Goal: Task Accomplishment & Management: Contribute content

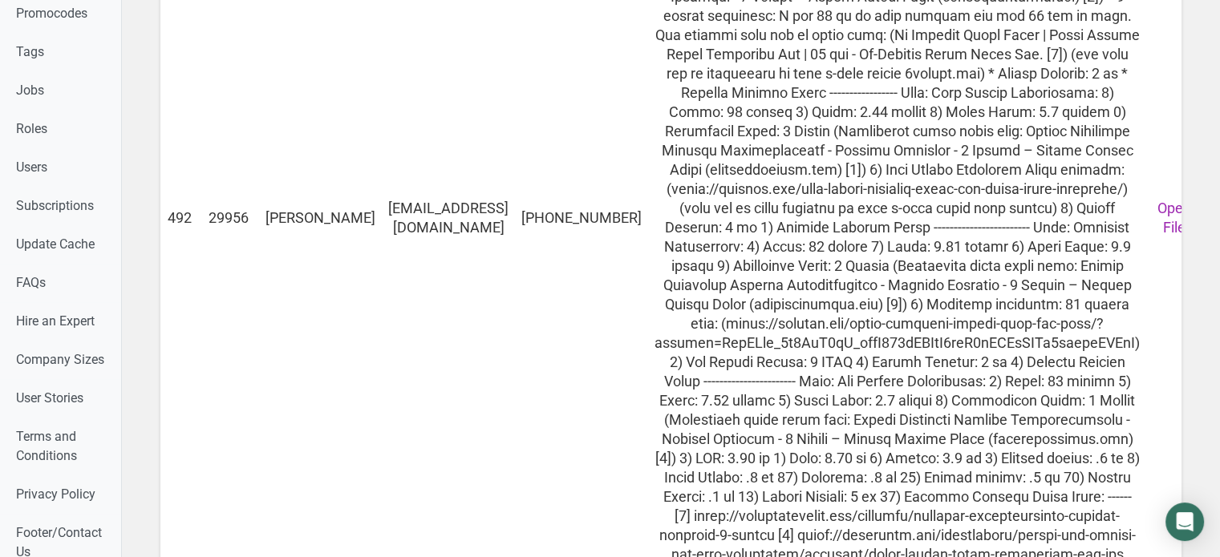
scroll to position [1062, 0]
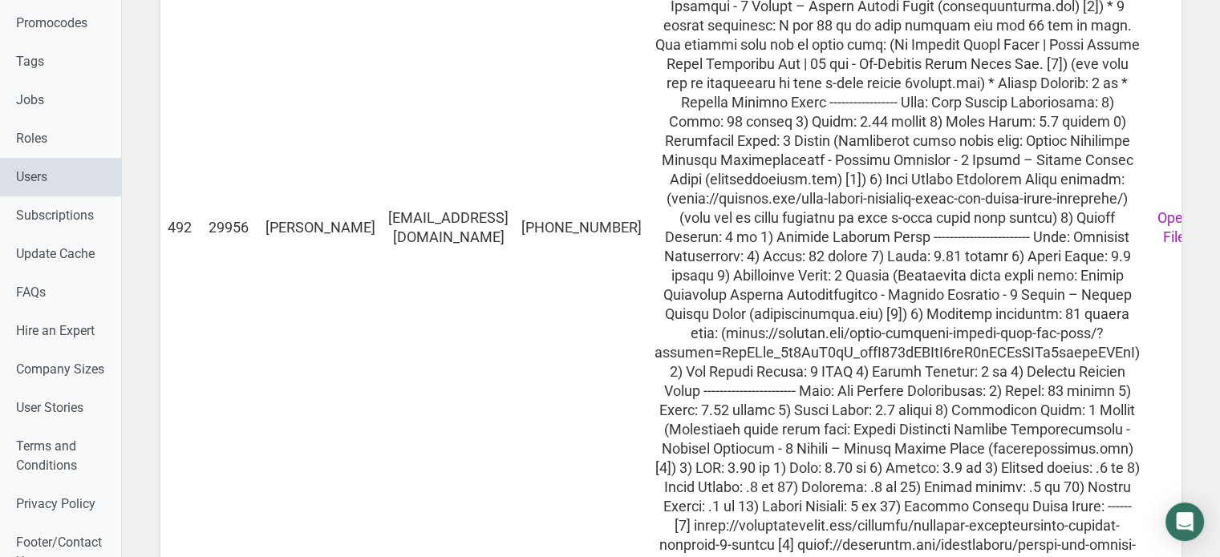
click at [51, 180] on link "Users" at bounding box center [60, 177] width 121 height 38
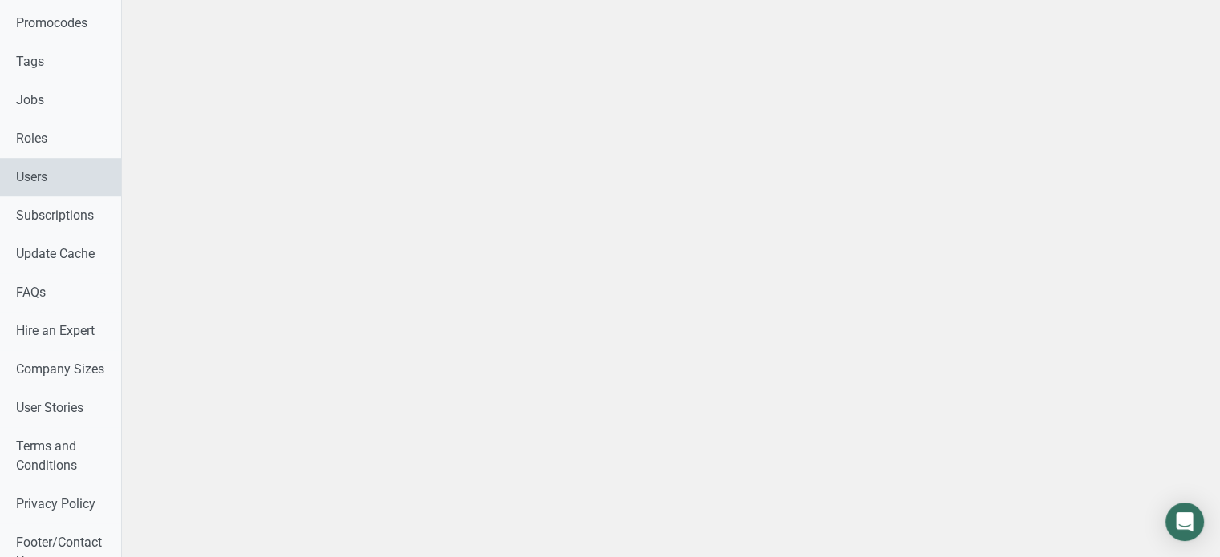
click at [51, 180] on link "Users" at bounding box center [60, 177] width 121 height 38
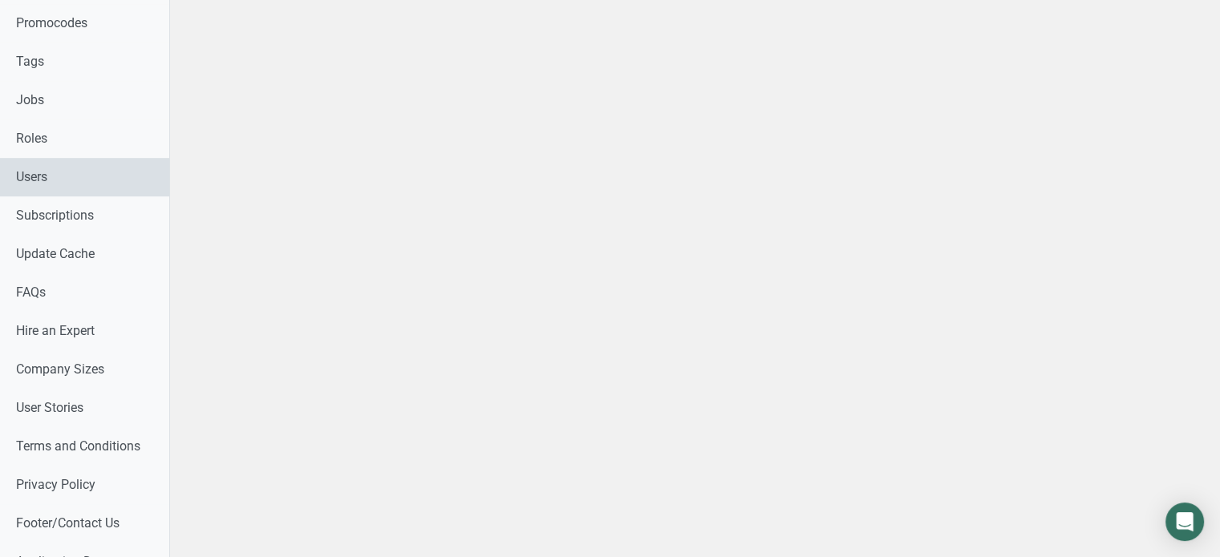
select select
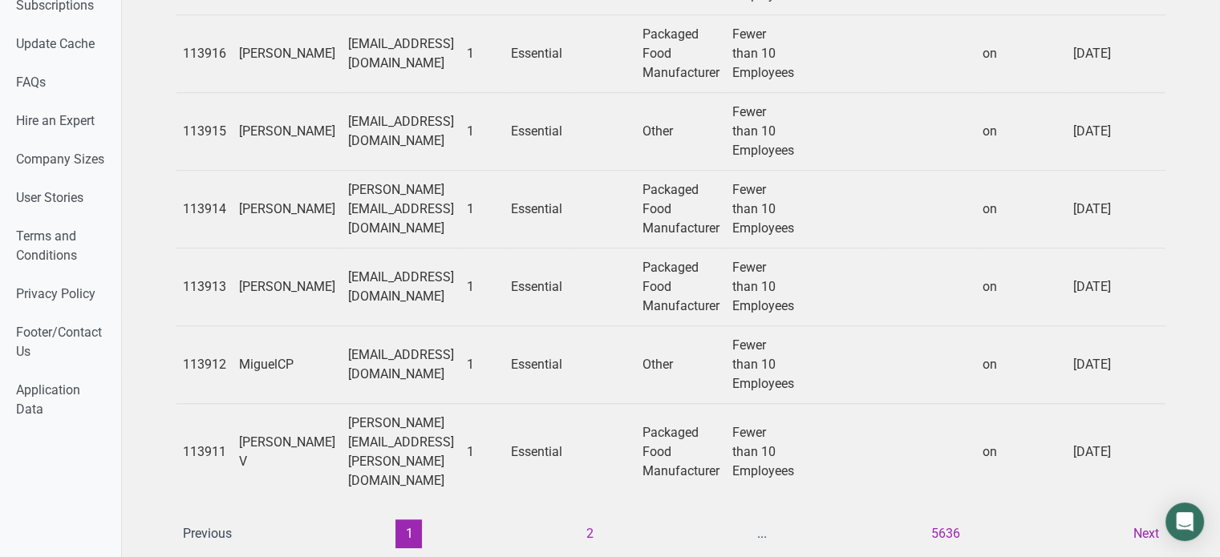
scroll to position [1326, 0]
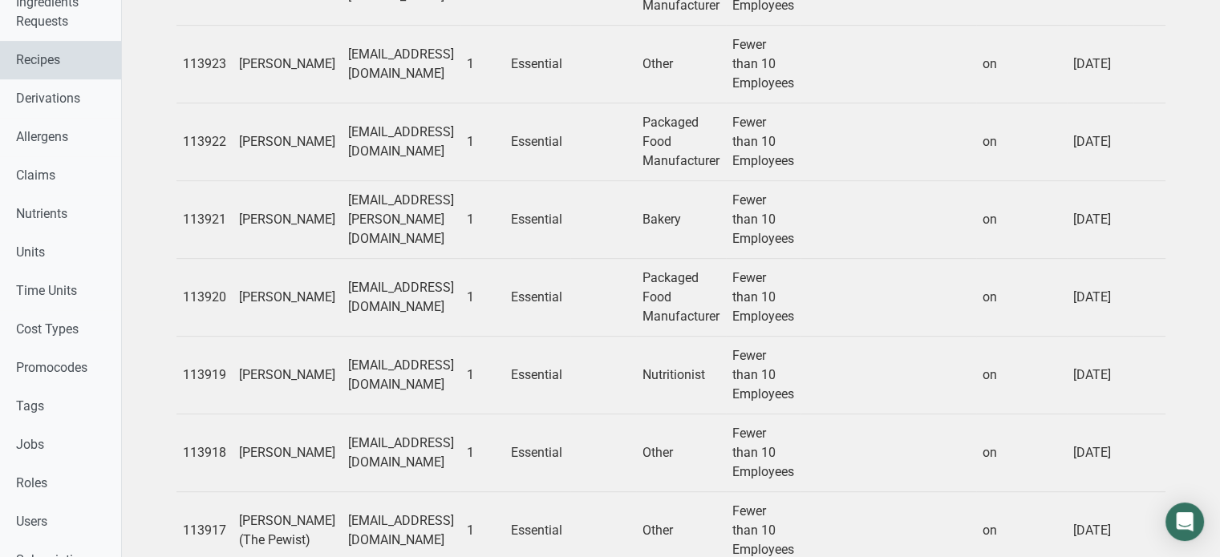
click at [12, 67] on link "Recipes" at bounding box center [60, 60] width 121 height 38
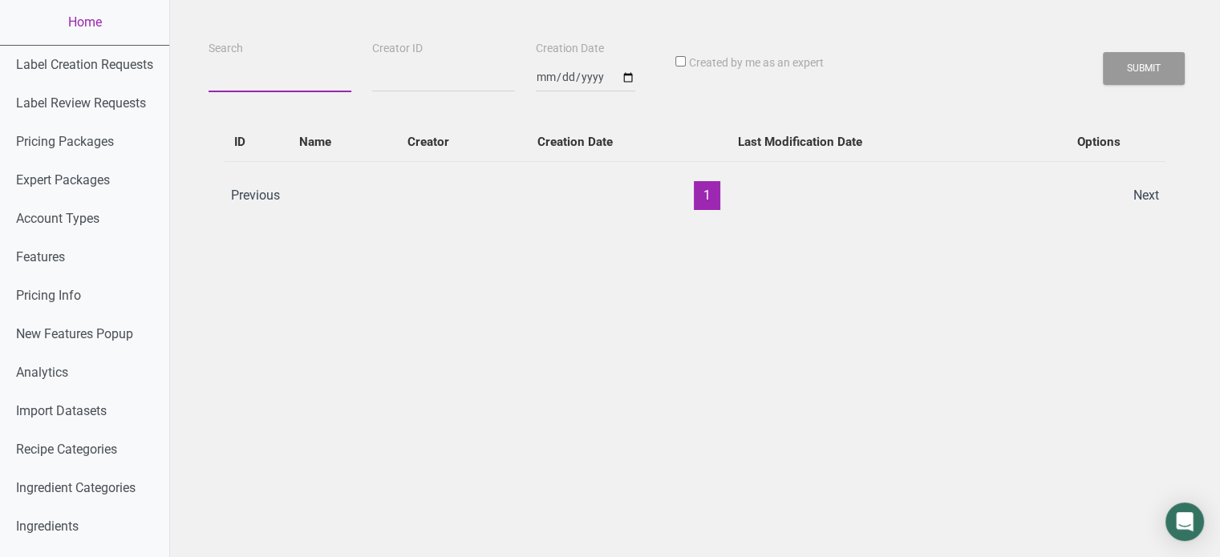
click at [289, 81] on input "Search" at bounding box center [280, 77] width 143 height 29
paste input "Maple Salmon Sausages"
type input "Maple Salmon Sausages"
click at [1103, 52] on button "Submit" at bounding box center [1144, 68] width 82 height 33
click at [1148, 73] on button "Submit" at bounding box center [1144, 68] width 82 height 33
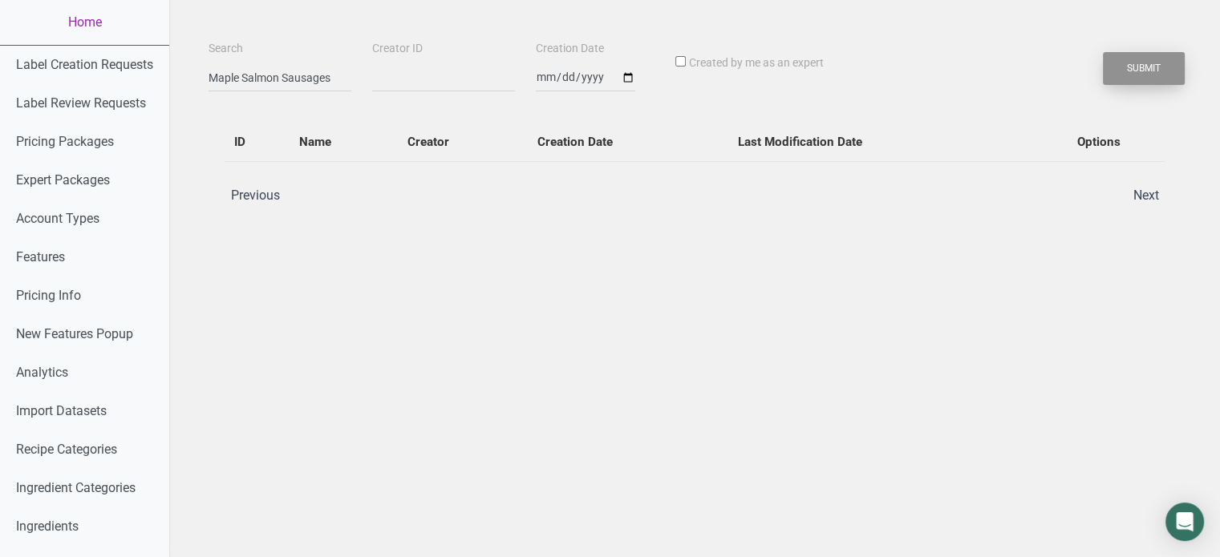
click at [1148, 73] on button "Submit" at bounding box center [1144, 68] width 82 height 33
click at [94, 30] on link "Home" at bounding box center [84, 22] width 169 height 45
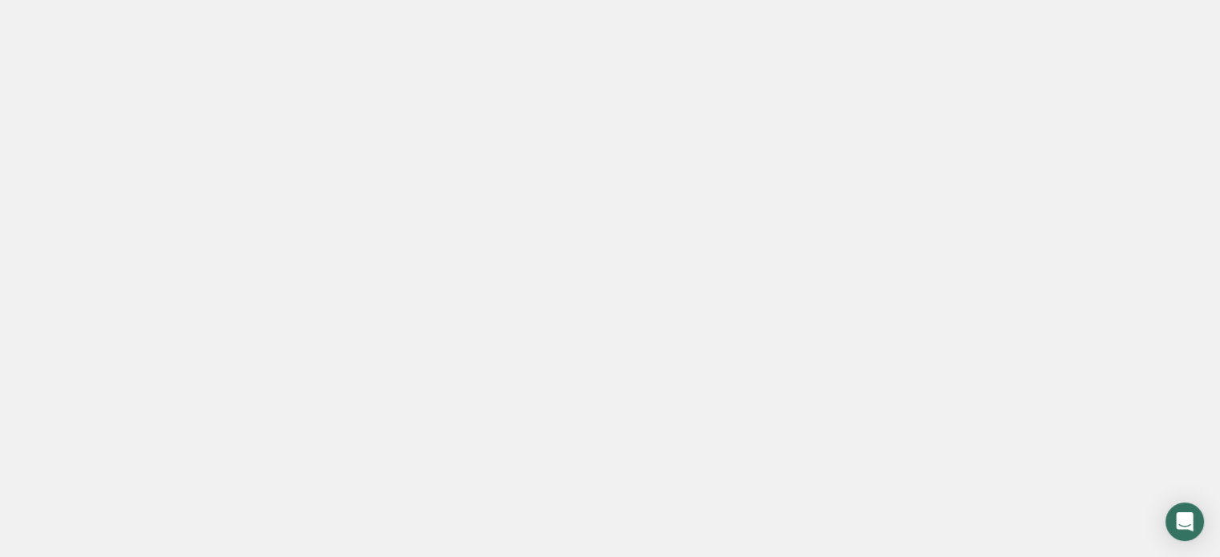
click at [94, 30] on link "Home" at bounding box center [84, 22] width 169 height 45
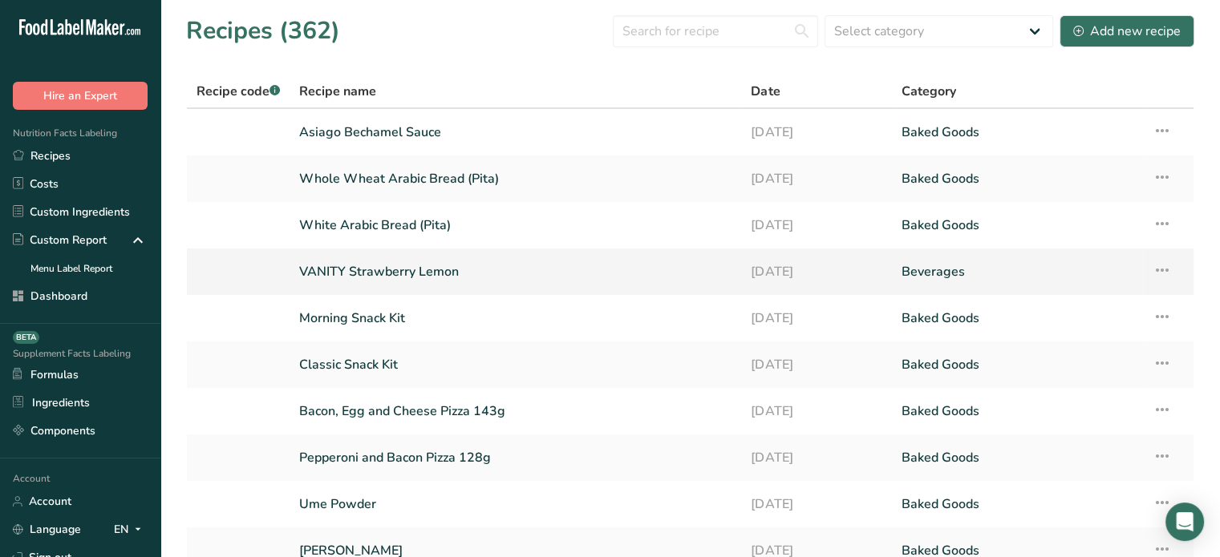
click at [380, 262] on link "VANITY Strawberry Lemon" at bounding box center [515, 272] width 432 height 34
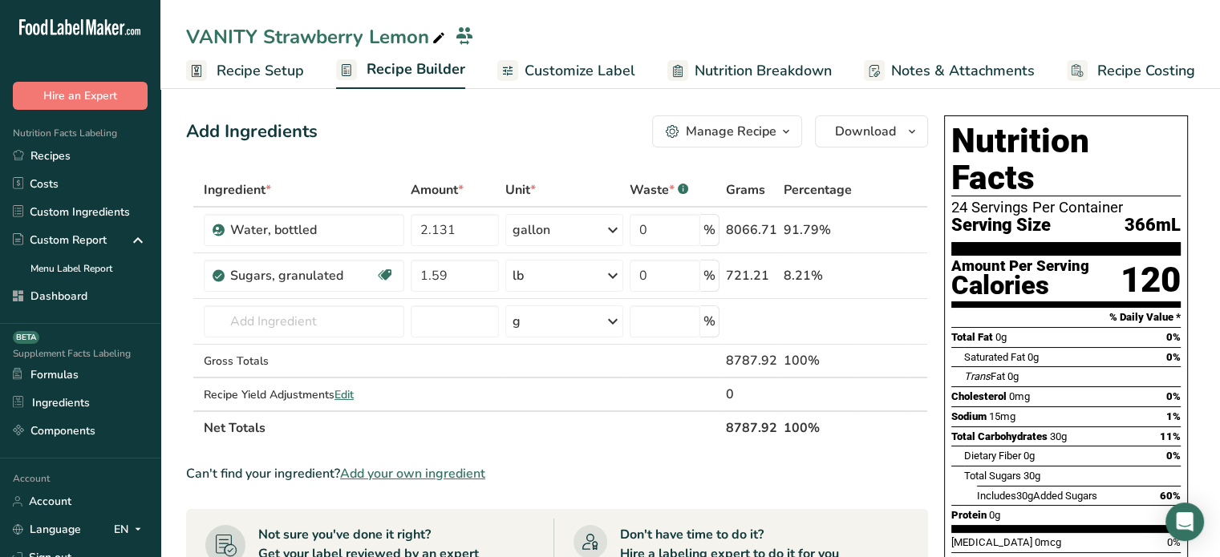
click at [391, 474] on span "Add your own ingredient" at bounding box center [412, 473] width 145 height 19
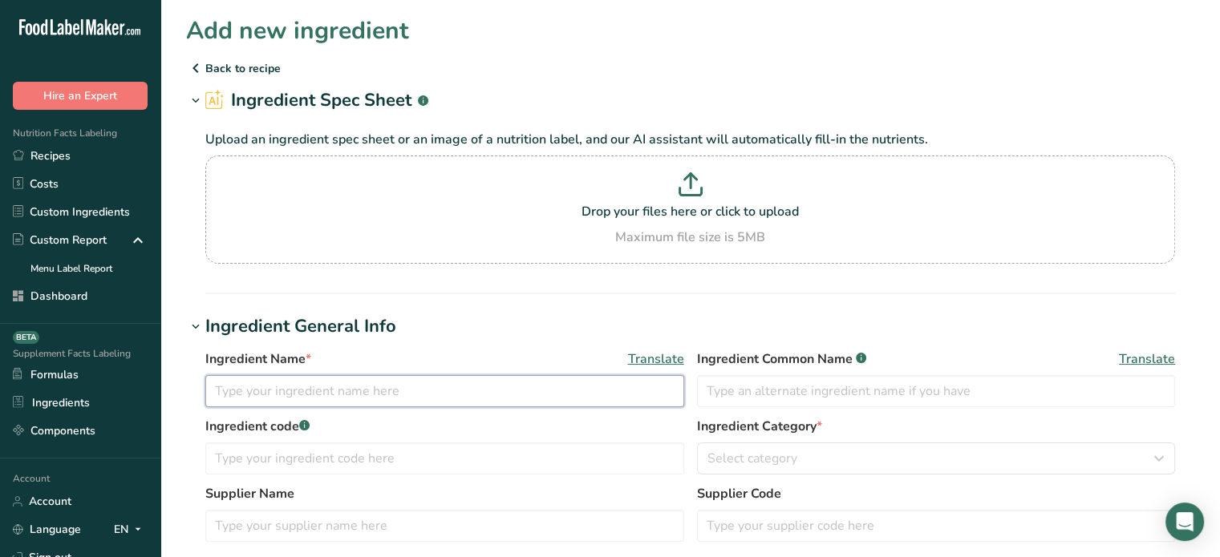
click at [383, 394] on input "text" at bounding box center [444, 391] width 479 height 32
paste input "Hydrolized Bovine Collagen"
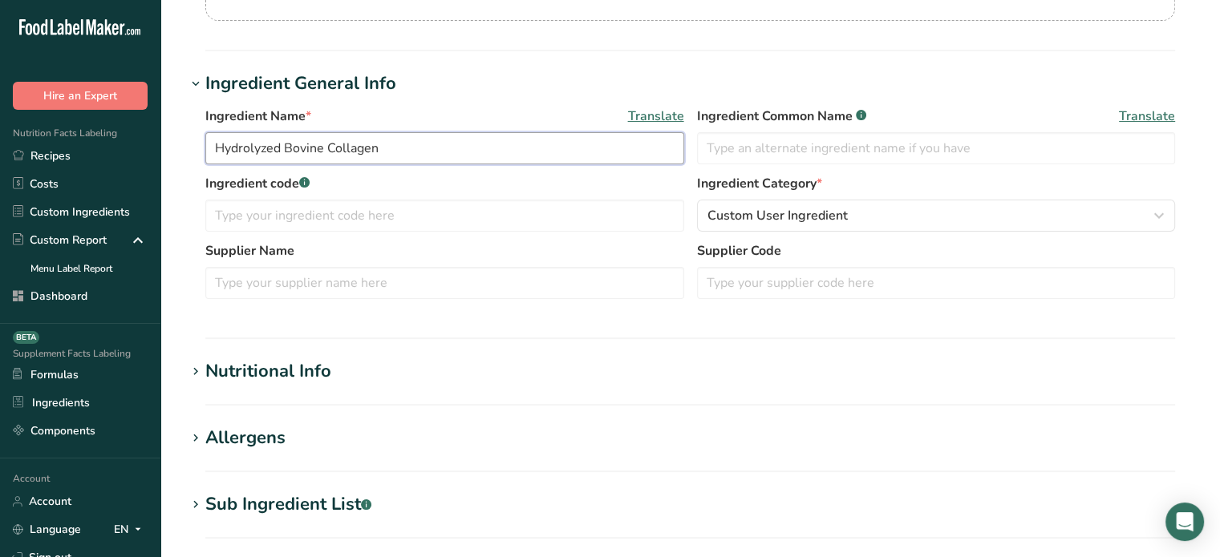
scroll to position [240, 0]
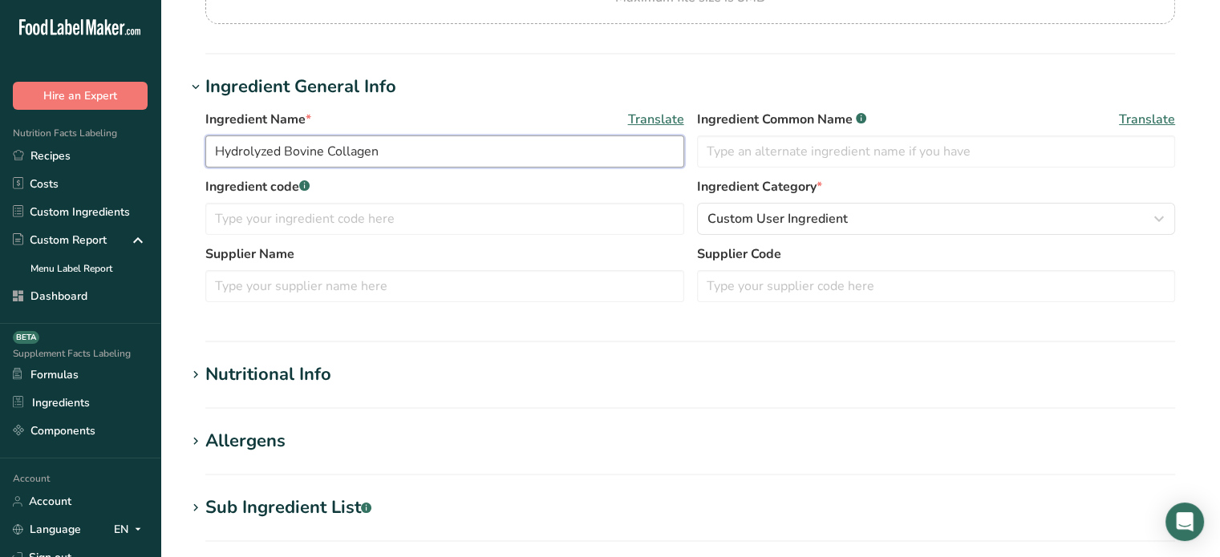
type input "Hydrolyzed Bovine Collagen"
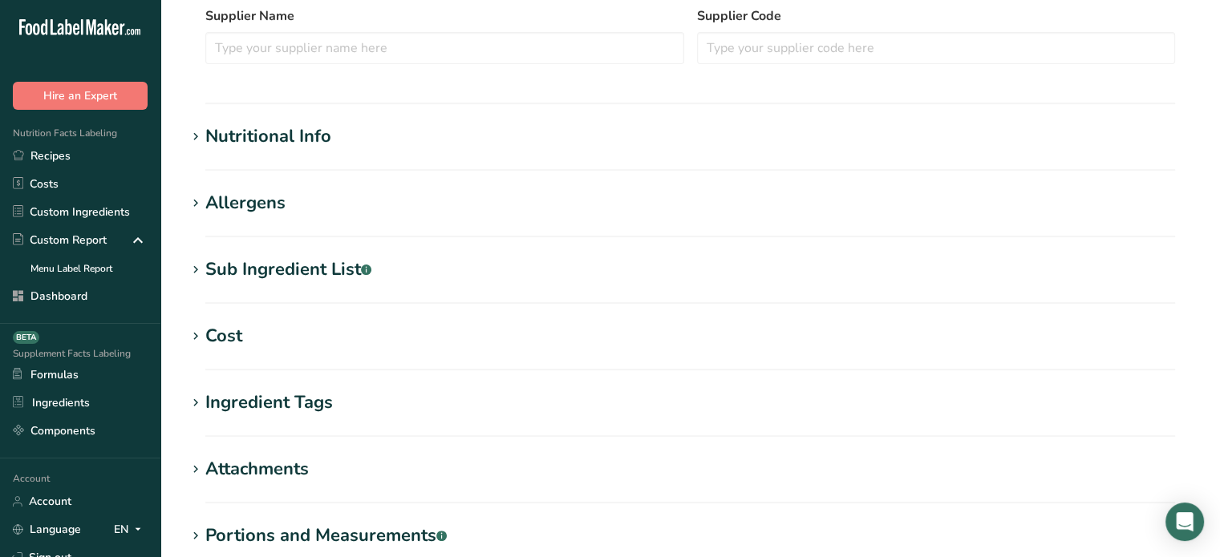
scroll to position [480, 0]
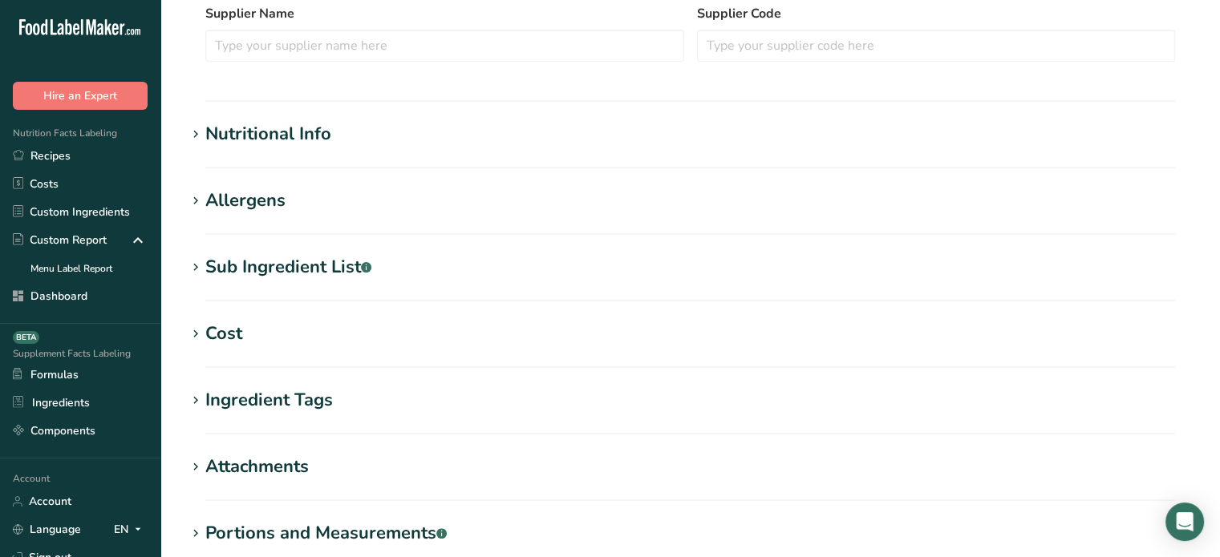
click at [462, 132] on h1 "Nutritional Info" at bounding box center [690, 134] width 1008 height 26
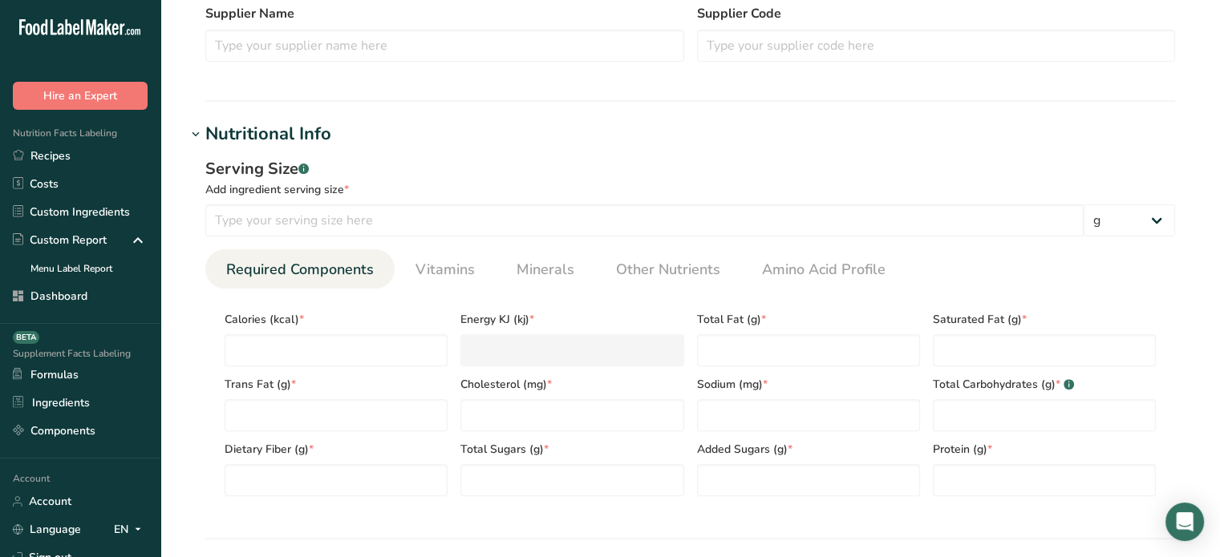
scroll to position [537, 0]
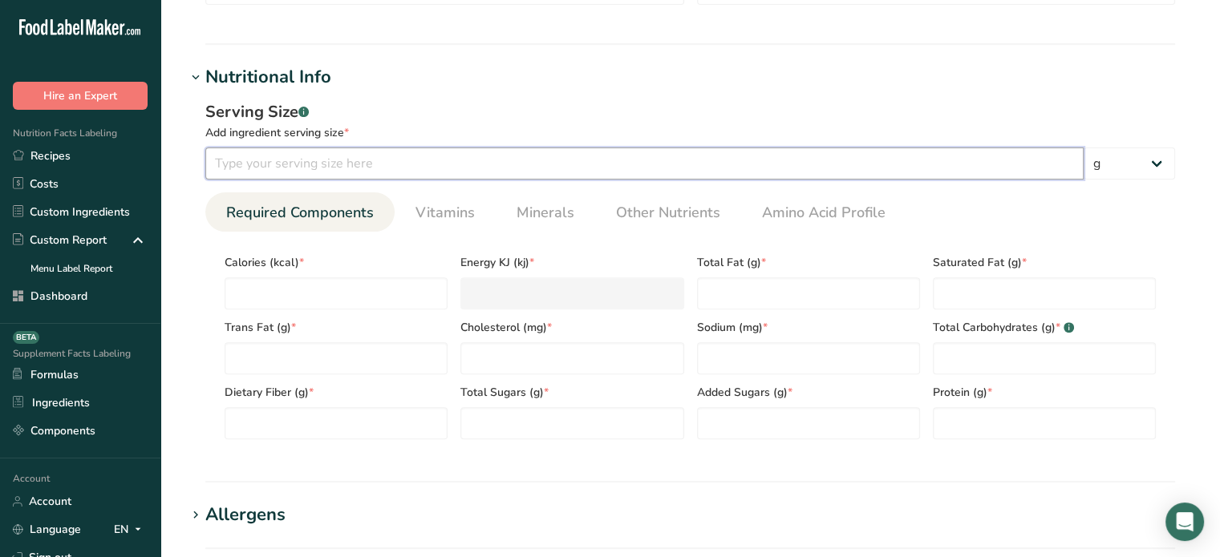
click at [327, 168] on input "number" at bounding box center [644, 164] width 878 height 32
type input "100"
click at [329, 289] on input "number" at bounding box center [336, 293] width 223 height 32
type input "3"
type KJ "12.6"
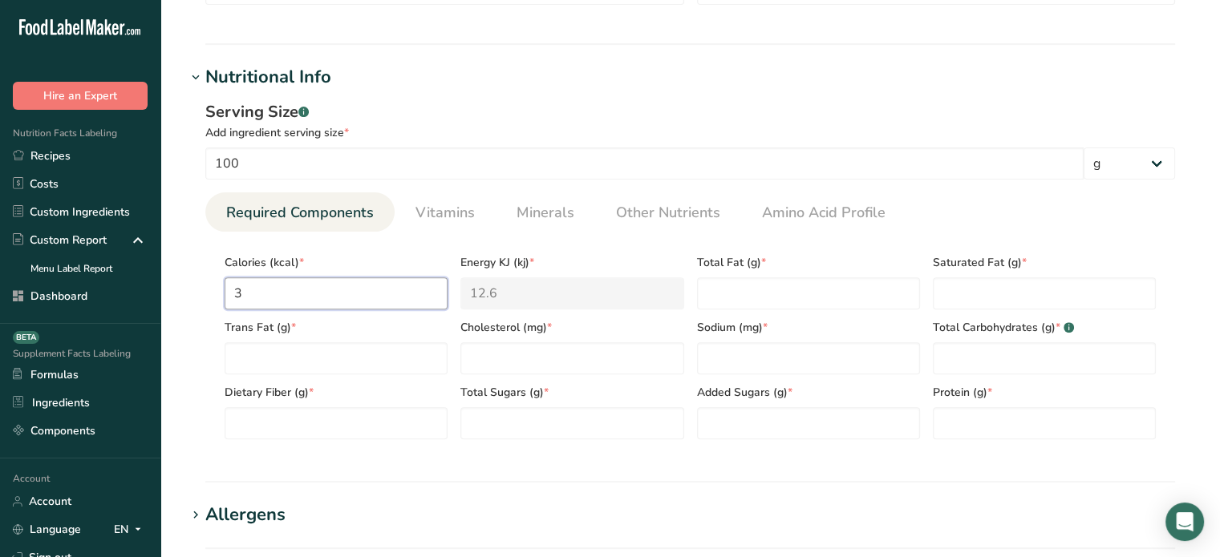
type input "38"
type KJ "159"
type input "380"
type KJ "1589.9"
type input "380"
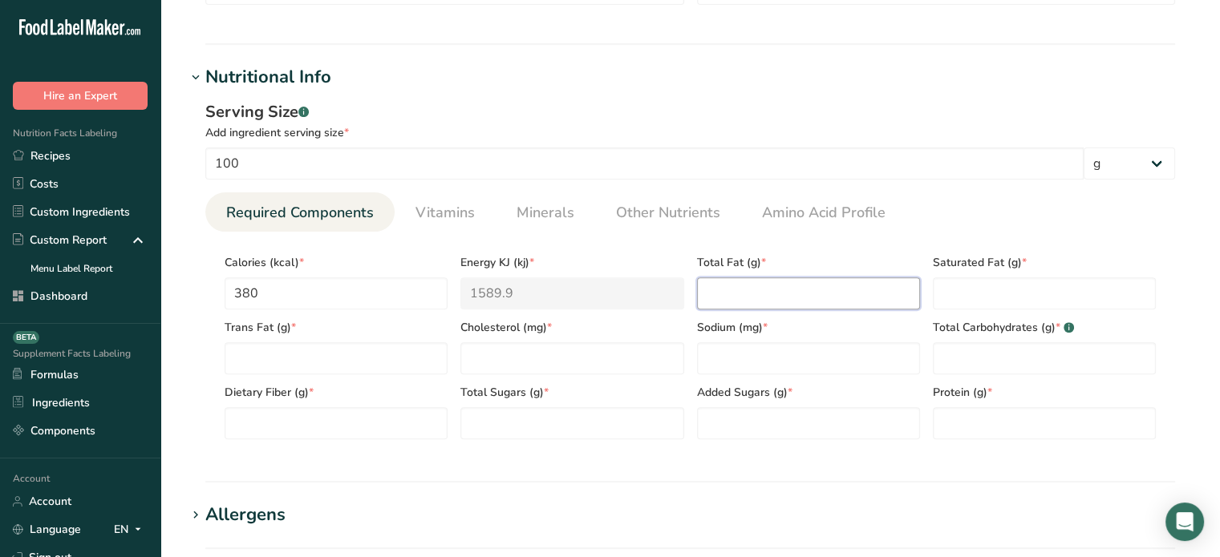
click at [764, 300] on Fat "number" at bounding box center [808, 293] width 223 height 32
type Fat "1"
click at [966, 412] on div "Protein (g) *" at bounding box center [1044, 407] width 236 height 65
click at [966, 412] on input "number" at bounding box center [1044, 423] width 223 height 32
type input "90"
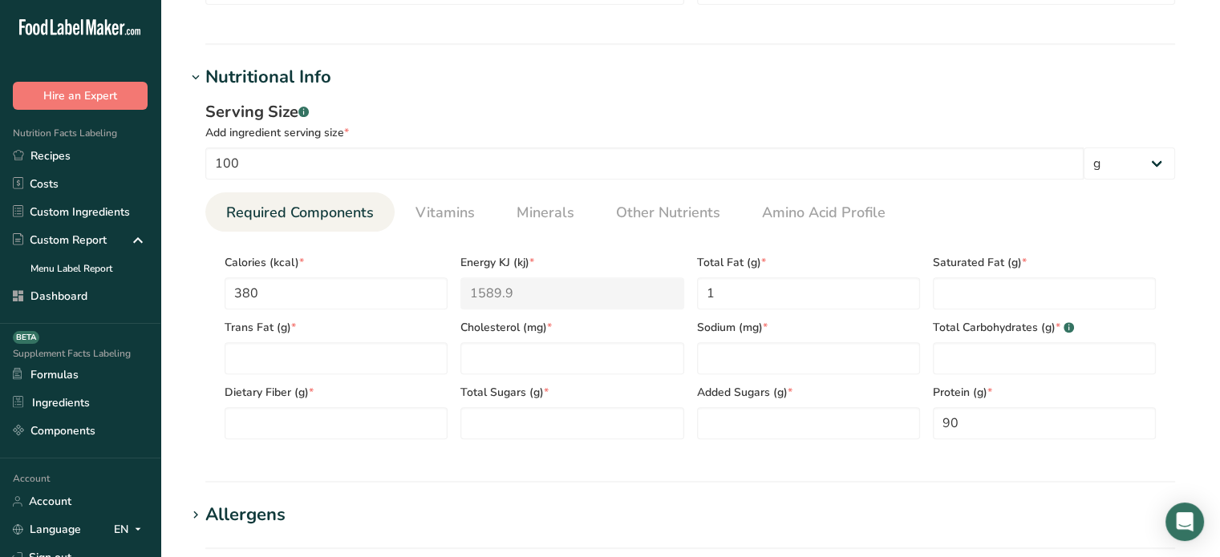
click at [832, 375] on div "Added Sugars (g) *" at bounding box center [808, 407] width 236 height 65
drag, startPoint x: 832, startPoint y: 375, endPoint x: 850, endPoint y: 335, distance: 43.1
click at [850, 335] on div "Calories (kcal) * 380 Energy KJ (kj) * 1589.9 Total Fat (g) * 1 Saturated Fat (…" at bounding box center [690, 342] width 944 height 195
drag, startPoint x: 850, startPoint y: 335, endPoint x: 847, endPoint y: 373, distance: 37.8
click at [847, 373] on div "Sodium (mg) *" at bounding box center [808, 342] width 236 height 65
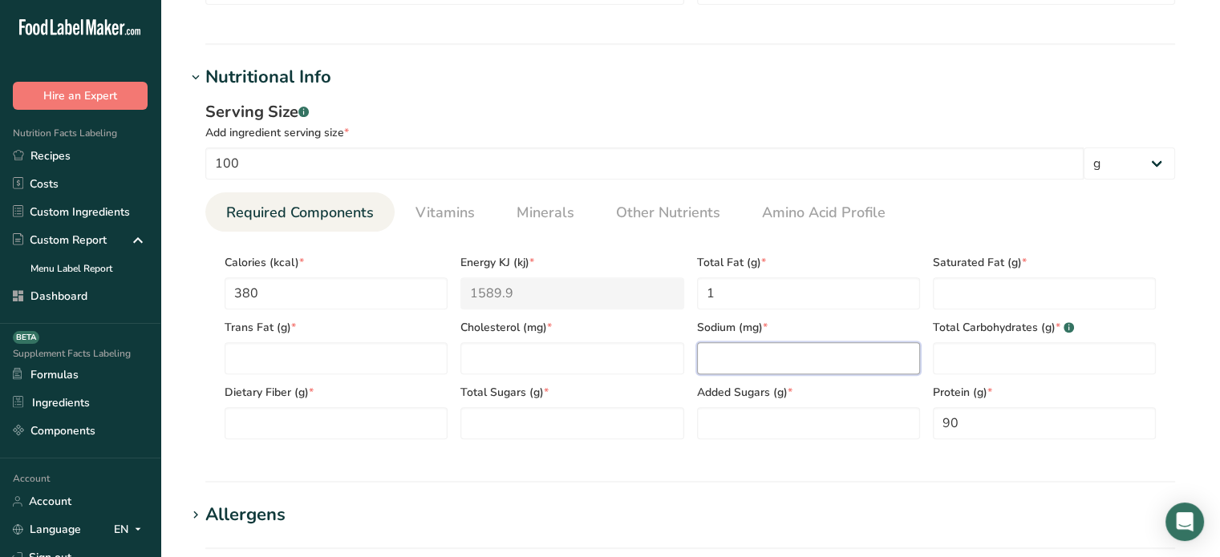
click at [847, 373] on input "number" at bounding box center [808, 358] width 223 height 32
type input "200"
drag, startPoint x: 642, startPoint y: 375, endPoint x: 645, endPoint y: 362, distance: 14.0
click at [645, 362] on div "Calories (kcal) * 380 Energy KJ (kj) * 1589.9 Total Fat (g) * 1 Saturated Fat (…" at bounding box center [690, 342] width 944 height 195
click at [645, 362] on input "number" at bounding box center [571, 358] width 223 height 32
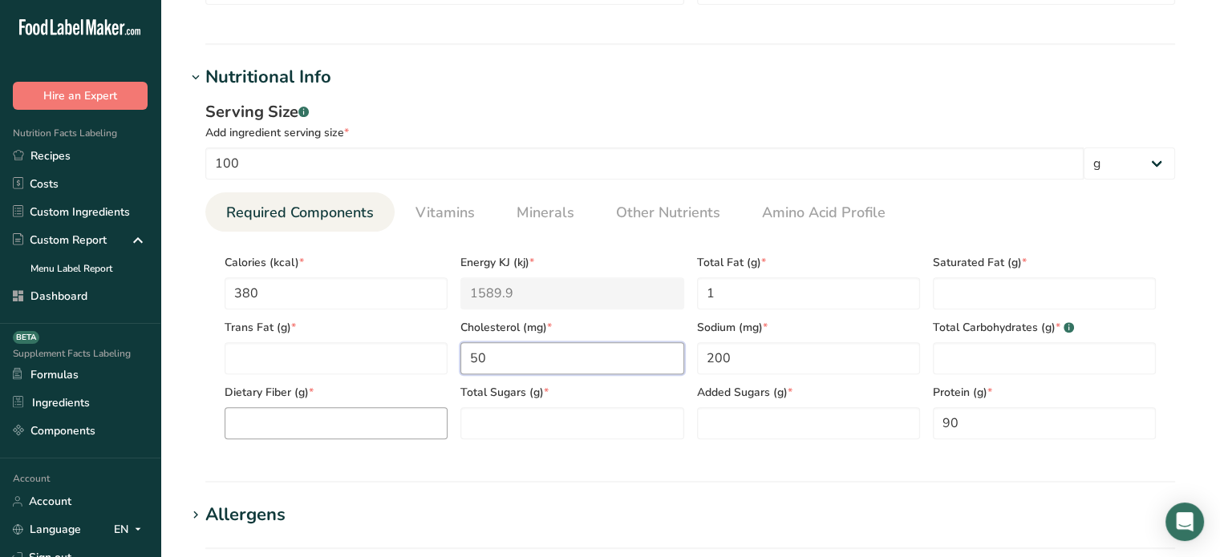
type input "50"
click at [442, 419] on Fiber "number" at bounding box center [336, 423] width 223 height 32
type Fiber "0"
type Sugars "0"
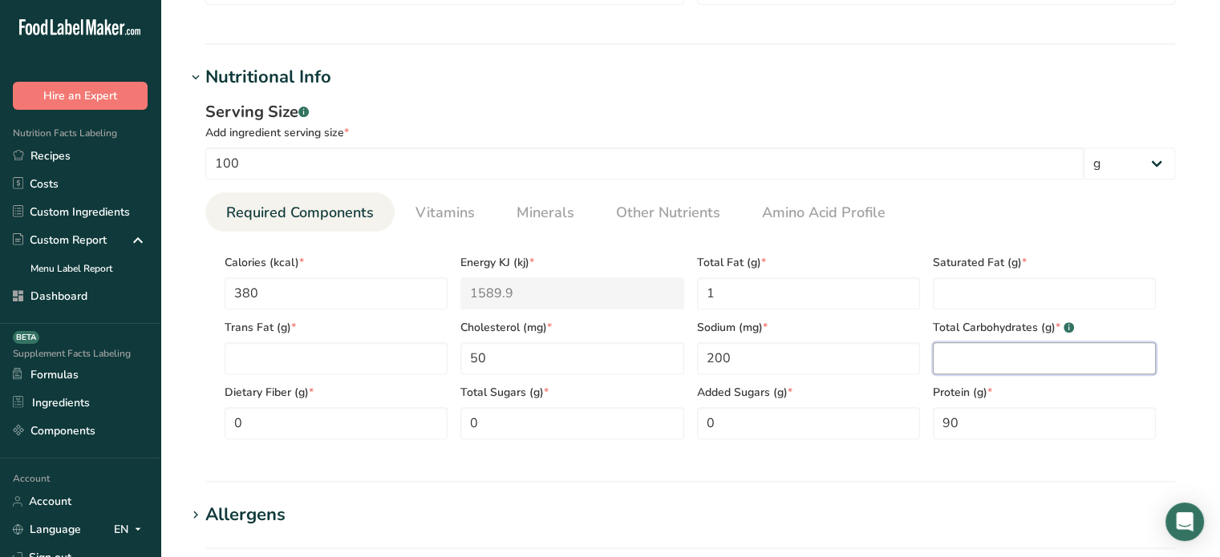
click at [979, 354] on Carbohydrates "number" at bounding box center [1044, 358] width 223 height 32
type Carbohydrates "0"
click at [973, 306] on Fat "number" at bounding box center [1044, 293] width 223 height 32
type Fat "0"
click at [296, 349] on Fat "number" at bounding box center [336, 358] width 223 height 32
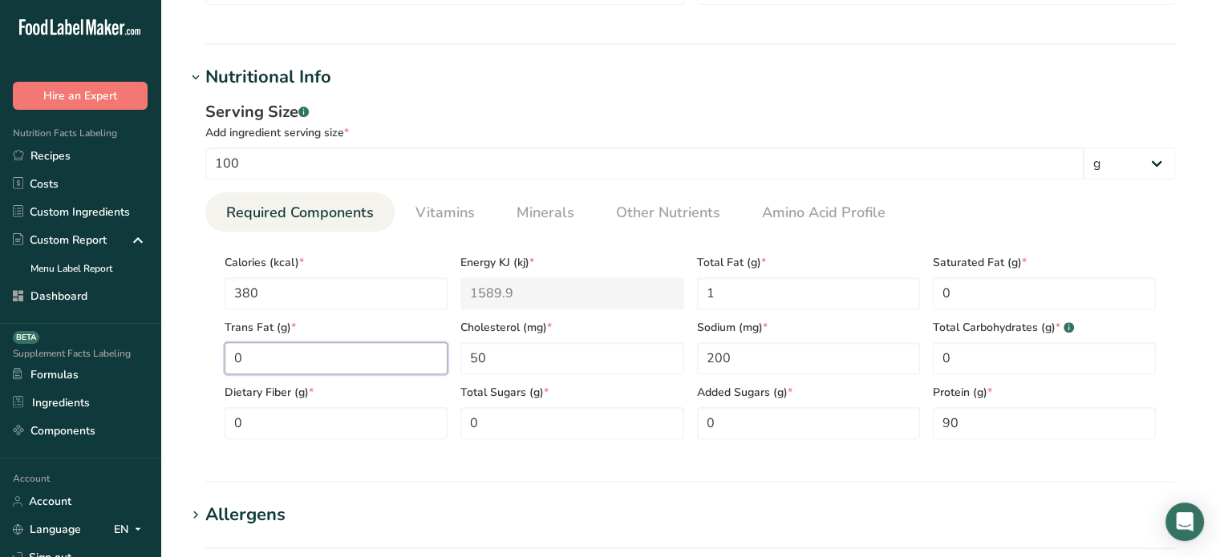
type Fat "0"
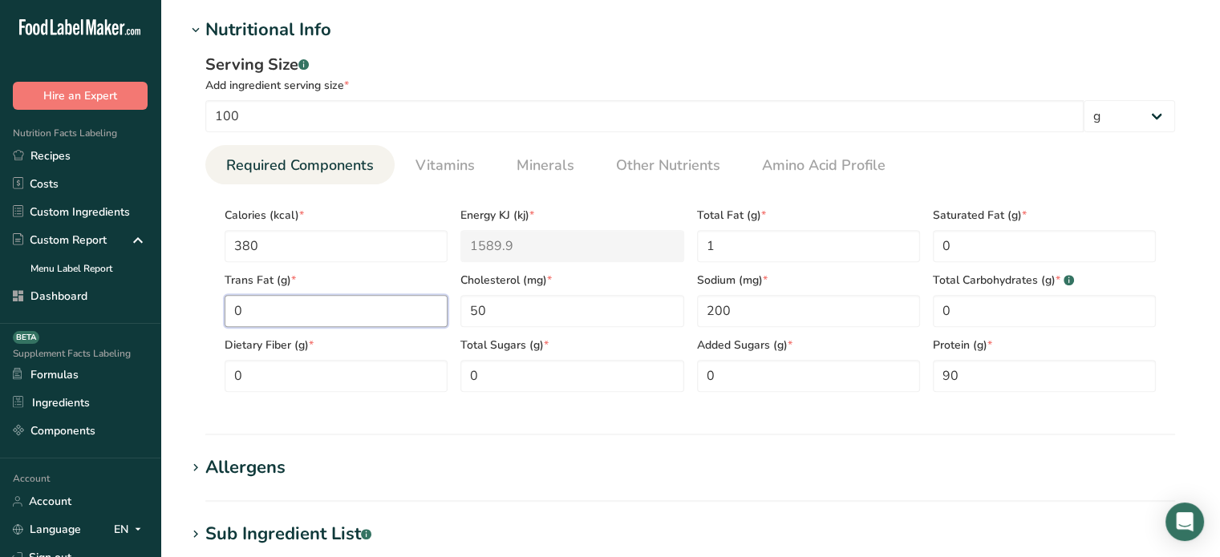
scroll to position [567, 0]
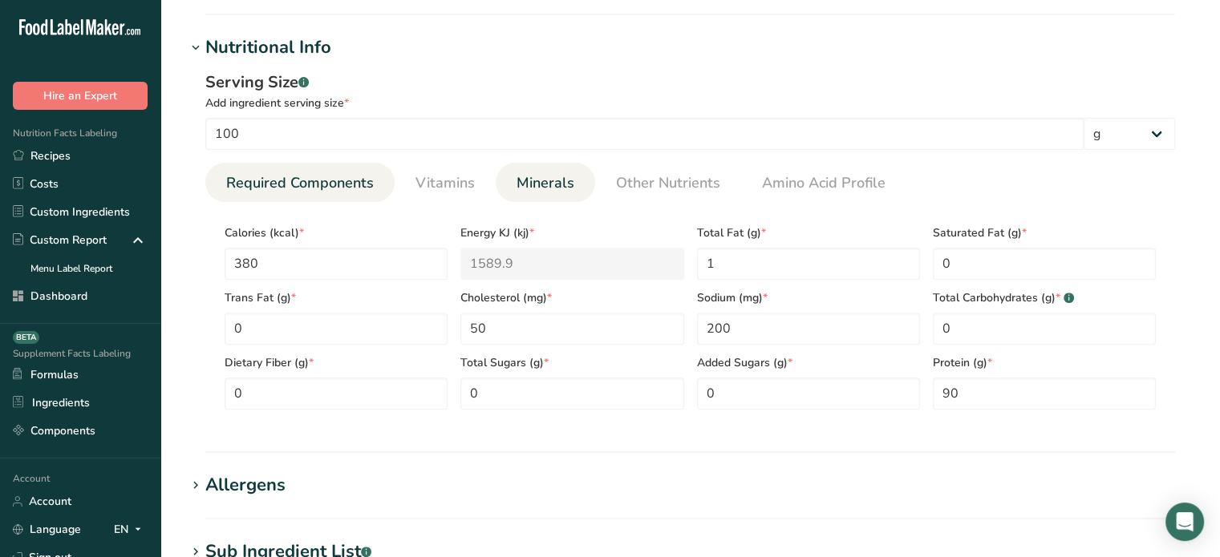
click at [541, 171] on link "Minerals" at bounding box center [545, 183] width 71 height 41
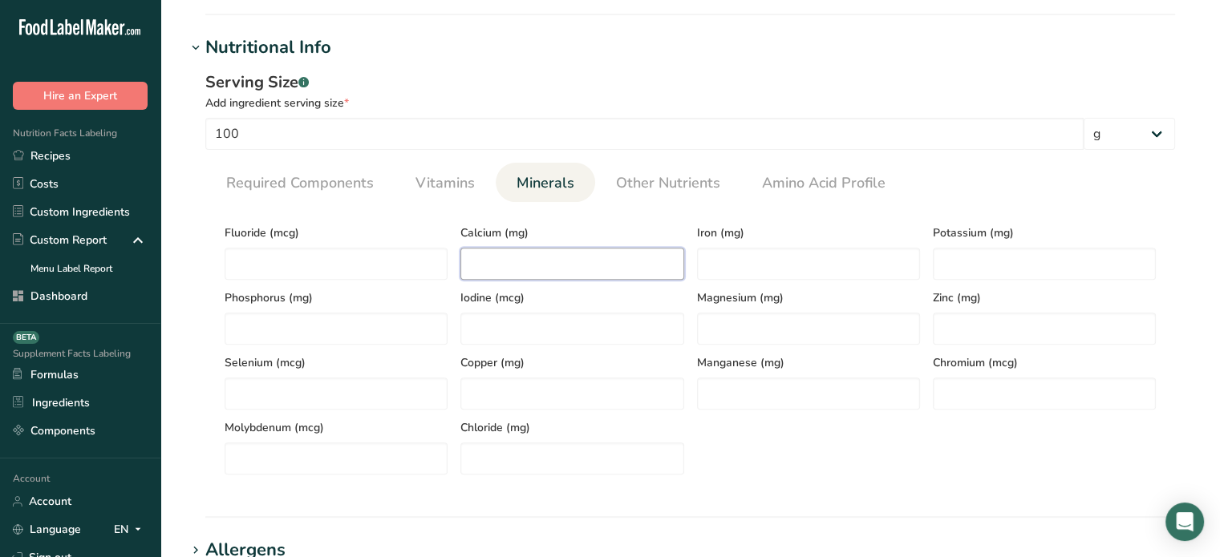
click at [535, 262] on input "number" at bounding box center [571, 264] width 223 height 32
type input "10"
drag, startPoint x: 847, startPoint y: 281, endPoint x: 847, endPoint y: 257, distance: 23.3
click at [847, 257] on div "Fluoride (mcg) Calcium (mg) 10 Iron (mg) Potassium (mg) Phosphorus (mg) Iodine …" at bounding box center [690, 345] width 944 height 260
click at [847, 257] on input "number" at bounding box center [808, 264] width 223 height 32
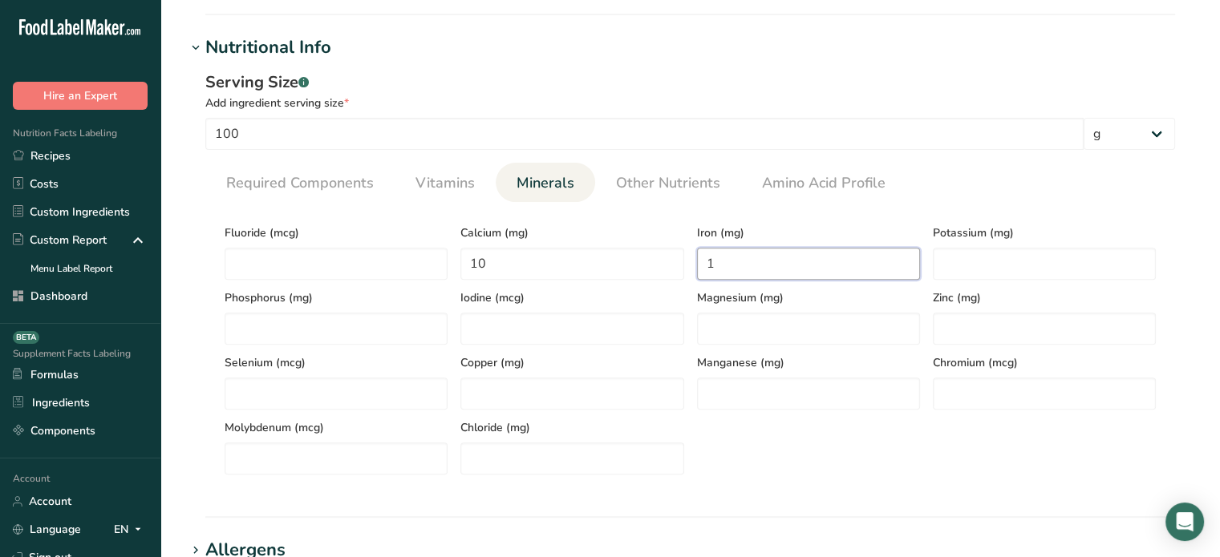
type input "1"
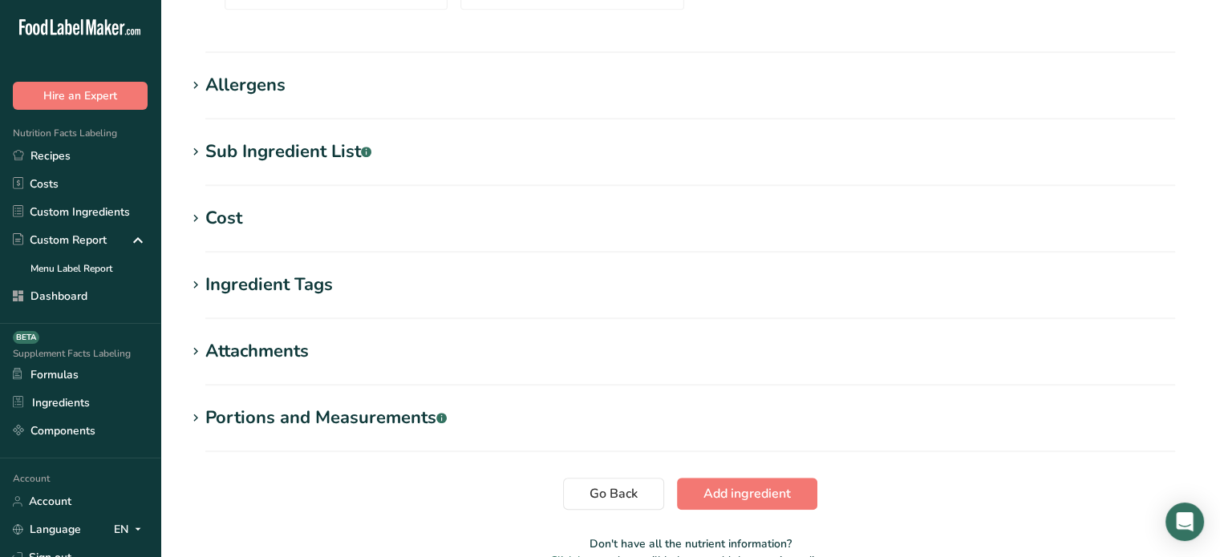
scroll to position [1120, 0]
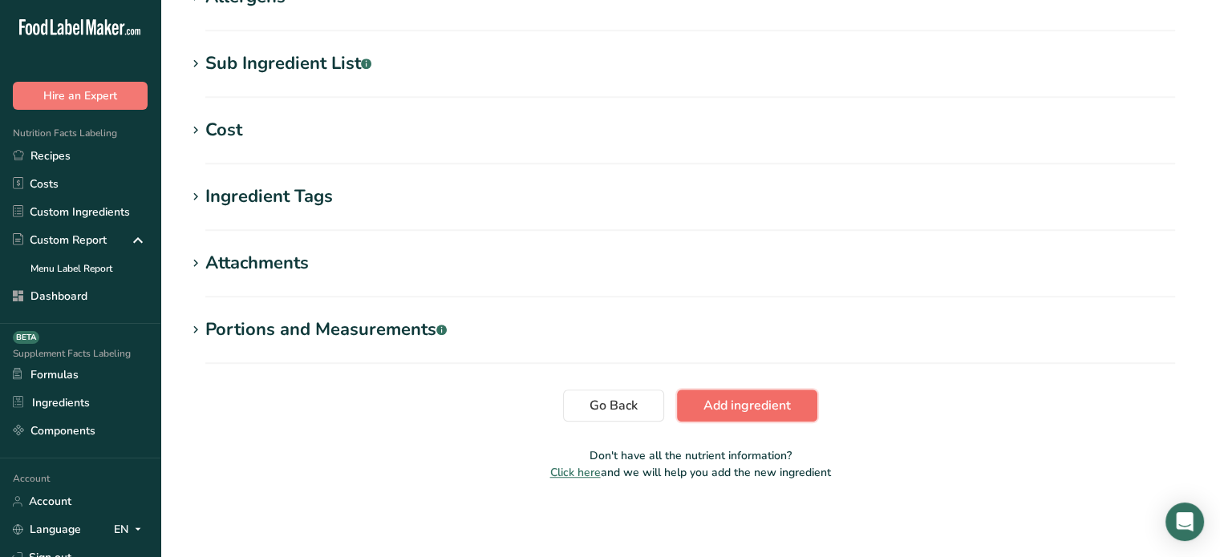
click at [780, 400] on span "Add ingredient" at bounding box center [746, 405] width 87 height 19
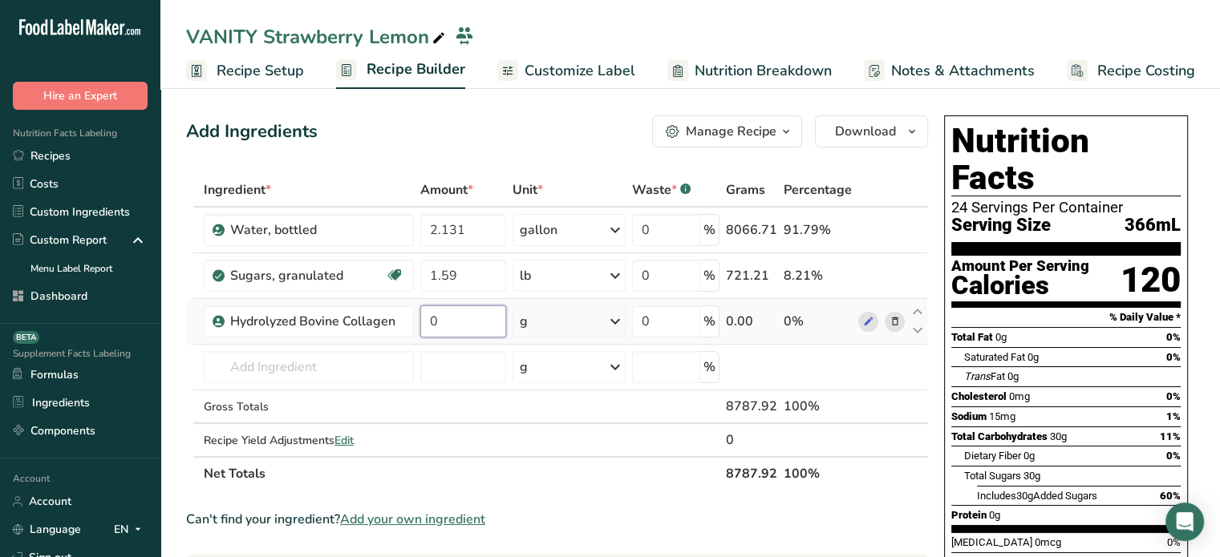
click at [465, 317] on input "0" at bounding box center [463, 322] width 86 height 32
type input "0.027"
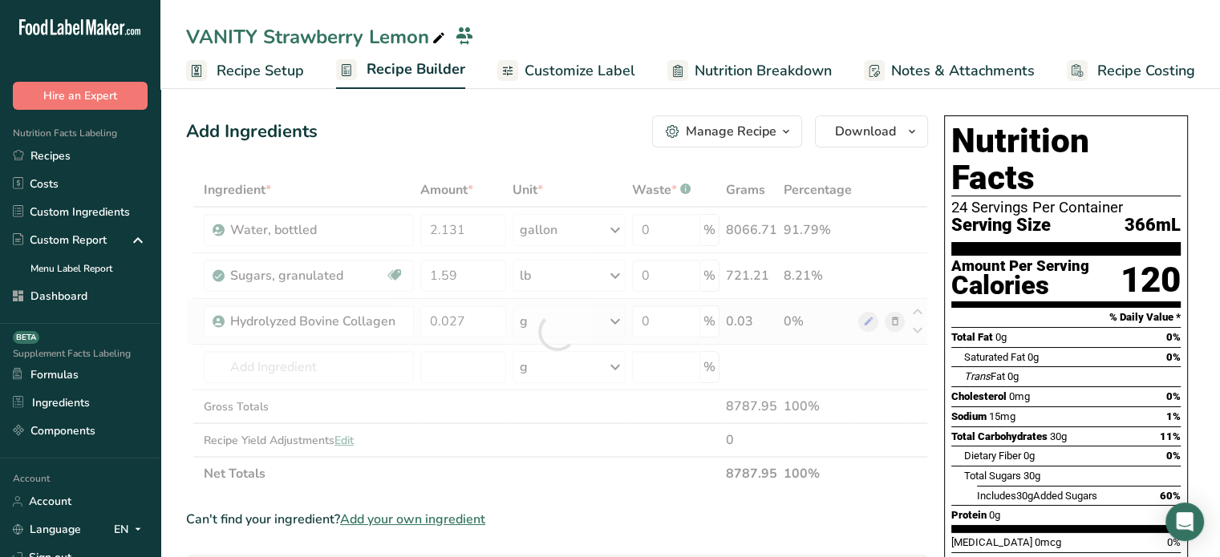
click at [539, 325] on div "Ingredient * Amount * Unit * Waste * .a-a{fill:#347362;}.b-a{fill:#fff;} Grams …" at bounding box center [557, 332] width 742 height 318
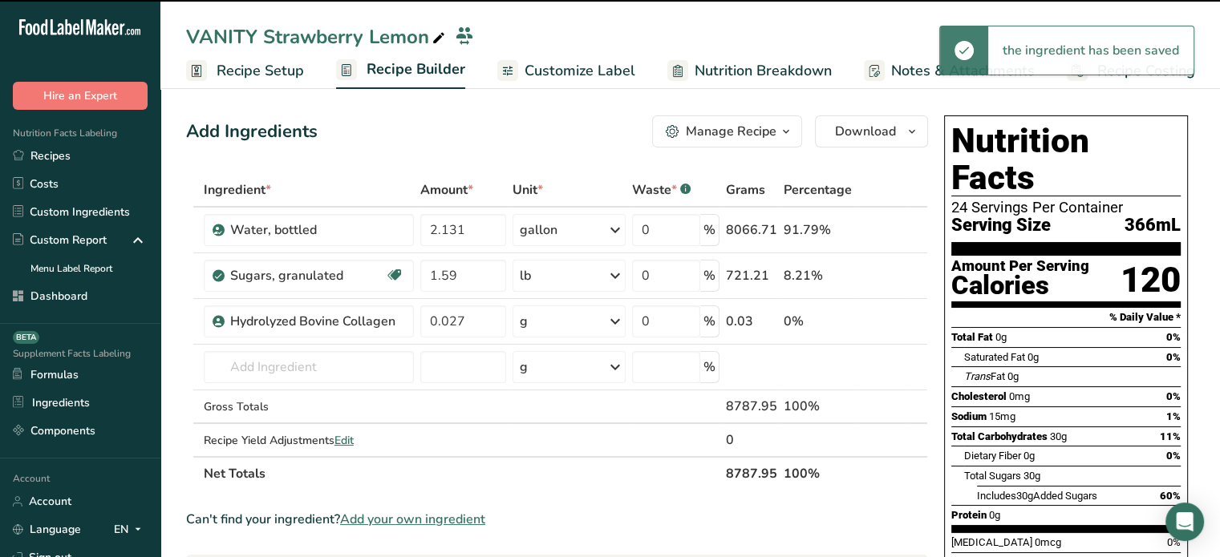
click at [539, 327] on div "g" at bounding box center [568, 322] width 113 height 32
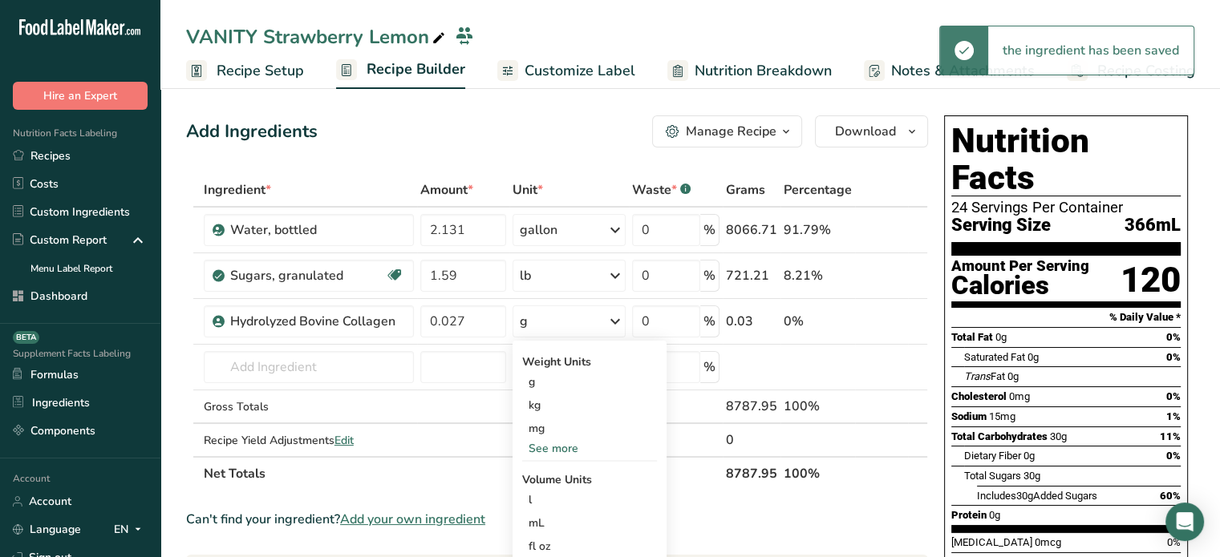
click at [539, 327] on div "g" at bounding box center [568, 322] width 113 height 32
click at [557, 322] on div "g" at bounding box center [568, 322] width 113 height 32
click at [552, 444] on div "See more" at bounding box center [589, 448] width 135 height 17
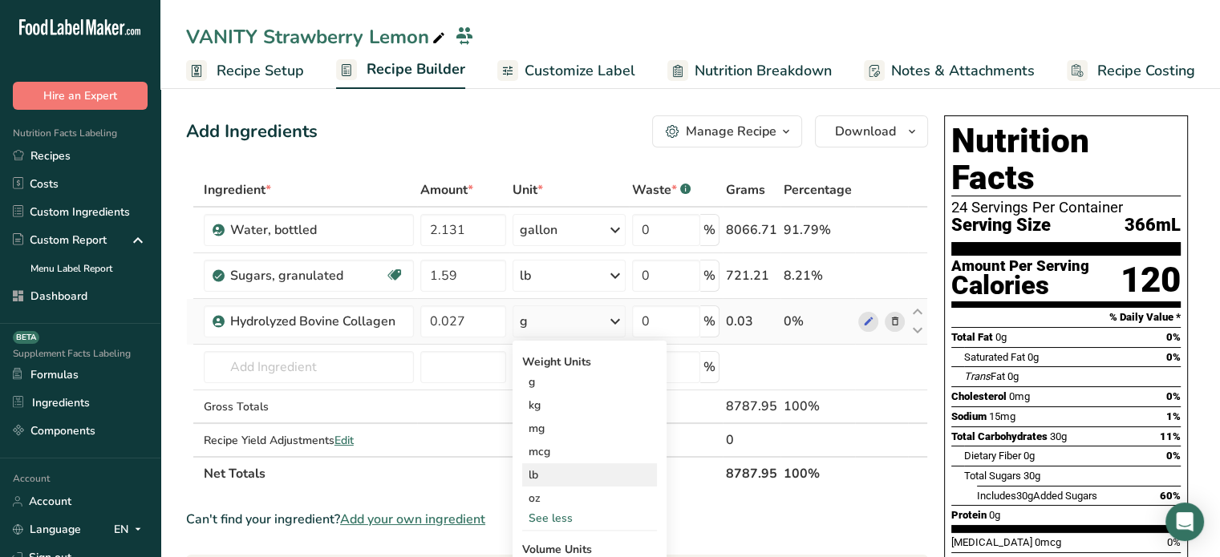
click at [555, 478] on div "lb" at bounding box center [589, 475] width 135 height 23
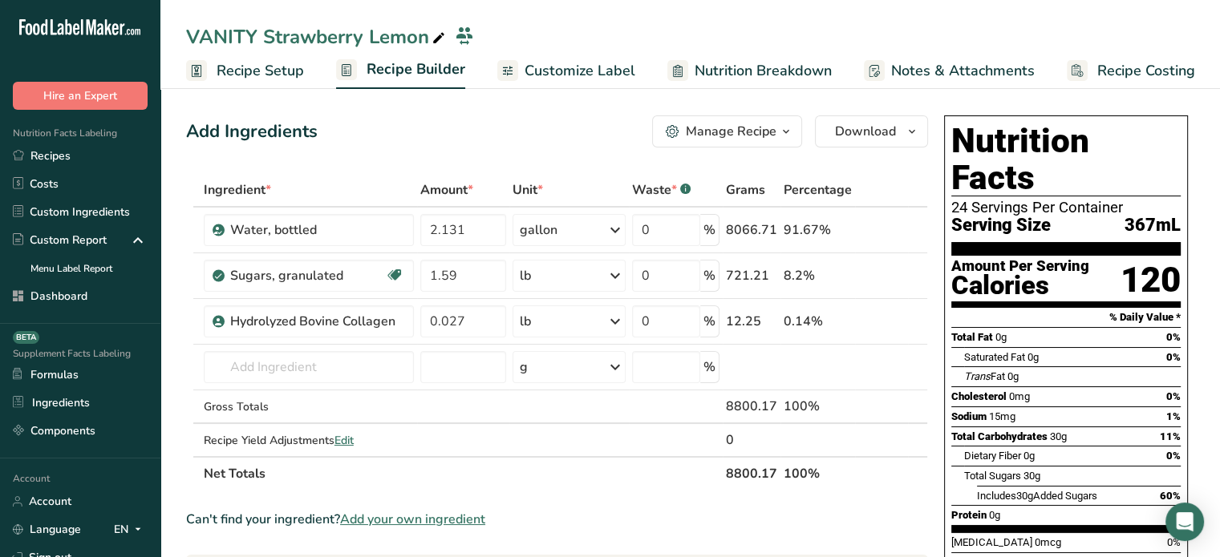
click at [406, 521] on span "Add your own ingredient" at bounding box center [412, 519] width 145 height 19
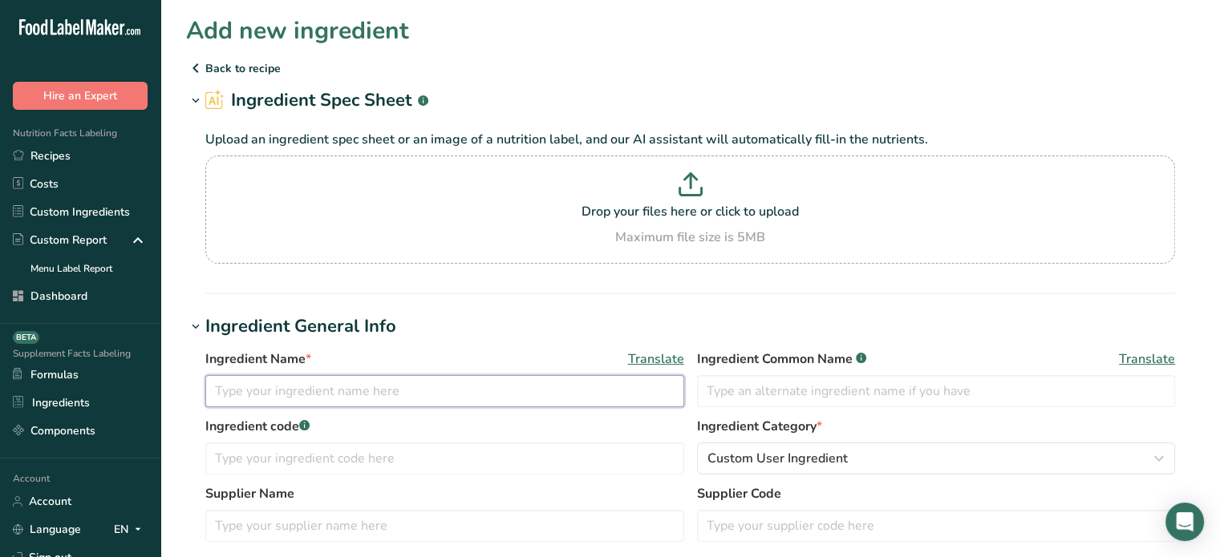
click at [436, 397] on input "text" at bounding box center [444, 391] width 479 height 32
click at [345, 398] on input "Hyaluronic Acid" at bounding box center [444, 391] width 479 height 32
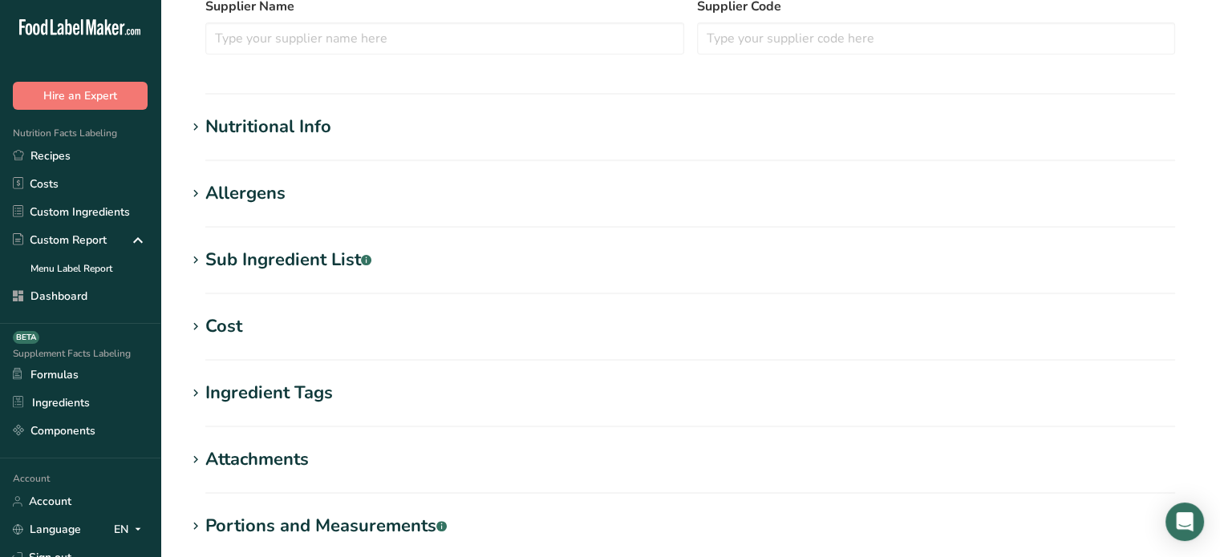
type input "Hyaluronic Acid"
click at [405, 116] on h1 "Nutritional Info" at bounding box center [690, 127] width 1008 height 26
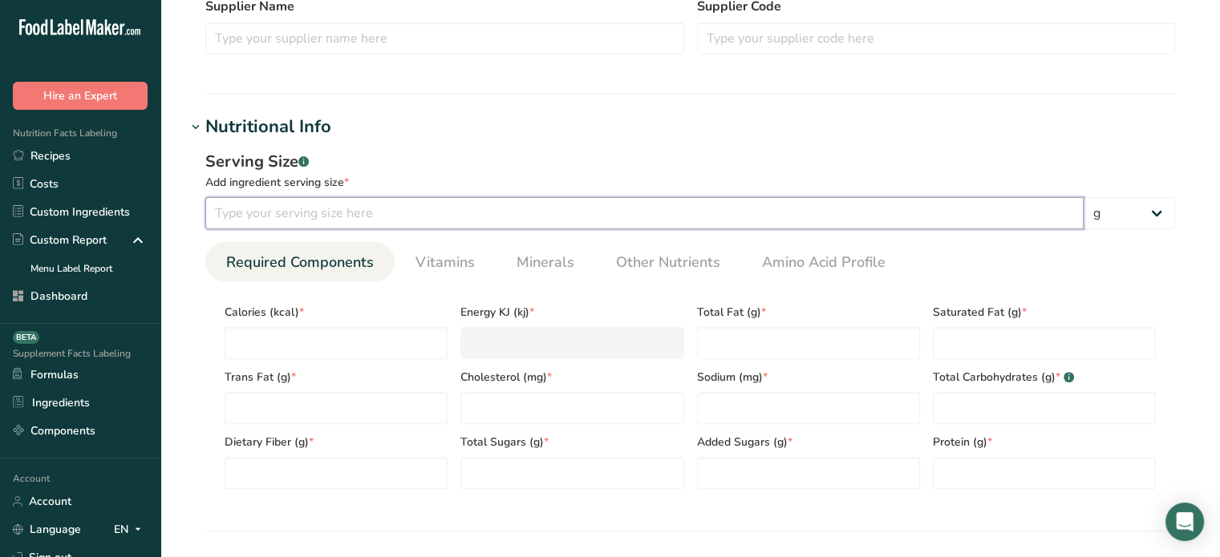
click at [368, 198] on input "number" at bounding box center [644, 213] width 878 height 32
type input "100"
click at [354, 347] on input "number" at bounding box center [336, 343] width 223 height 32
type input "0"
type KJ "0"
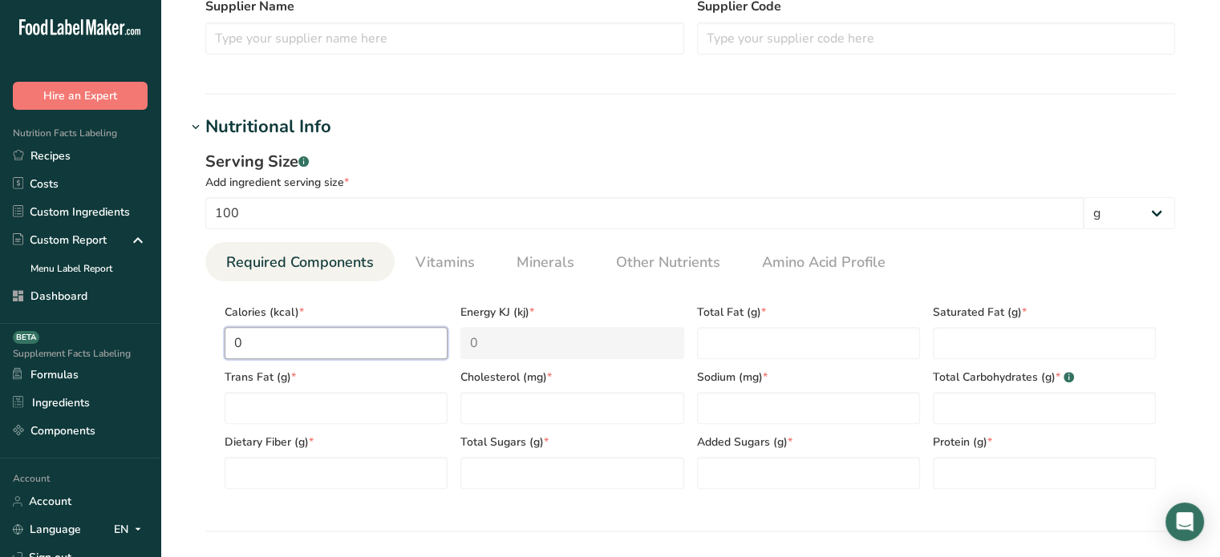
type input "0"
type Fat "0"
type input "0"
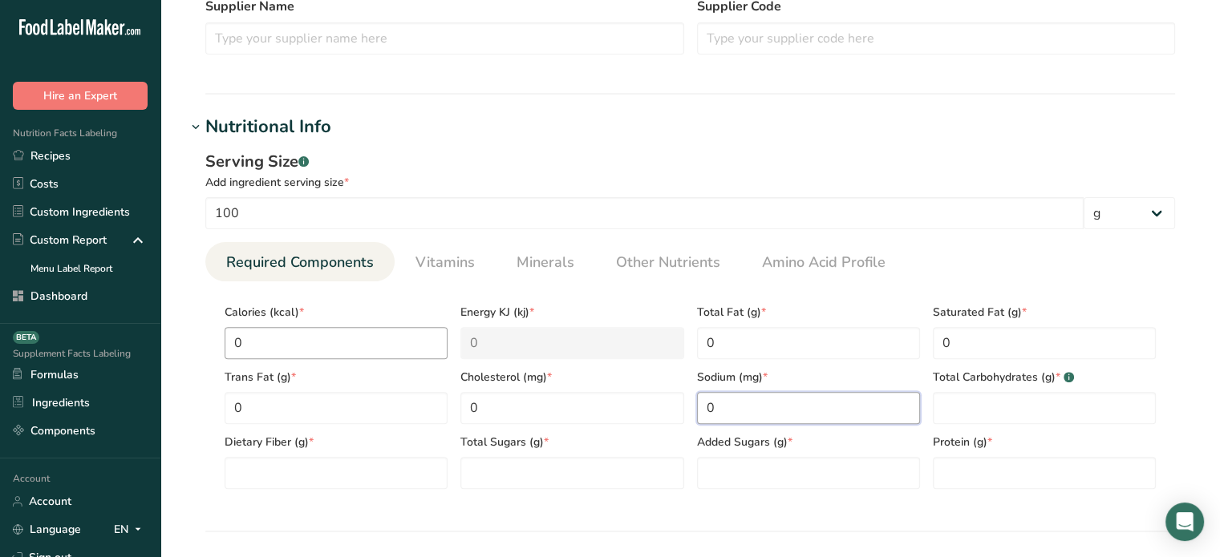
type input "0"
type Carbohydrates "0"
type Fiber "0"
type Sugars "0"
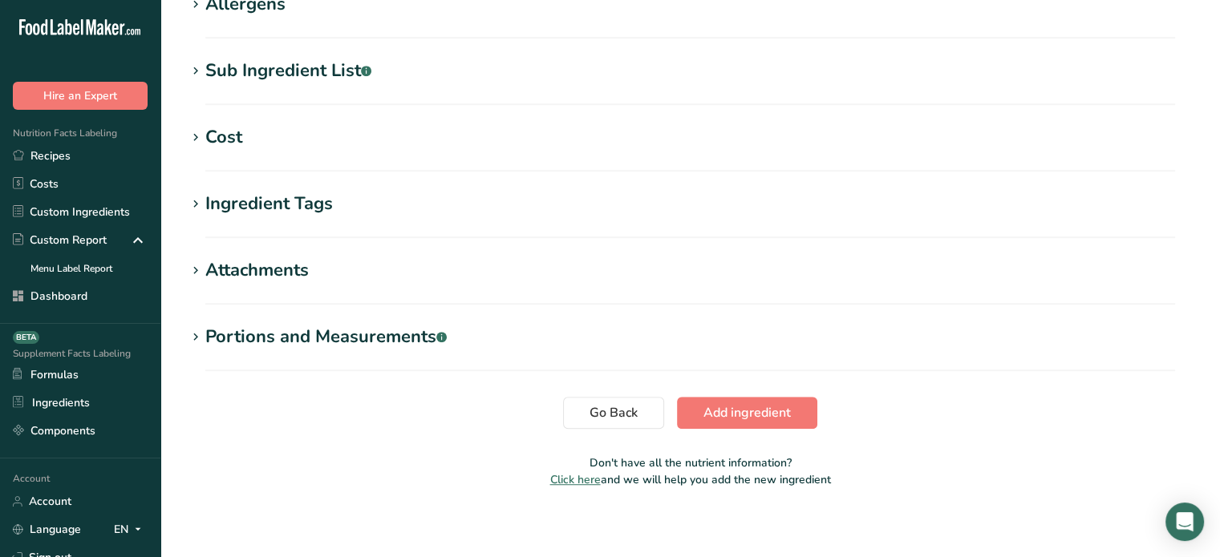
scroll to position [1055, 0]
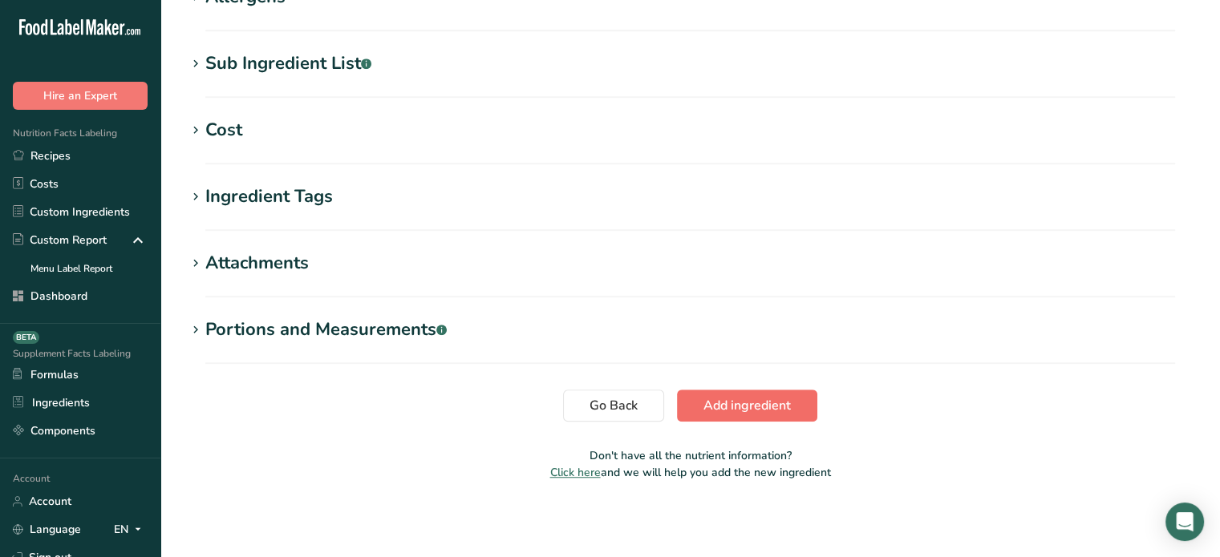
type input "0"
click at [803, 416] on button "Add ingredient" at bounding box center [747, 406] width 140 height 32
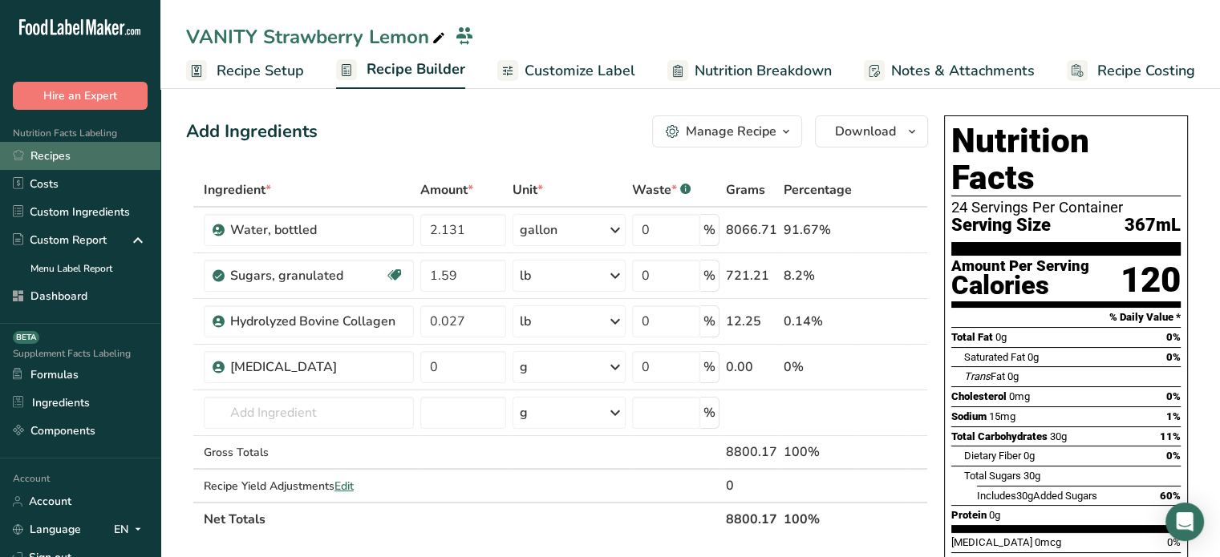
click at [93, 156] on link "Recipes" at bounding box center [80, 156] width 160 height 28
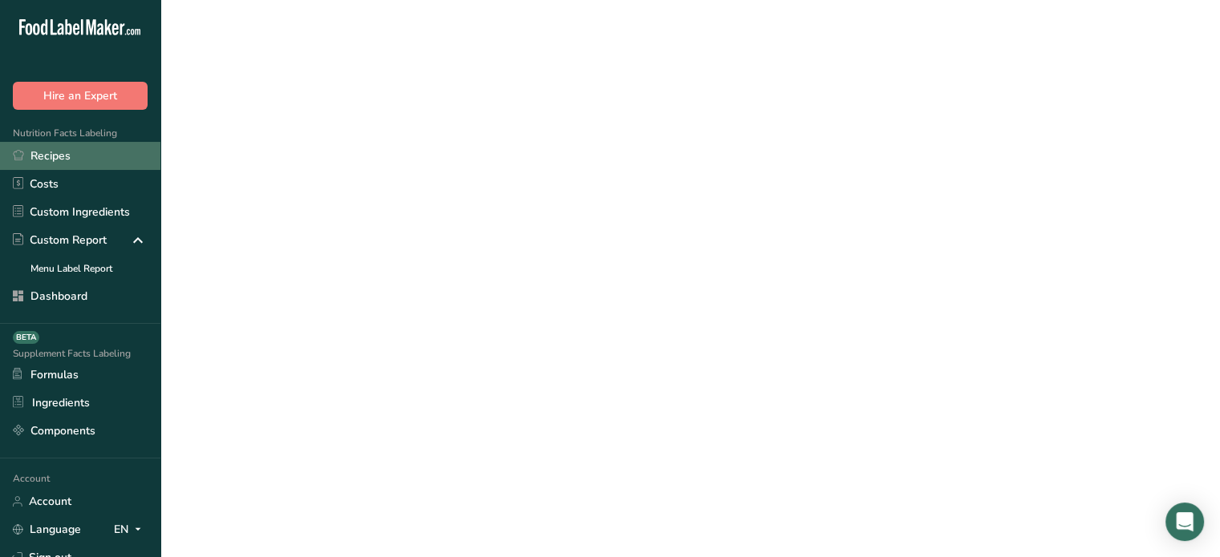
click at [93, 156] on link "Recipes" at bounding box center [80, 156] width 160 height 28
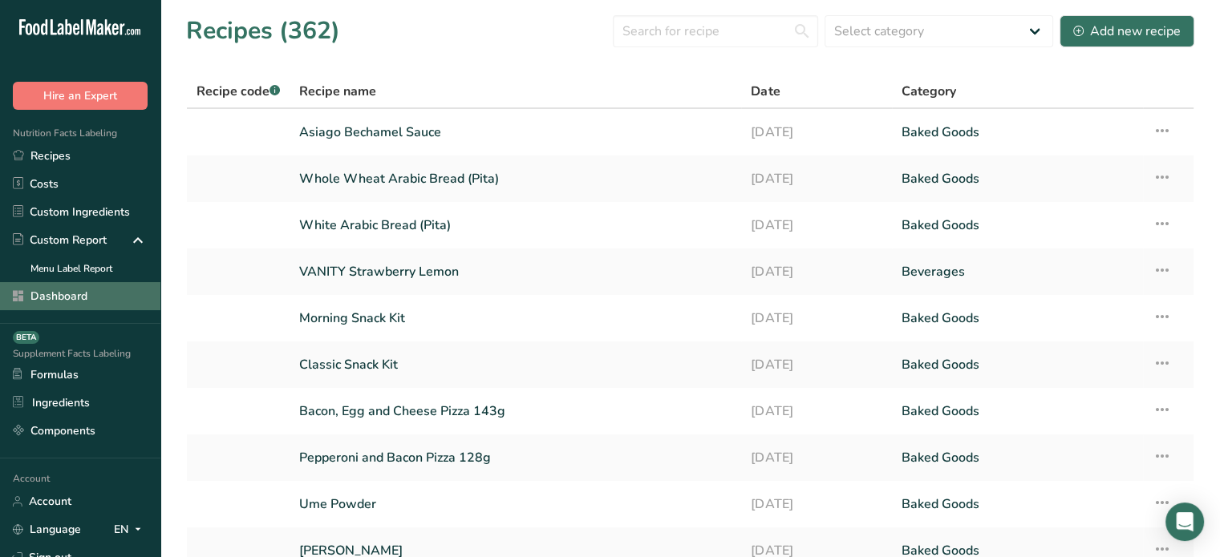
click at [103, 299] on link "Dashboard" at bounding box center [80, 296] width 160 height 28
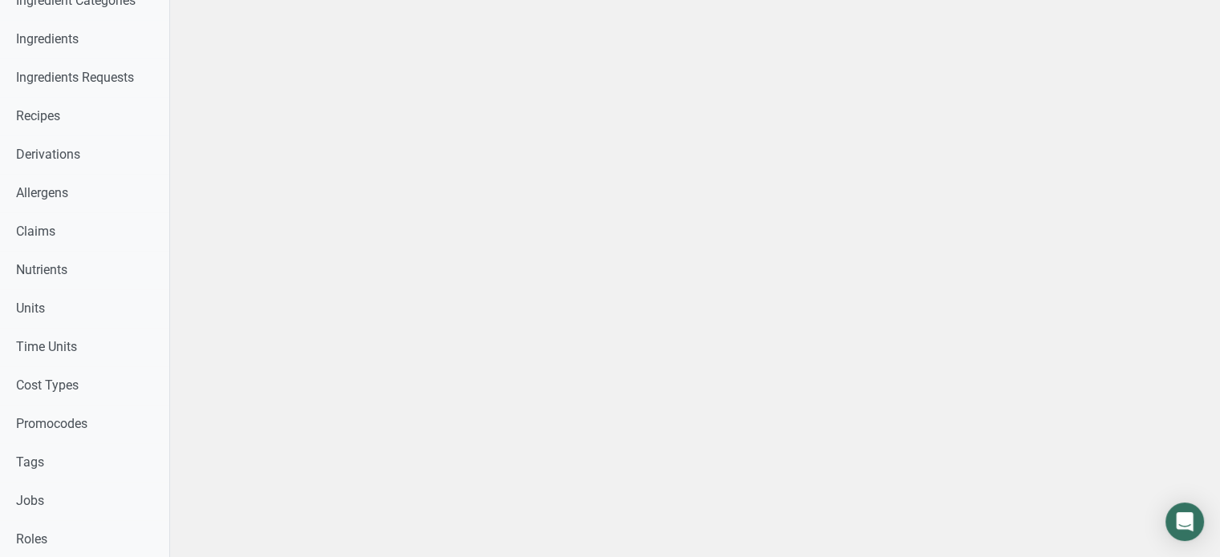
scroll to position [912, 0]
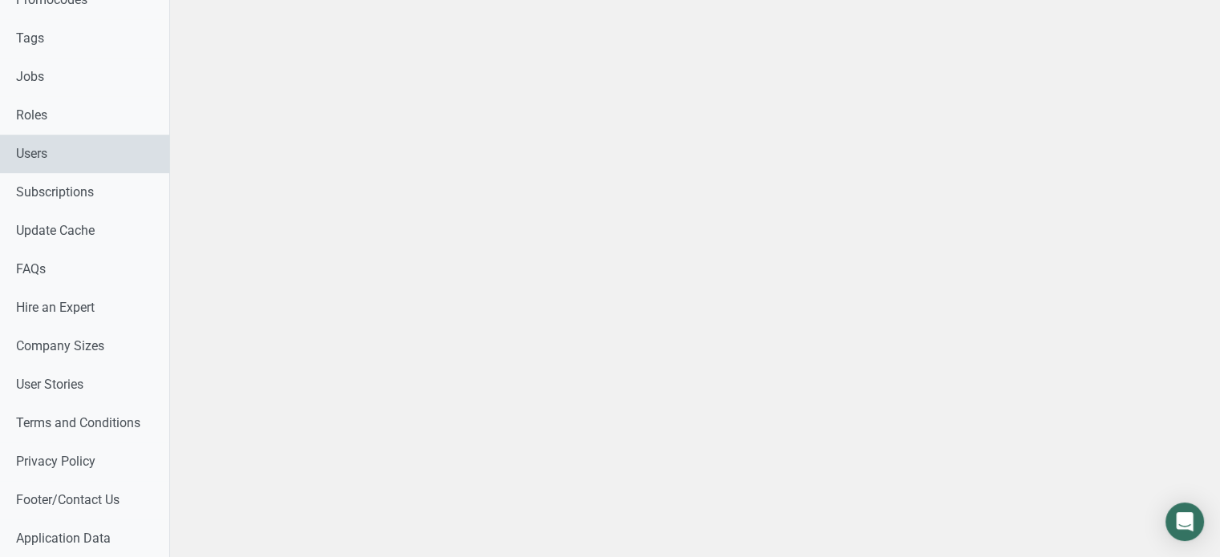
click at [83, 154] on link "Users" at bounding box center [84, 154] width 169 height 38
select select
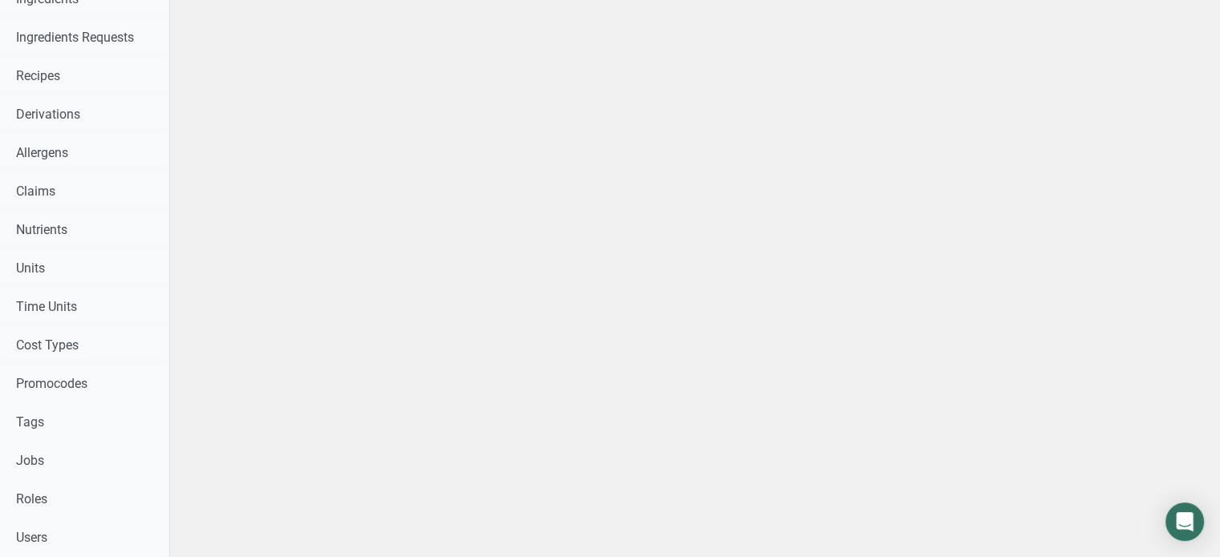
scroll to position [495, 0]
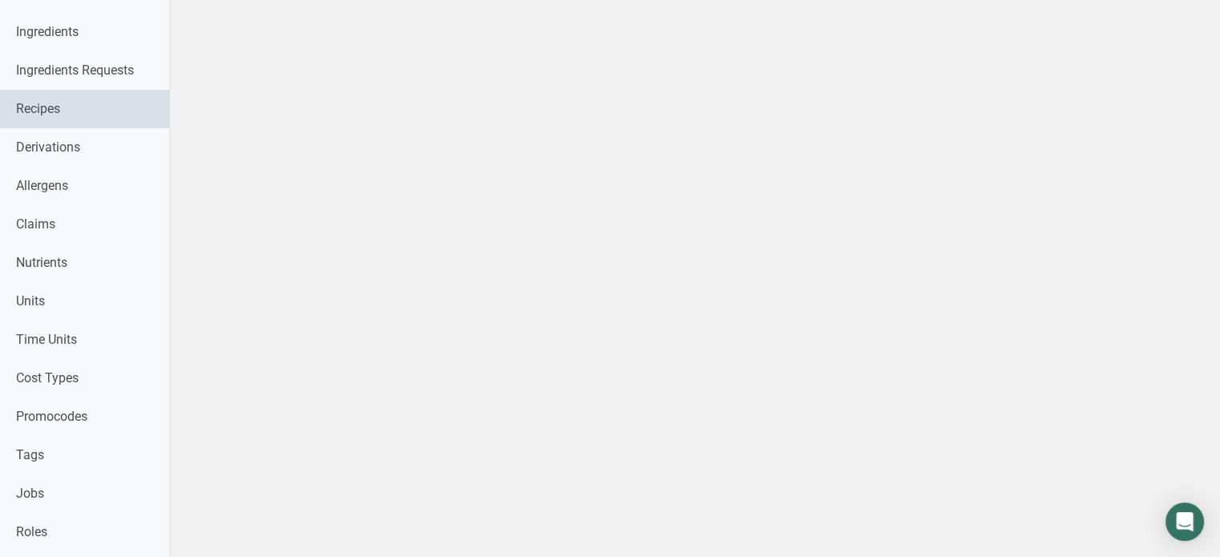
click at [0, 94] on link "Recipes" at bounding box center [84, 109] width 169 height 38
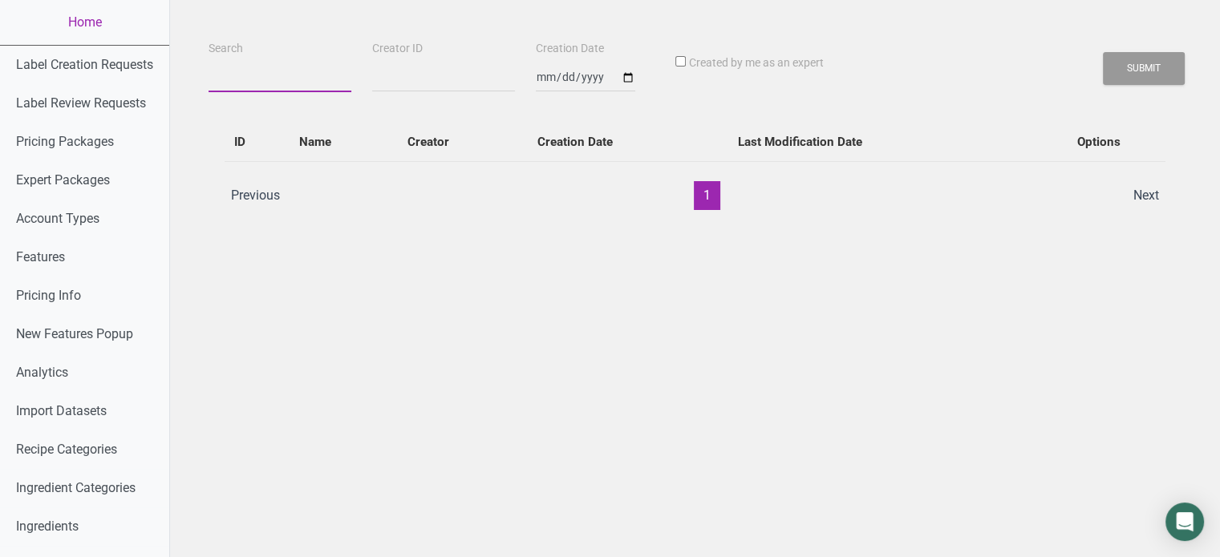
click at [300, 86] on input "Search" at bounding box center [280, 77] width 143 height 29
paste input "Fadhil Fadhil"
type input "Fadhil Fadhil"
click at [1103, 52] on button "Submit" at bounding box center [1144, 68] width 82 height 33
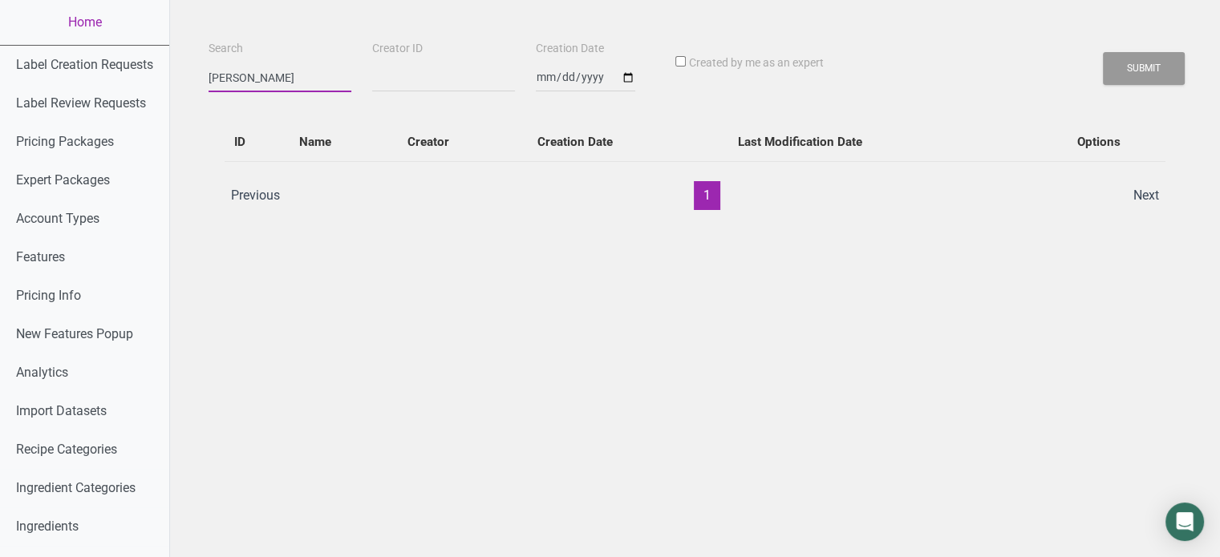
click at [1103, 52] on button "Submit" at bounding box center [1144, 68] width 82 height 33
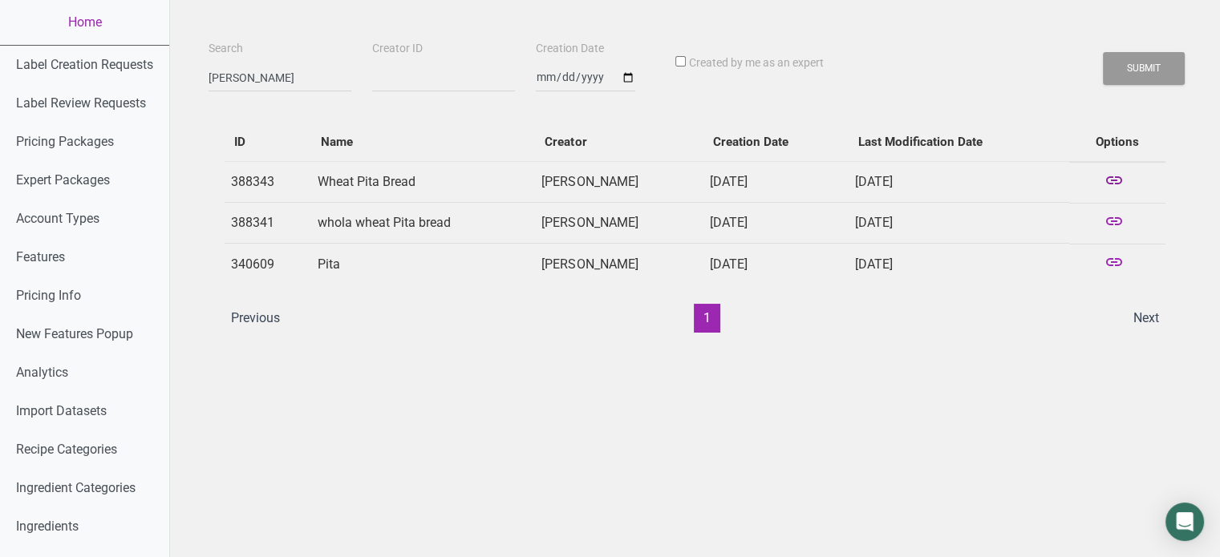
click at [1120, 181] on icon at bounding box center [1113, 182] width 19 height 22
click at [1119, 213] on icon at bounding box center [1113, 223] width 19 height 22
click at [109, 11] on link "Home" at bounding box center [84, 22] width 169 height 45
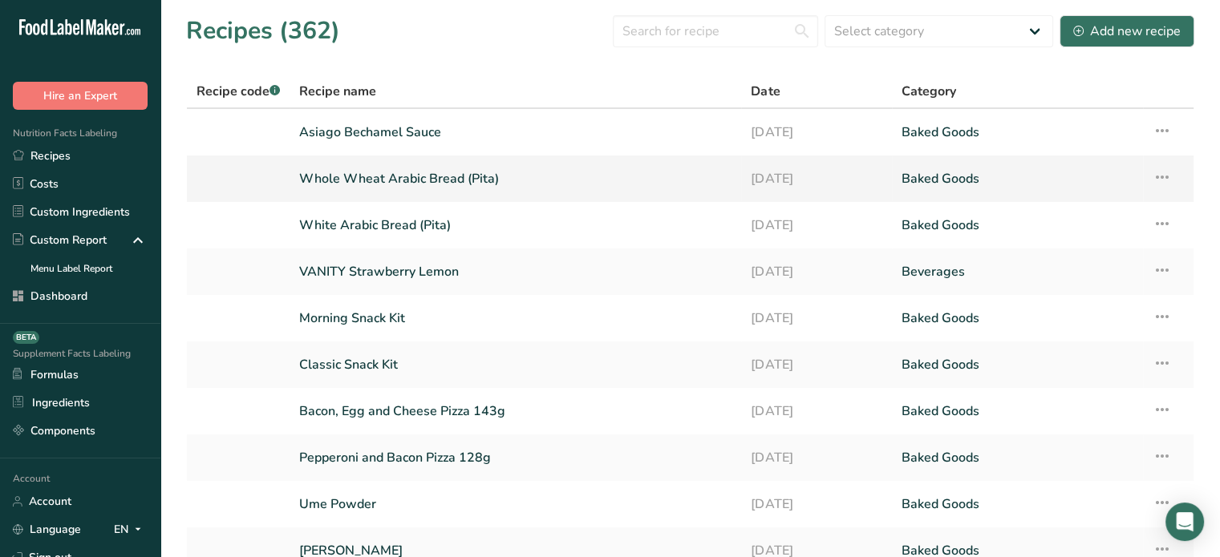
click at [349, 188] on link "Whole Wheat Arabic Bread (Pita)" at bounding box center [515, 179] width 432 height 34
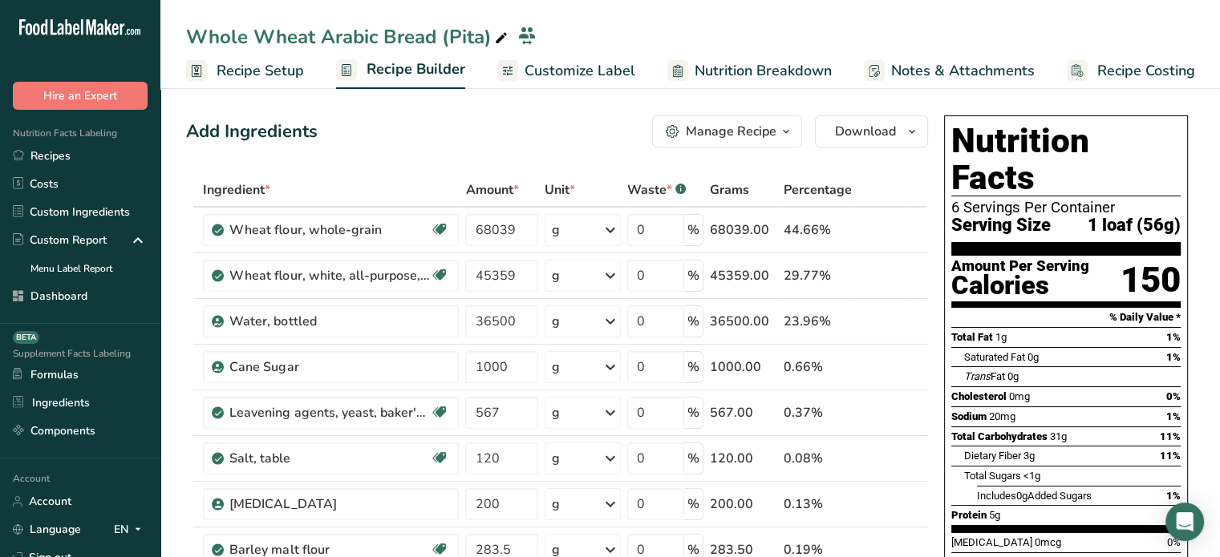
click at [573, 70] on span "Customize Label" at bounding box center [579, 71] width 111 height 22
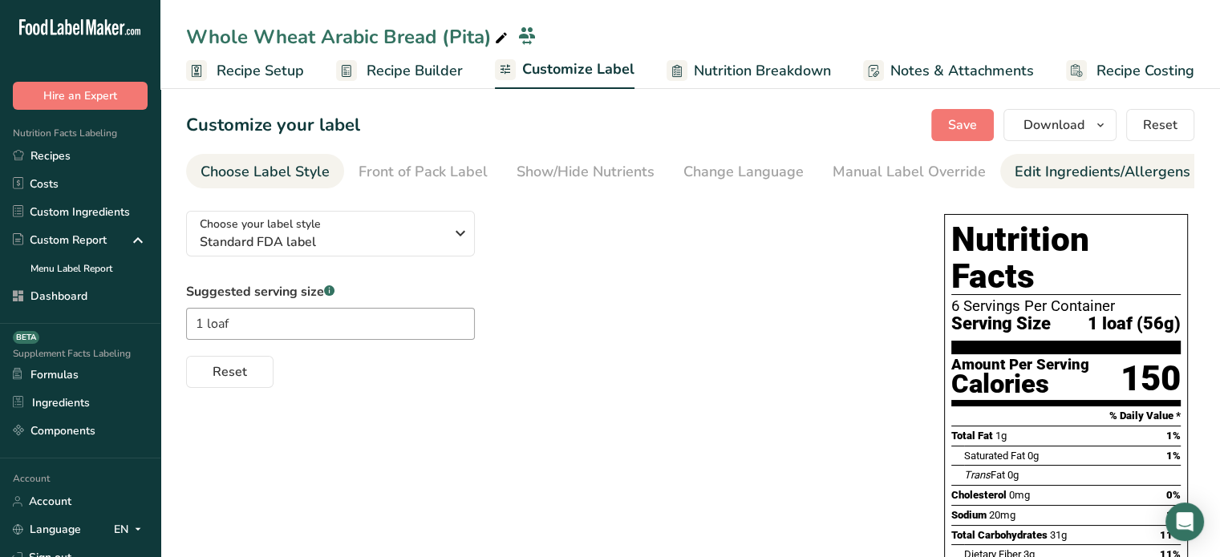
click at [1022, 172] on div "Edit Ingredients/Allergens List" at bounding box center [1116, 172] width 204 height 22
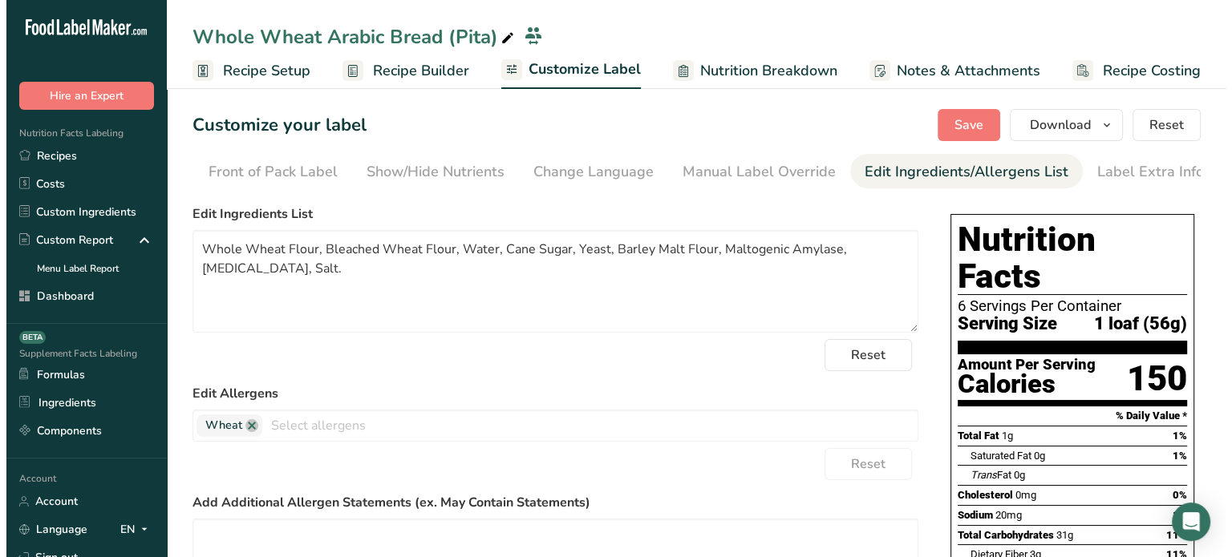
scroll to position [0, 157]
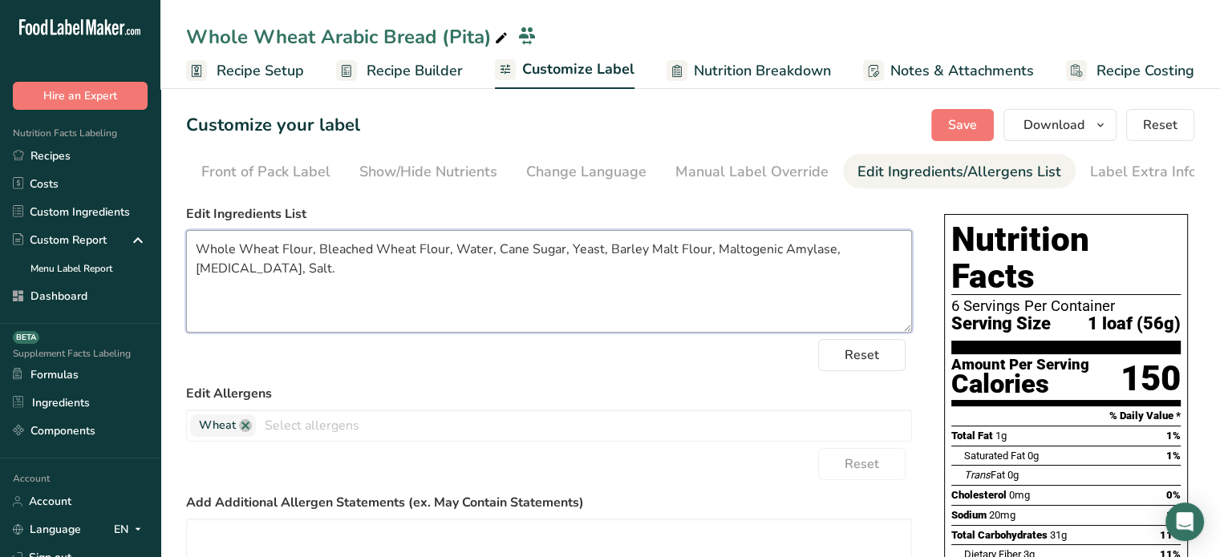
drag, startPoint x: 607, startPoint y: 249, endPoint x: 704, endPoint y: 262, distance: 98.0
click at [704, 262] on textarea "Whole Wheat Flour, Bleached Wheat Flour, Water, Cane Sugar, Yeast, Barley Malt …" at bounding box center [549, 281] width 726 height 103
paste textarea "Diastatic Malted Barley"
type textarea "Whole Wheat Flour, Bleached Wheat Flour, Water, Cane Sugar, Yeast, Diastatic Ma…"
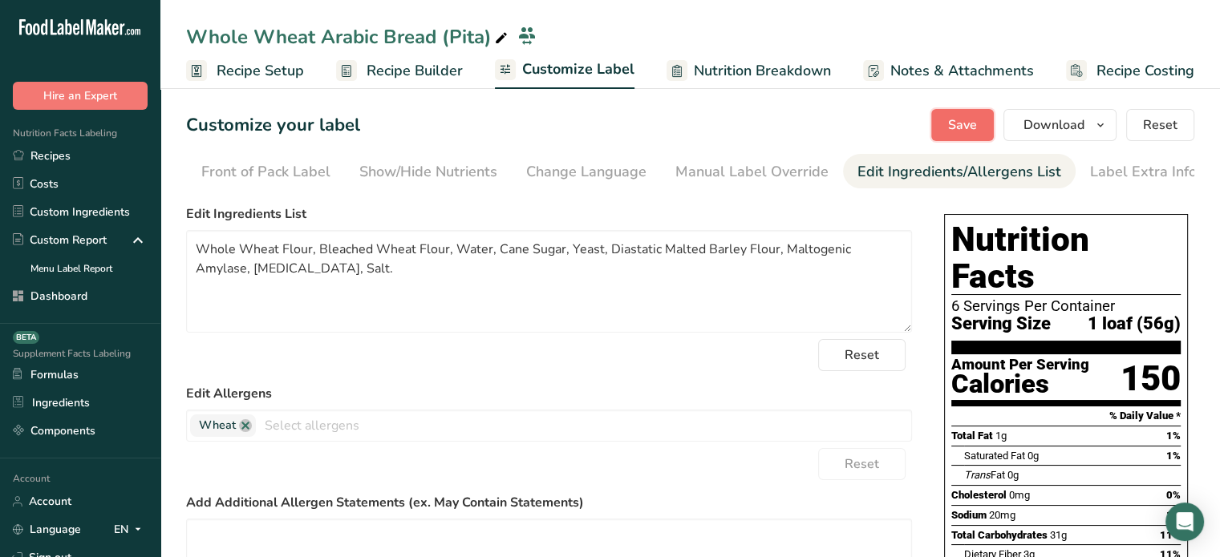
click at [950, 128] on button "Save" at bounding box center [962, 125] width 63 height 32
click at [969, 119] on span "Save" at bounding box center [962, 124] width 29 height 19
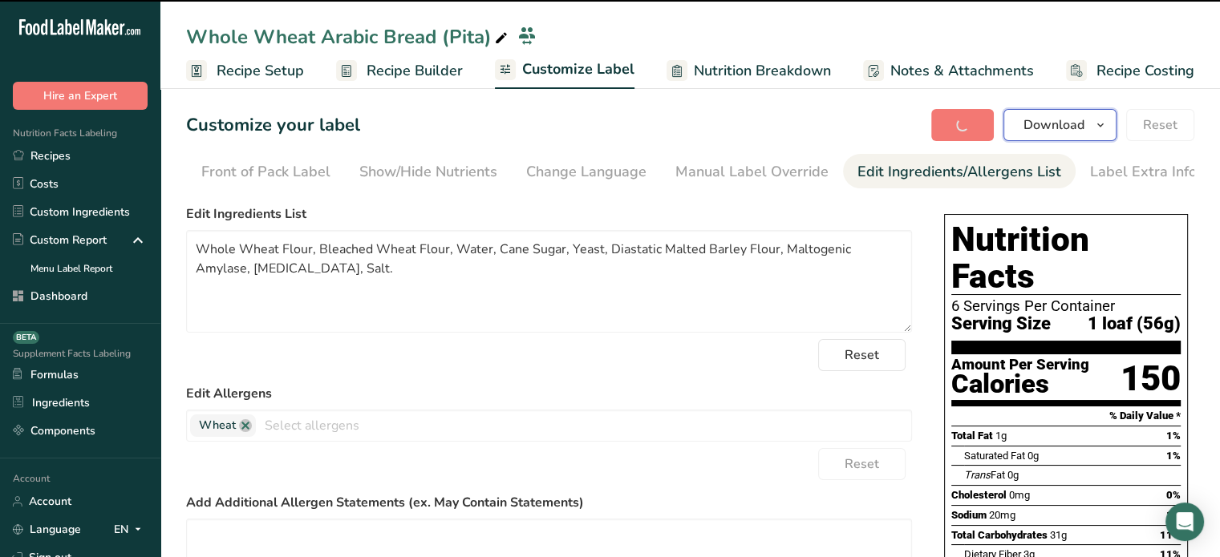
click at [1091, 132] on span "button" at bounding box center [1100, 124] width 19 height 19
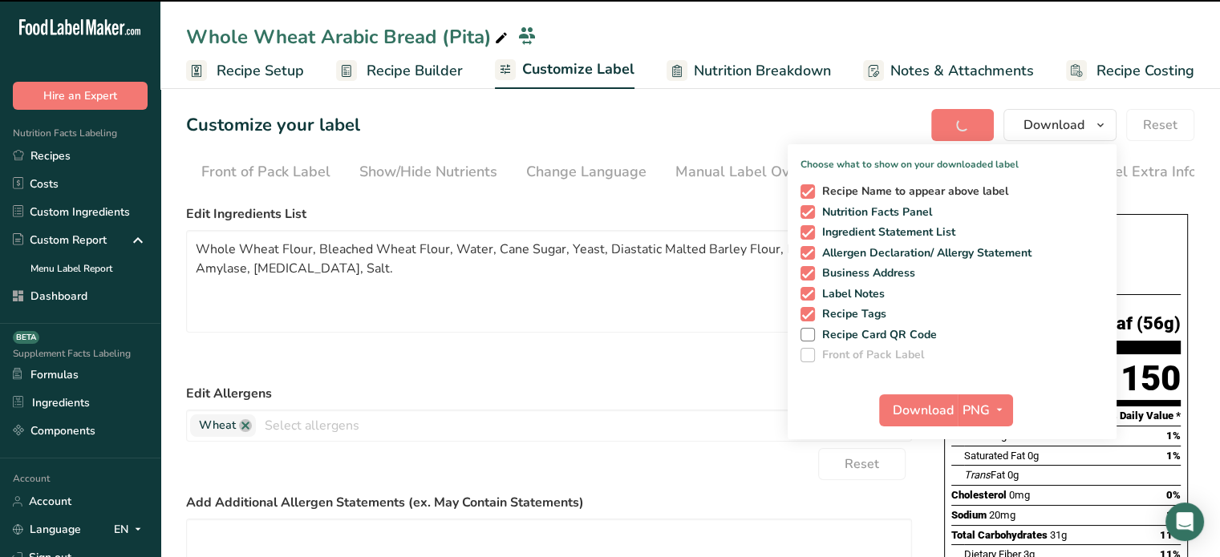
click at [945, 187] on span "Recipe Name to appear above label" at bounding box center [912, 191] width 194 height 14
click at [811, 187] on input "Recipe Name to appear above label" at bounding box center [805, 191] width 10 height 10
checkbox input "false"
click at [853, 318] on span "Recipe Tags" at bounding box center [851, 314] width 72 height 14
click at [811, 318] on input "Recipe Tags" at bounding box center [805, 314] width 10 height 10
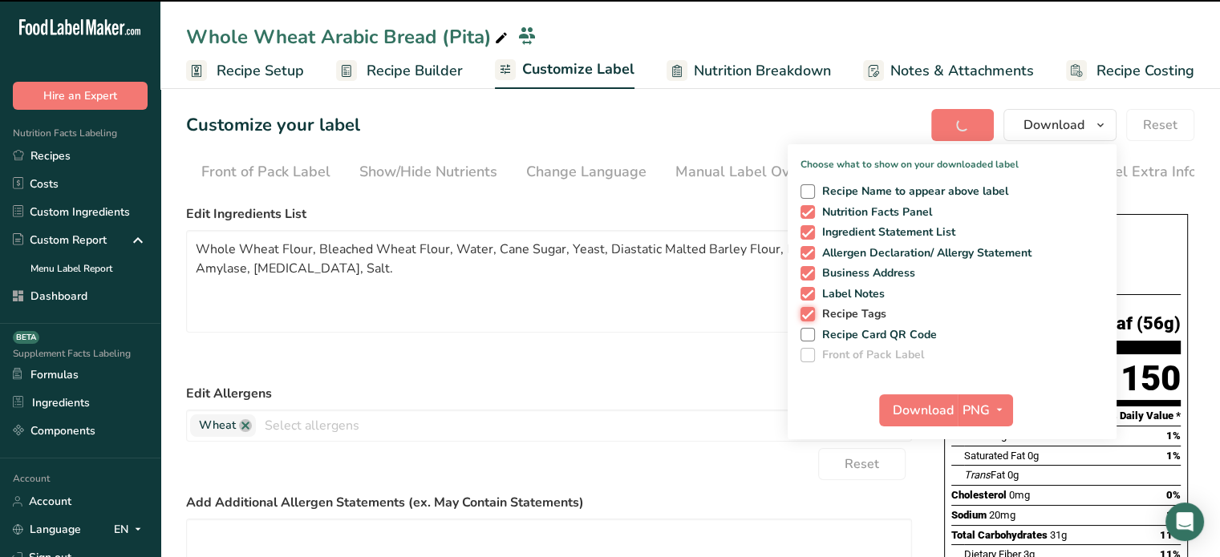
checkbox input "false"
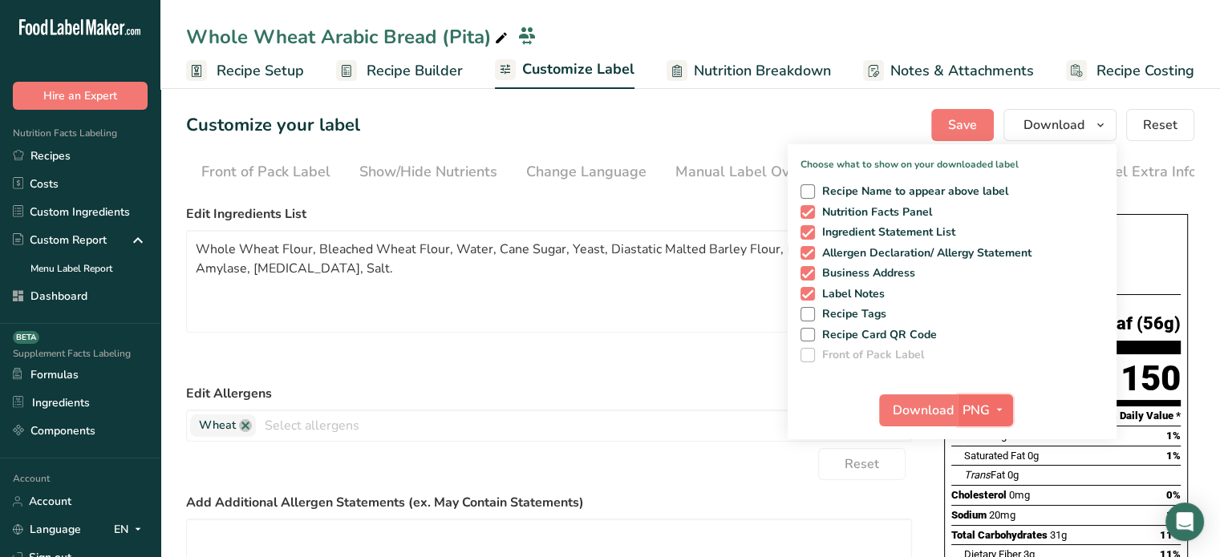
click at [991, 407] on span "button" at bounding box center [999, 410] width 19 height 19
click at [990, 524] on link "PDF" at bounding box center [987, 522] width 51 height 26
click at [930, 422] on button "Download" at bounding box center [919, 411] width 79 height 32
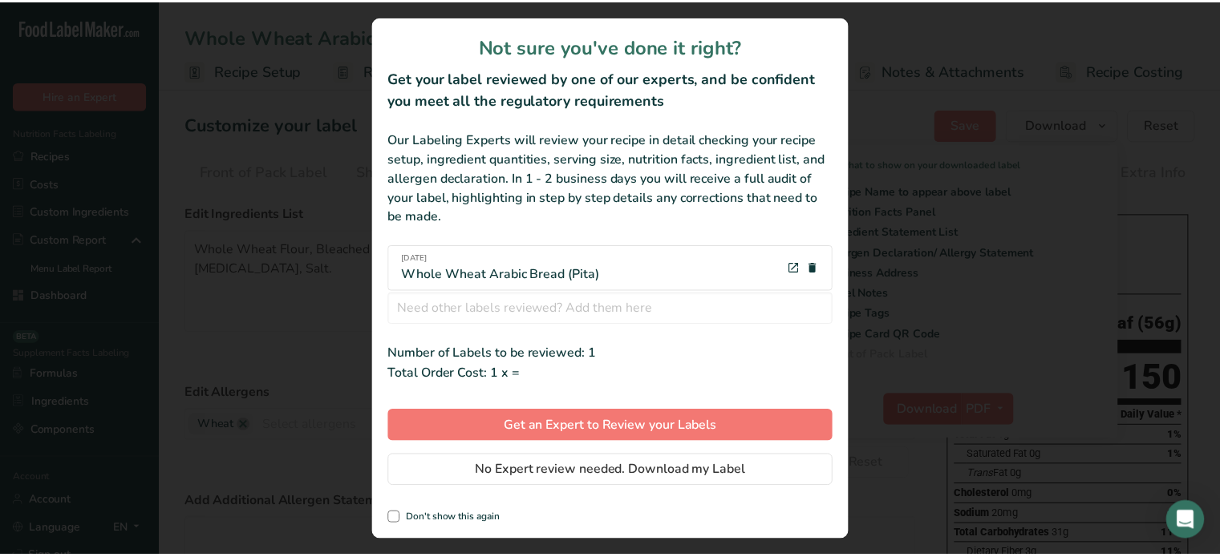
scroll to position [0, 0]
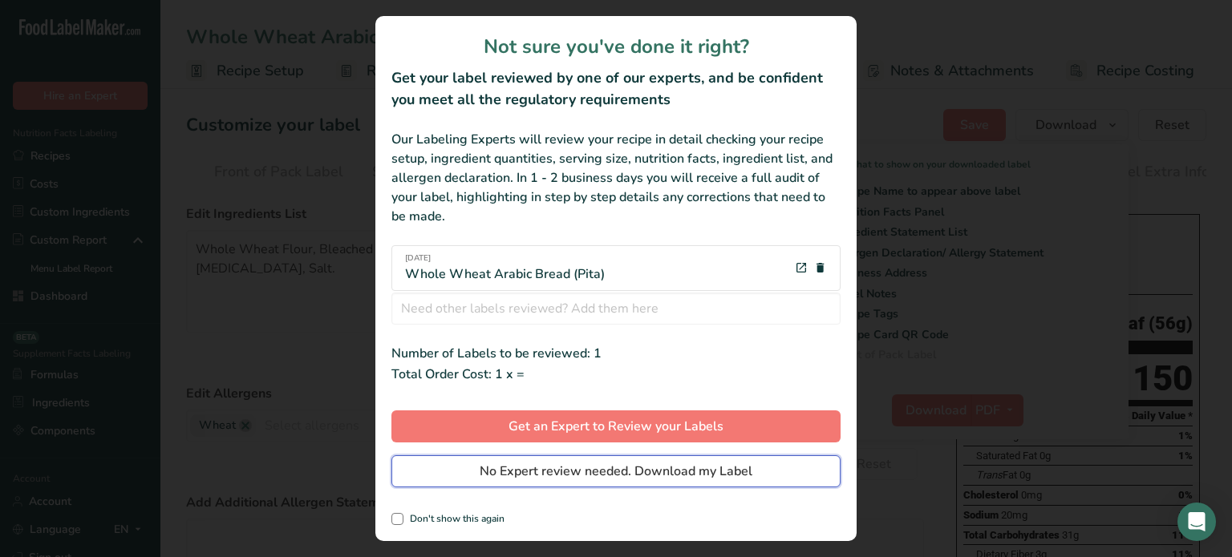
click at [780, 464] on button "No Expert review needed. Download my Label" at bounding box center [615, 472] width 449 height 32
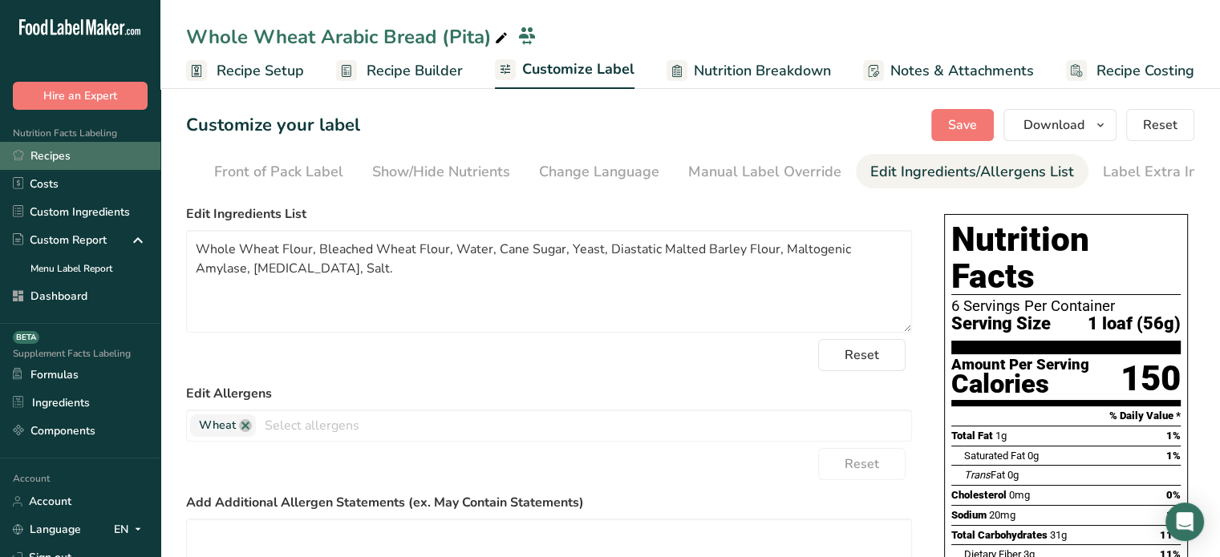
click at [100, 147] on link "Recipes" at bounding box center [80, 156] width 160 height 28
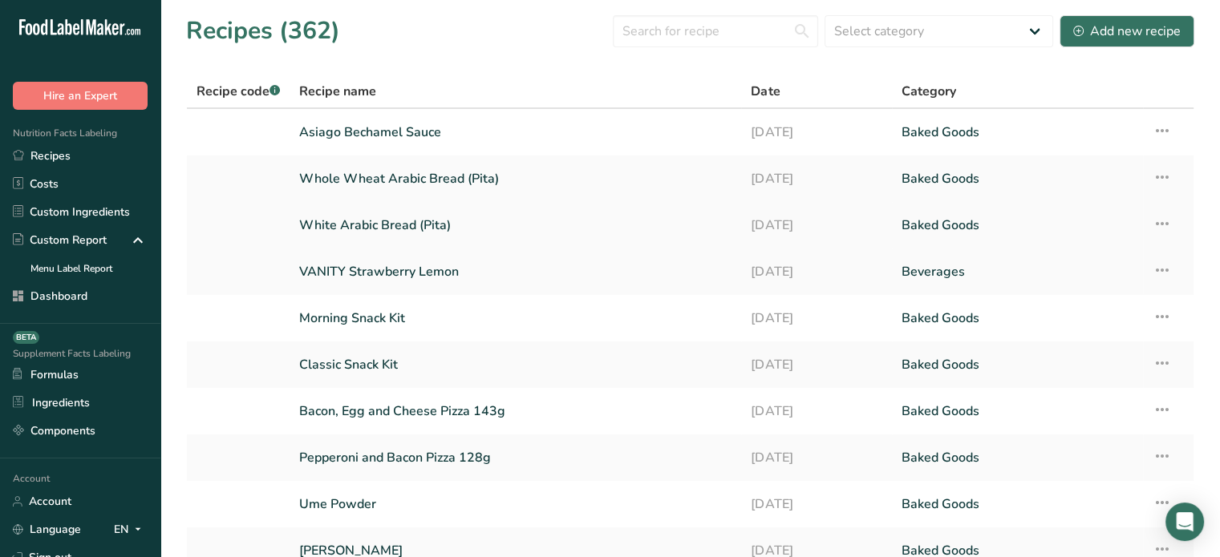
click at [375, 215] on link "White Arabic Bread (Pita)" at bounding box center [515, 226] width 432 height 34
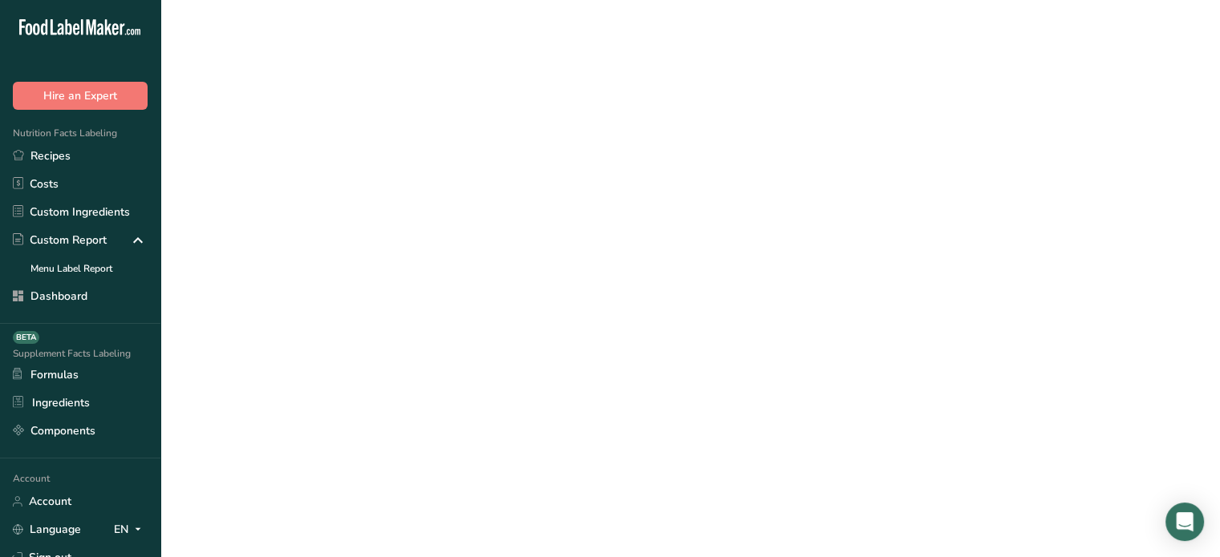
click at [375, 215] on link "White Arabic Bread (Pita)" at bounding box center [515, 226] width 432 height 34
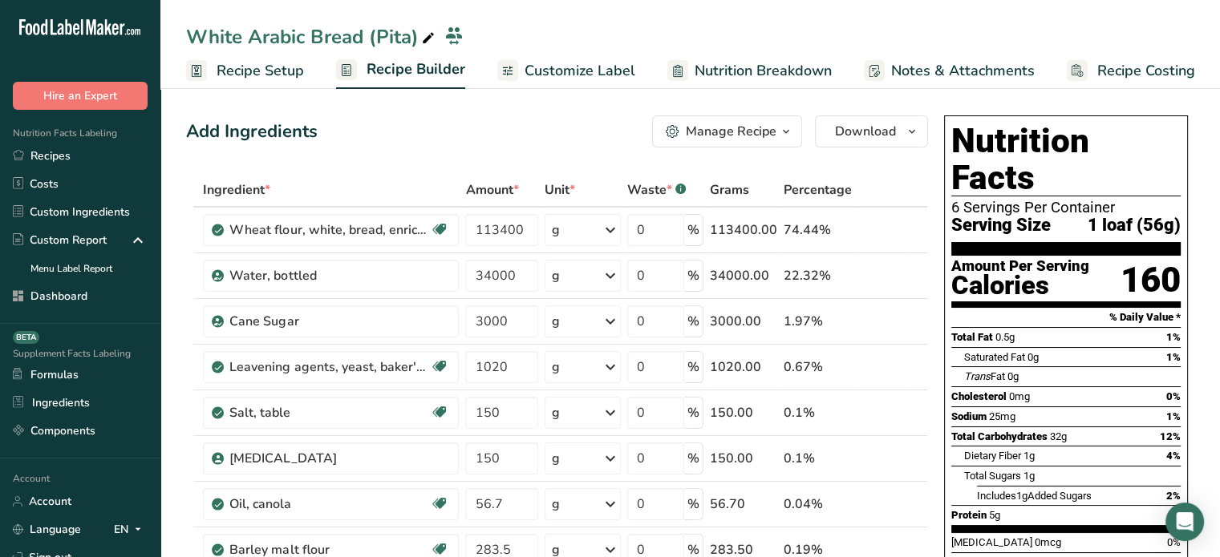
click at [615, 60] on span "Customize Label" at bounding box center [579, 71] width 111 height 22
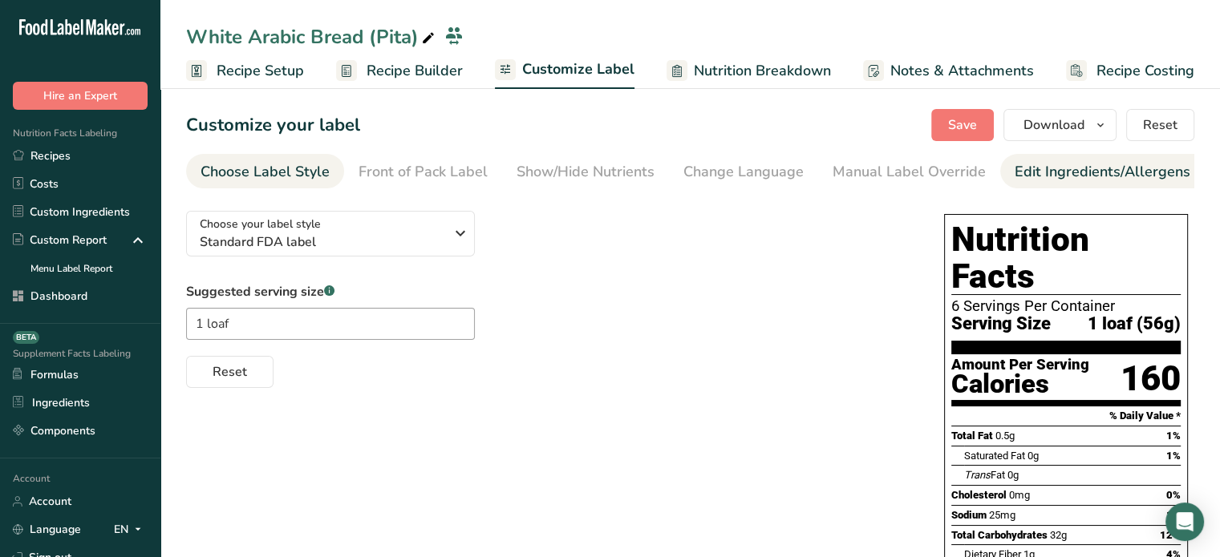
click at [1027, 172] on div "Edit Ingredients/Allergens List" at bounding box center [1116, 172] width 204 height 22
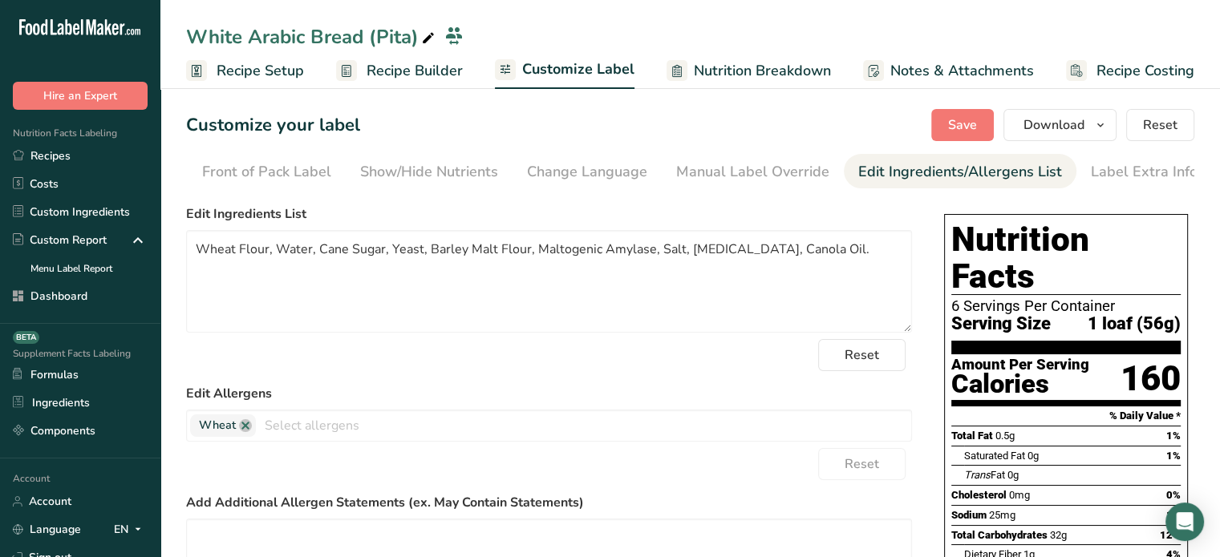
scroll to position [0, 157]
click at [205, 253] on textarea "Wheat Flour, Water, Cane Sugar, Yeast, Barley Malt Flour, Maltogenic Amylase, S…" at bounding box center [549, 281] width 726 height 103
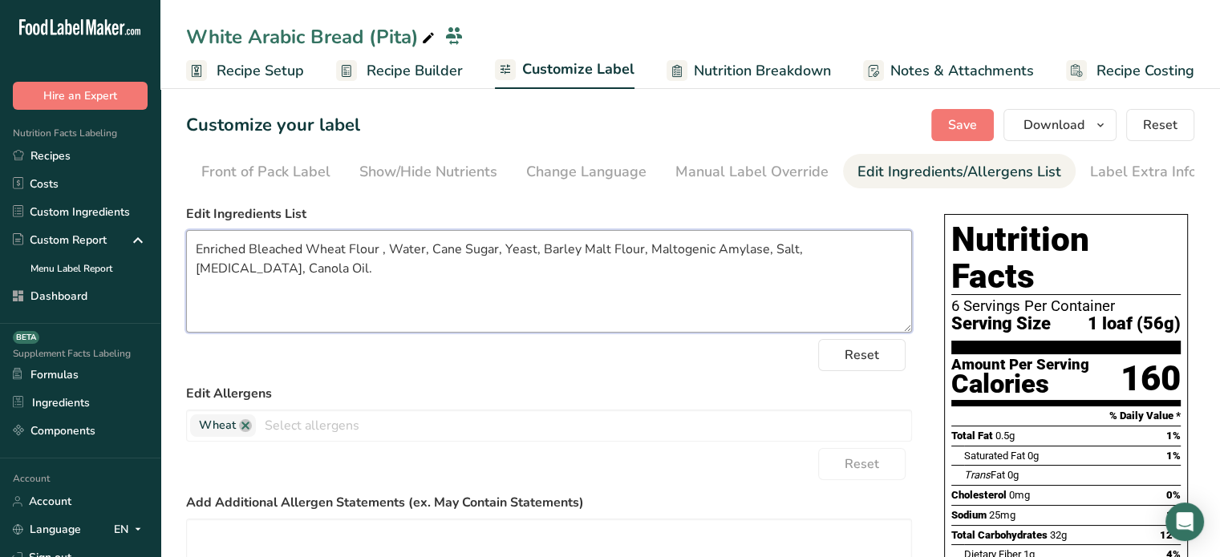
paste textarea "[Wheat Flour, Malted Barley Flour, Niacin, Reduced Iron, Thiamine Mononitrate, …"
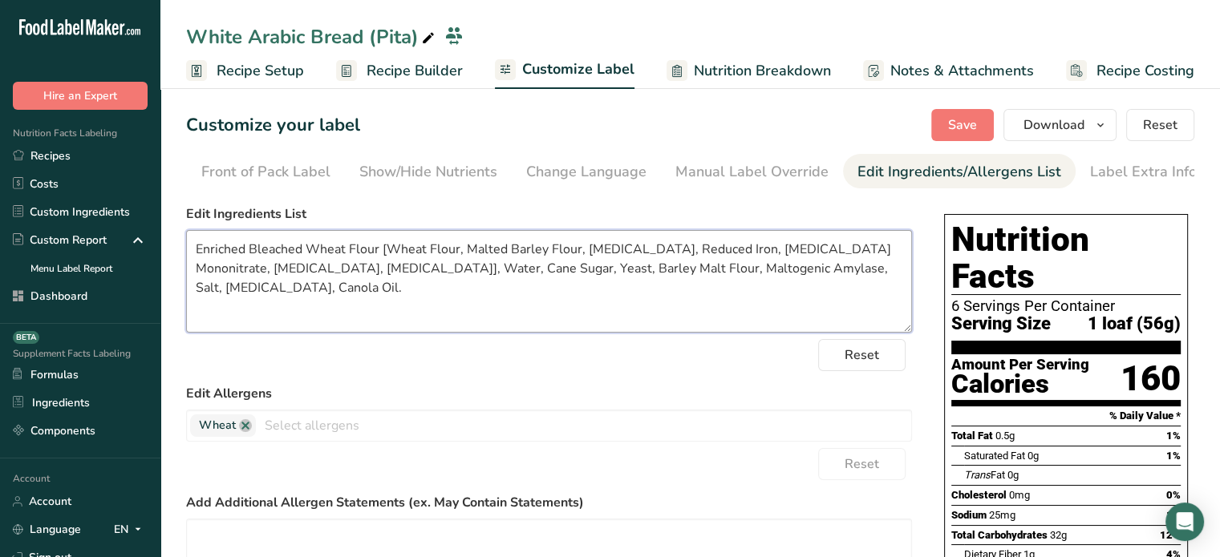
drag, startPoint x: 415, startPoint y: 274, endPoint x: 512, endPoint y: 280, distance: 98.0
click at [512, 280] on textarea "Enriched Bleached Wheat Flour [Wheat Flour, Malted Barley Flour, Niacin, Reduce…" at bounding box center [549, 281] width 726 height 103
paste textarea "Diastatic Malted Barley"
type textarea "Enriched Bleached Wheat Flour [Wheat Flour, Malted Barley Flour, Niacin, Reduce…"
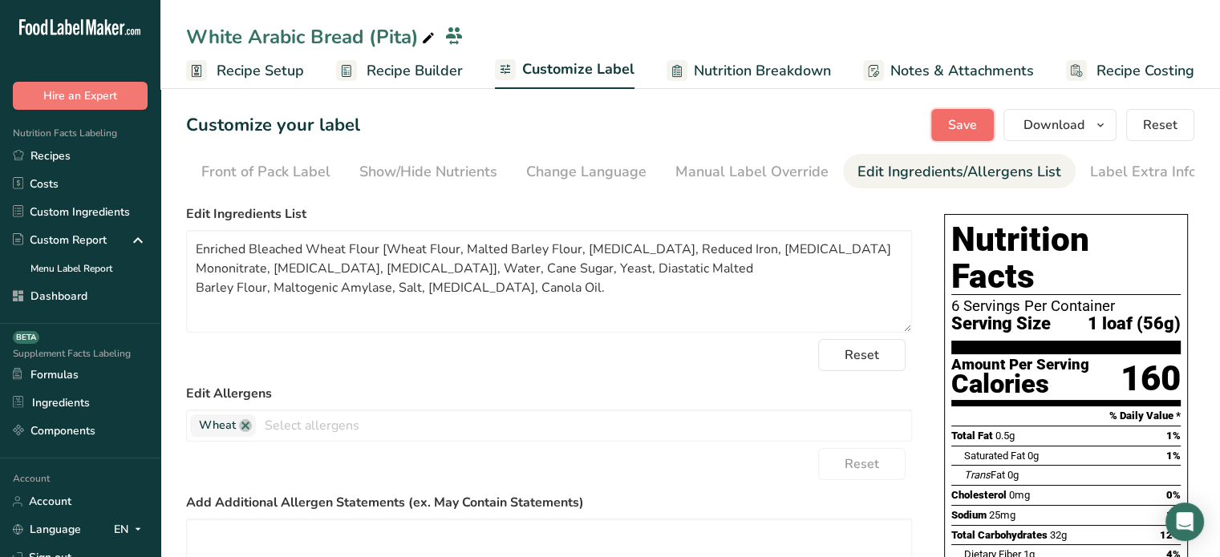
click at [956, 137] on button "Save" at bounding box center [962, 125] width 63 height 32
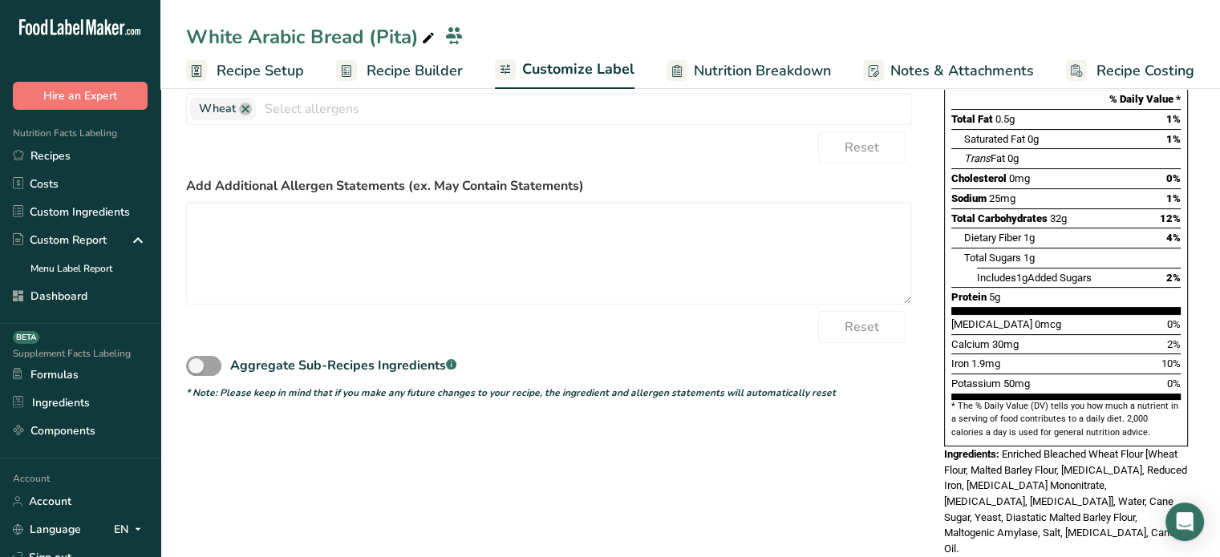
scroll to position [318, 0]
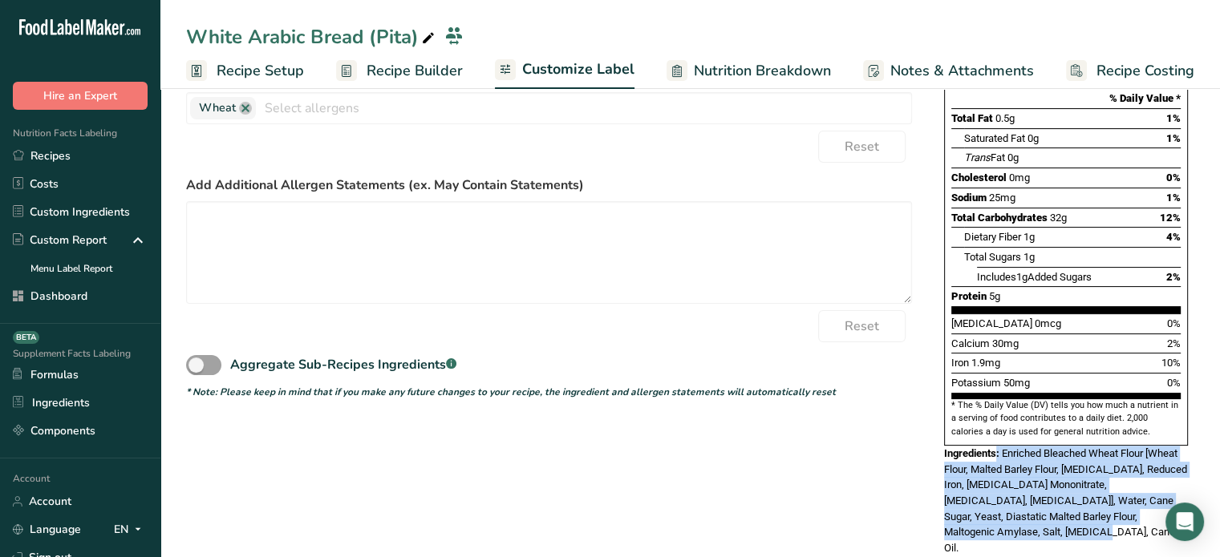
drag, startPoint x: 998, startPoint y: 491, endPoint x: 998, endPoint y: 423, distance: 68.2
click at [998, 446] on div "Ingredients: Enriched Bleached Wheat Flour [Wheat Flour, Malted Barley Flour, N…" at bounding box center [1066, 501] width 244 height 111
copy div ": Enriched Bleached Wheat Flour [Wheat Flour, Malted Barley Flour, Niacin, Redu…"
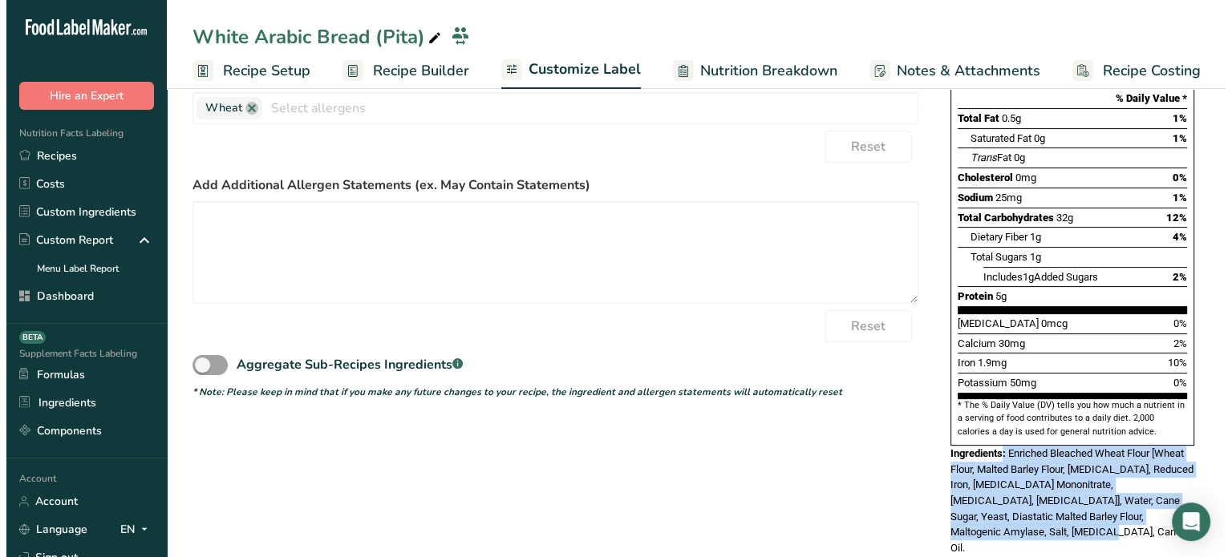
scroll to position [0, 0]
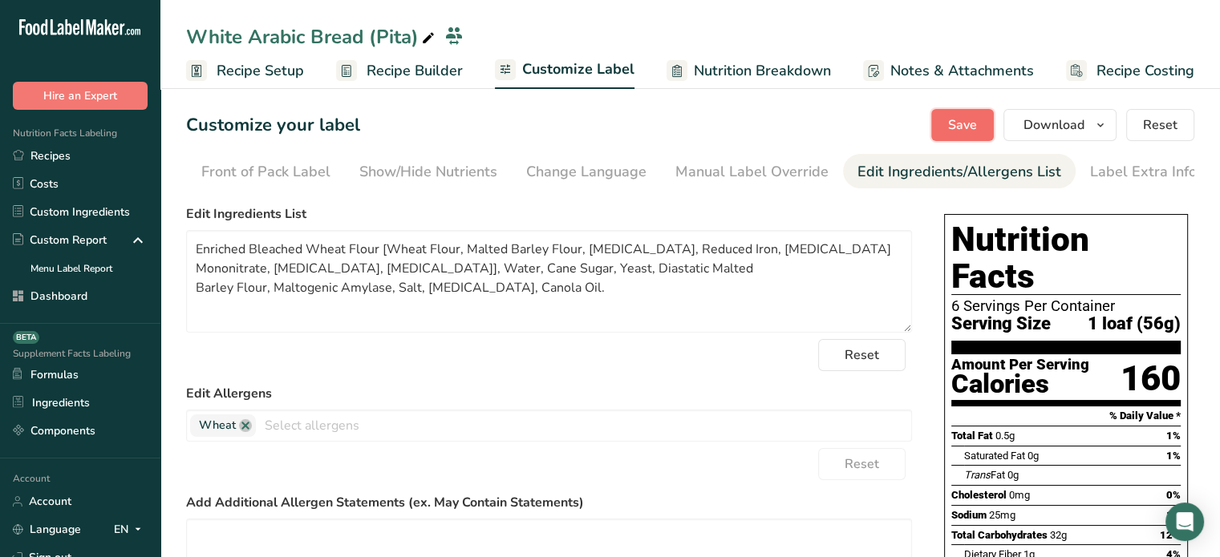
click at [937, 129] on button "Save" at bounding box center [962, 125] width 63 height 32
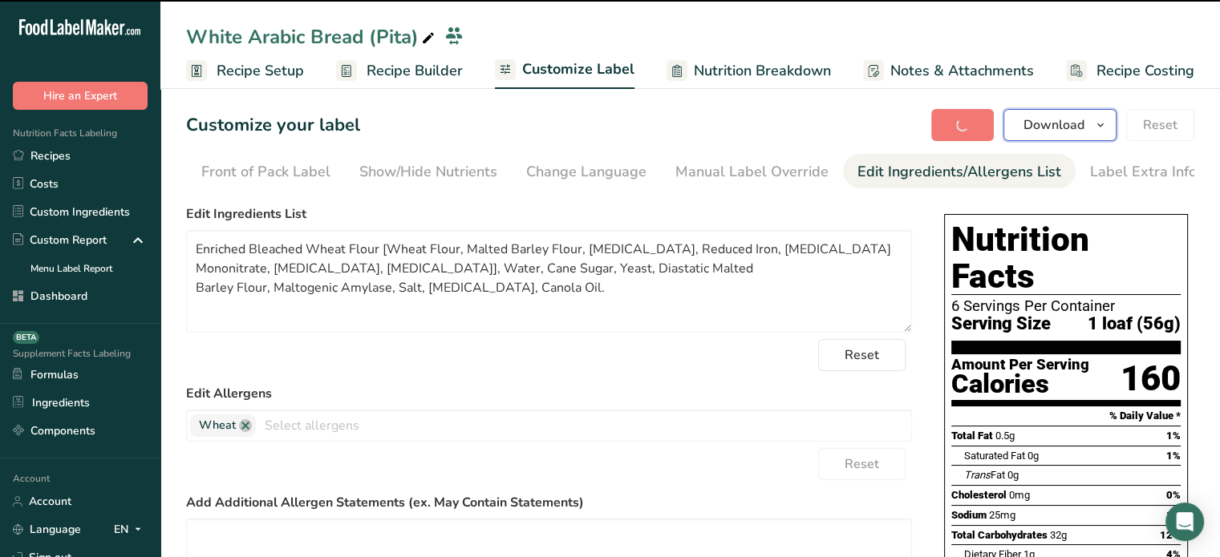
click at [1044, 140] on button "Download" at bounding box center [1059, 125] width 113 height 32
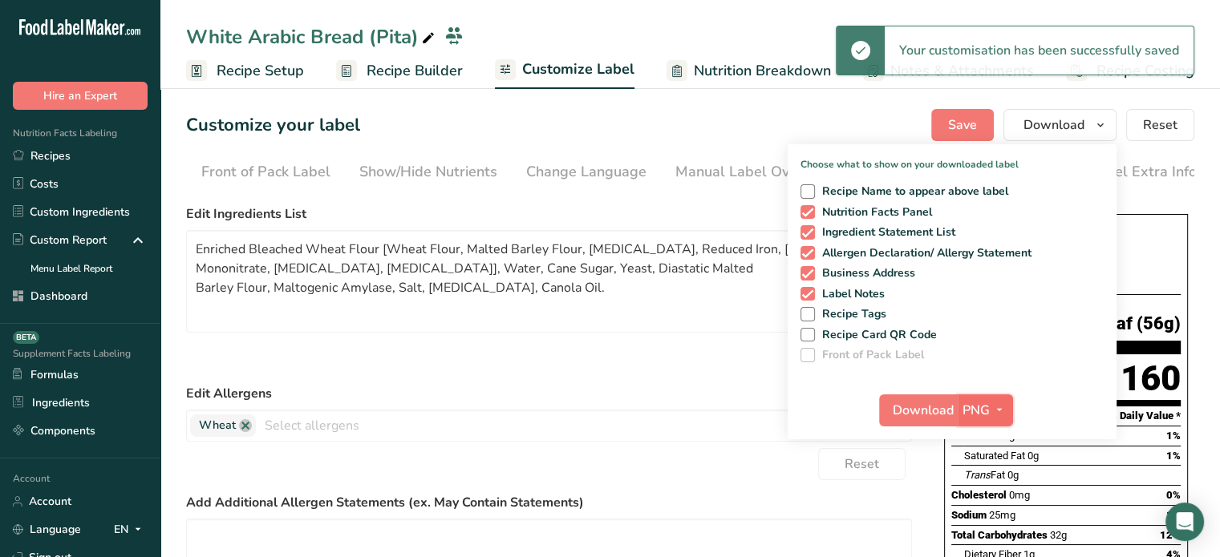
click at [976, 407] on span "PNG" at bounding box center [975, 410] width 27 height 19
click at [991, 520] on link "PDF" at bounding box center [987, 522] width 51 height 26
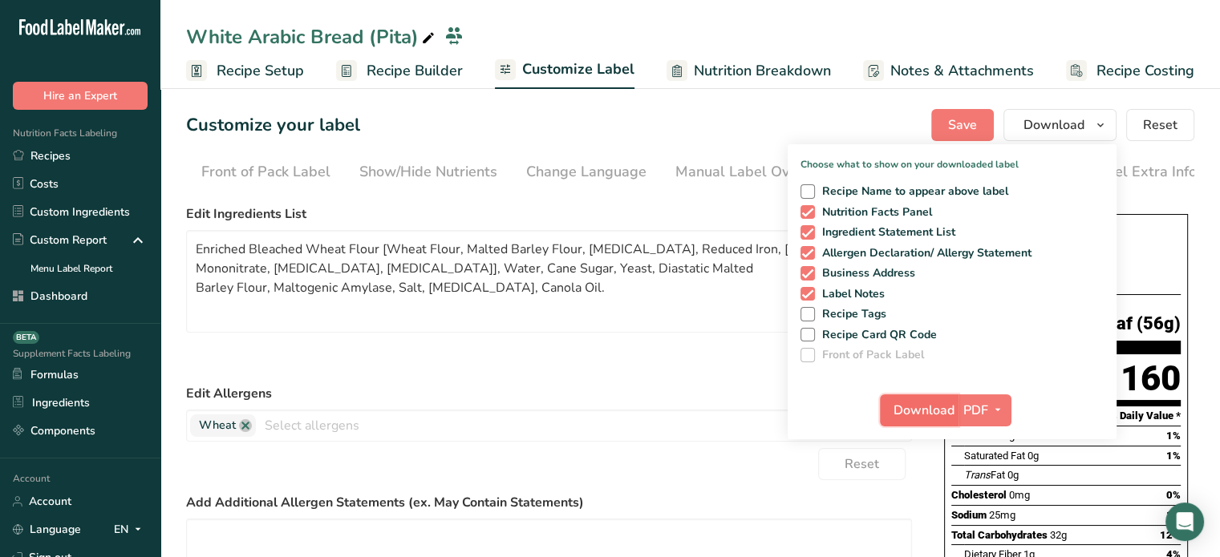
click at [937, 419] on button "Download" at bounding box center [919, 411] width 79 height 32
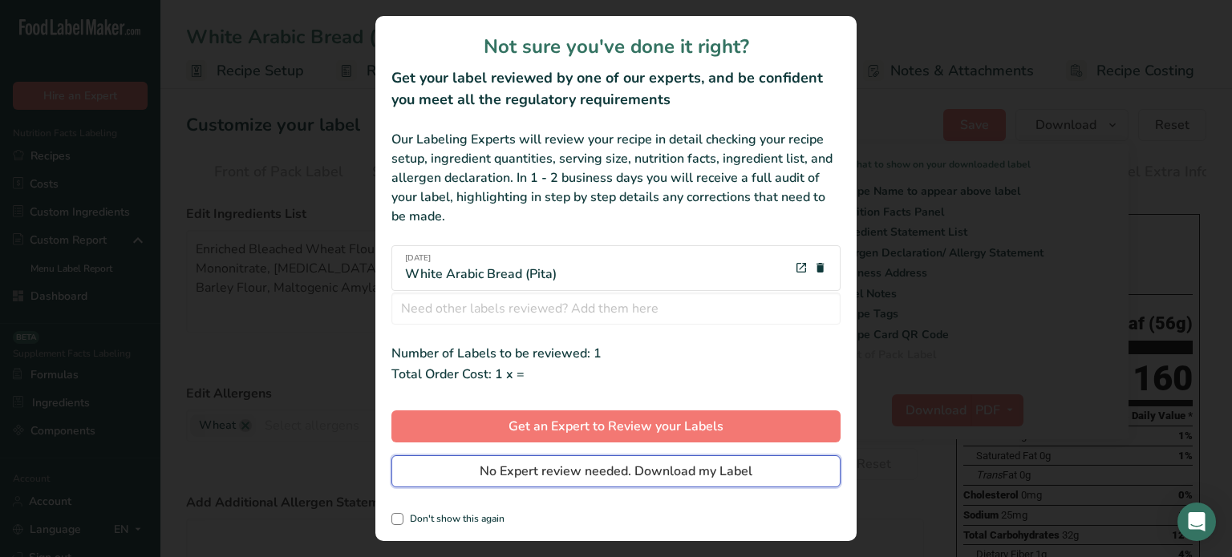
click at [747, 475] on span "No Expert review needed. Download my Label" at bounding box center [616, 471] width 273 height 19
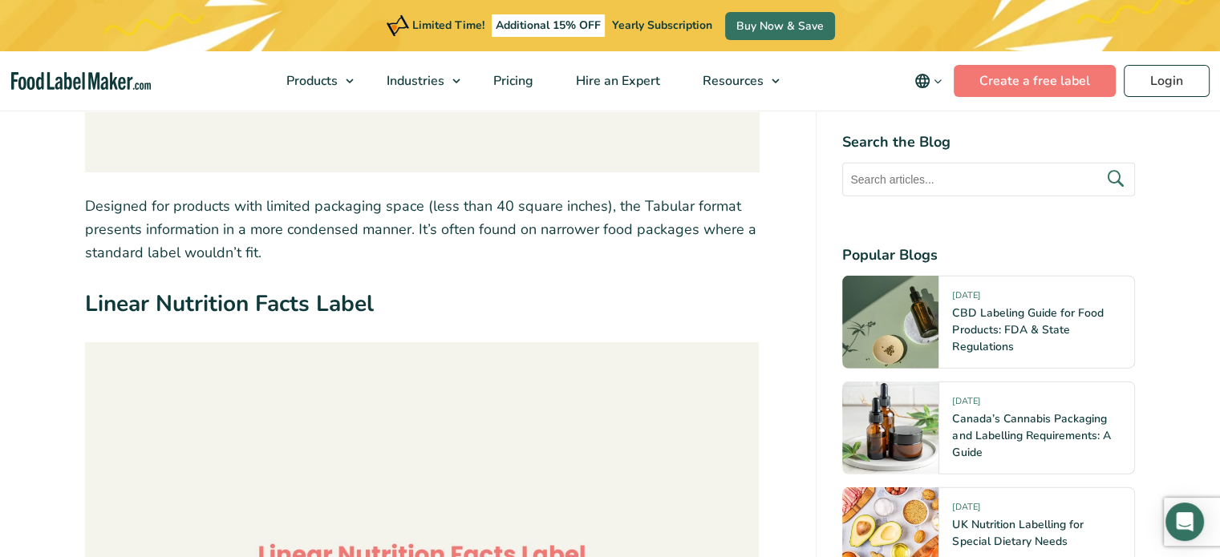
scroll to position [4447, 0]
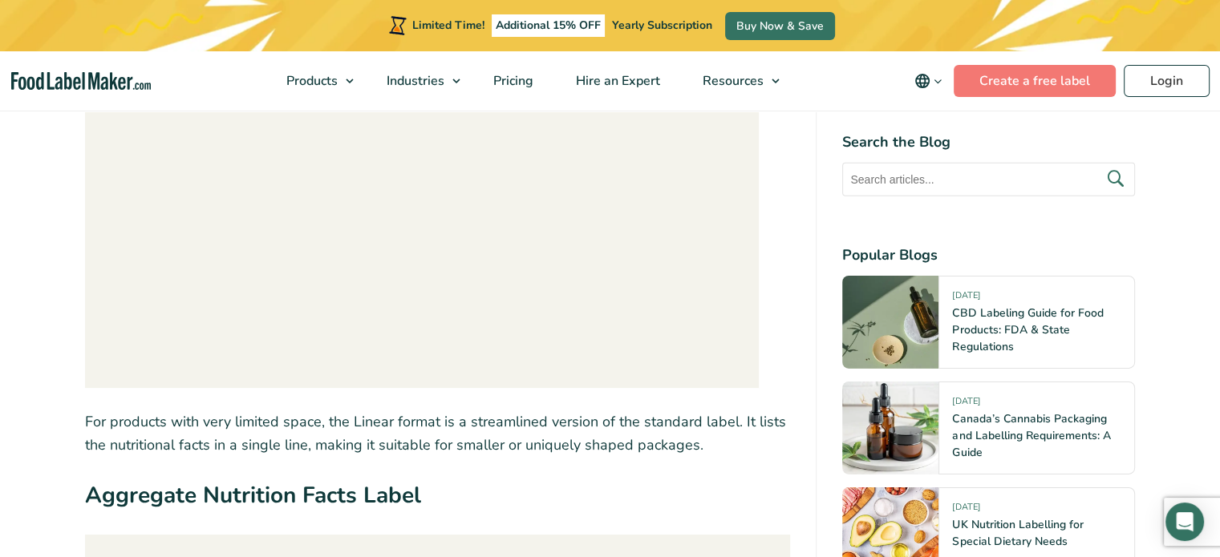
scroll to position [5088, 0]
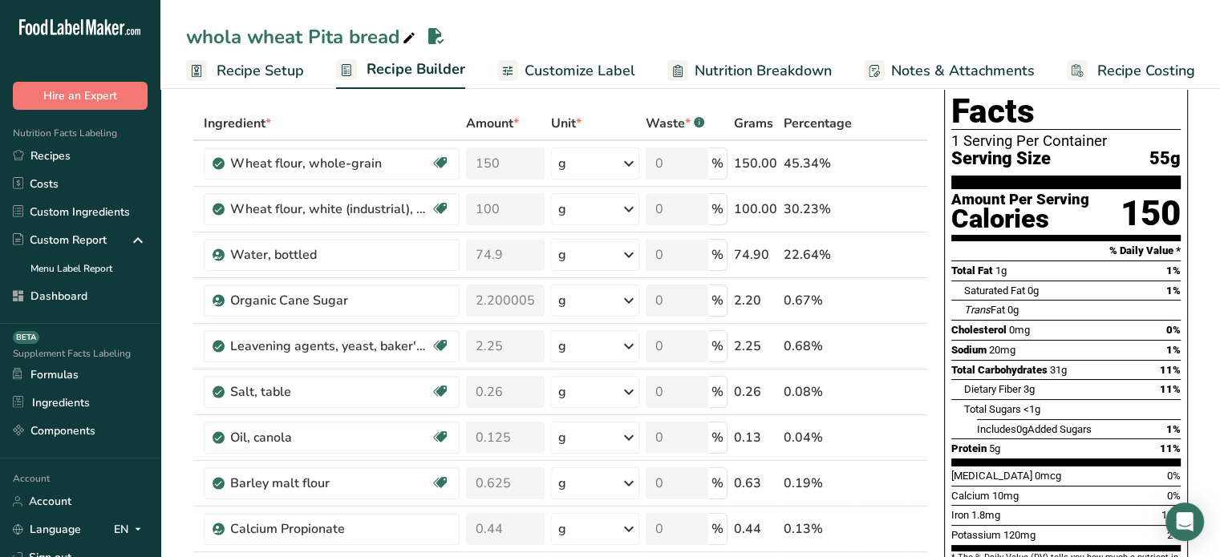
scroll to position [64, 0]
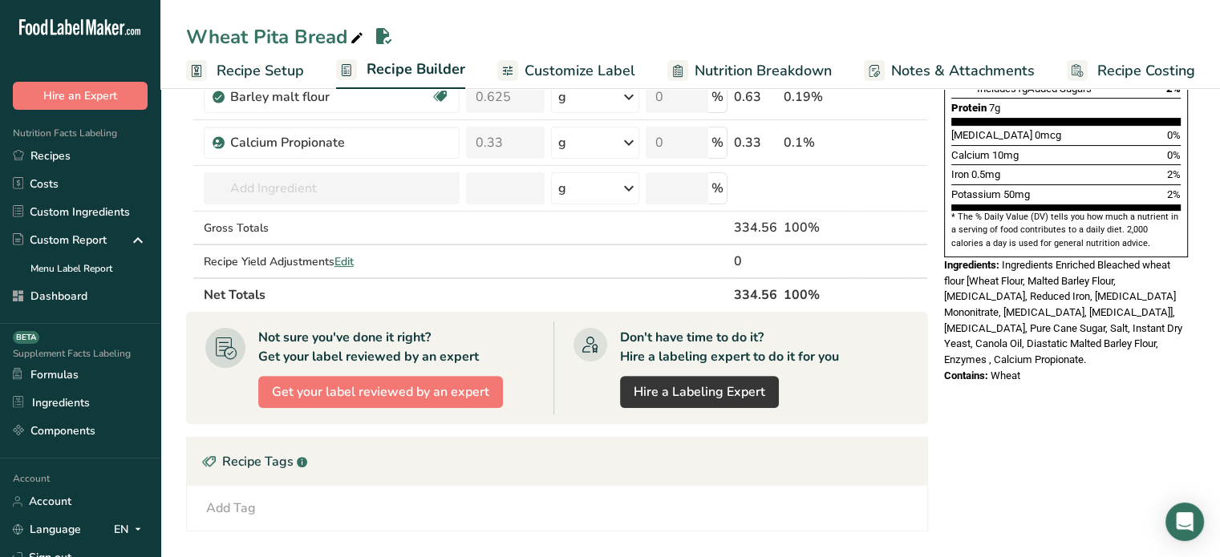
scroll to position [391, 0]
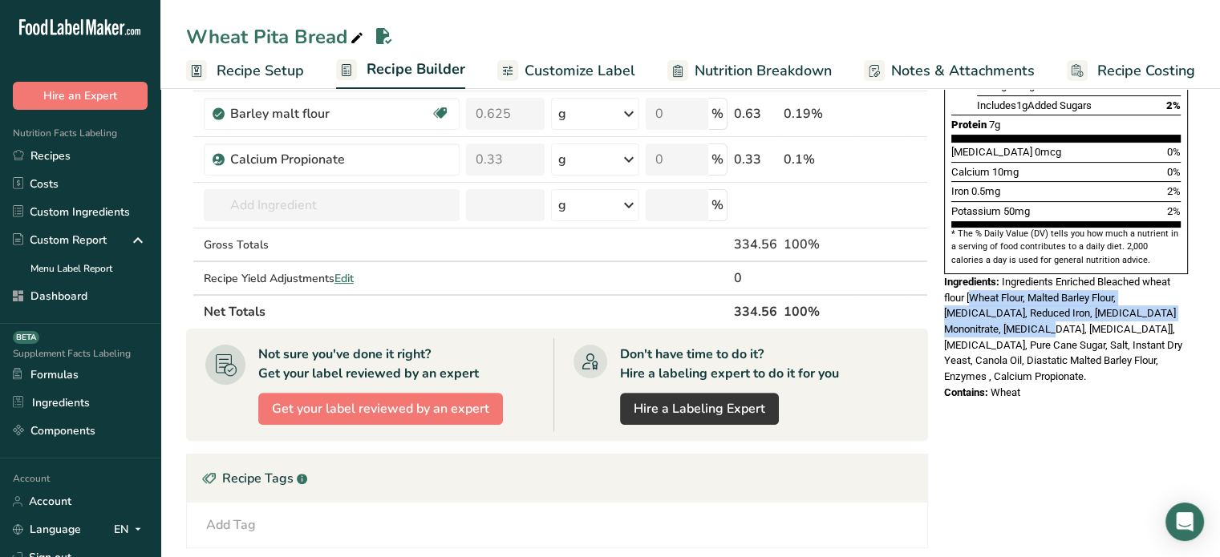
drag, startPoint x: 969, startPoint y: 258, endPoint x: 991, endPoint y: 284, distance: 34.1
click at [991, 284] on span "Ingredients Enriched Bleached wheat flour [Wheat Flour, Malted Barley Flour, Ni…" at bounding box center [1063, 329] width 238 height 107
copy span "Wheat Flour, Malted Barley Flour, Niacin, Reduced Iron, Thiamine Mononitrate, R…"
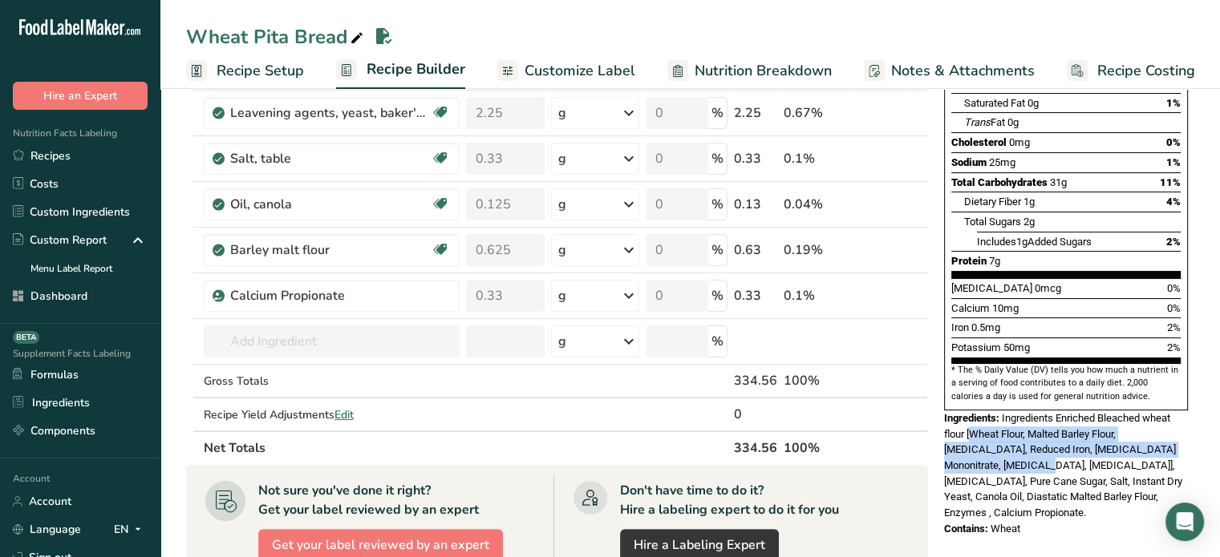
scroll to position [253, 0]
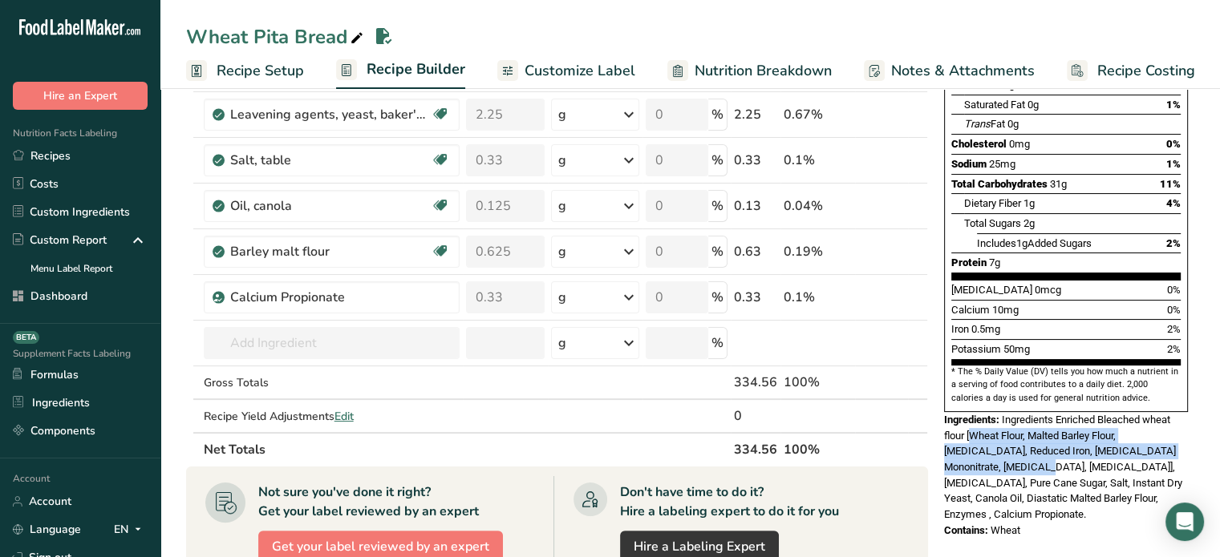
click at [998, 414] on span "Ingredients Enriched Bleached wheat flour [Wheat Flour, Malted Barley Flour, Ni…" at bounding box center [1063, 467] width 238 height 107
drag, startPoint x: 993, startPoint y: 426, endPoint x: 969, endPoint y: 400, distance: 35.2
click at [969, 414] on span "Ingredients Enriched Bleached wheat flour [Wheat Flour, Malted Barley Flour, Ni…" at bounding box center [1063, 467] width 238 height 107
copy span "[Wheat Flour, Malted Barley Flour, Niacin, Reduced Iron, Thiamine Mononitrate, …"
click at [118, 159] on link "Recipes" at bounding box center [80, 156] width 160 height 28
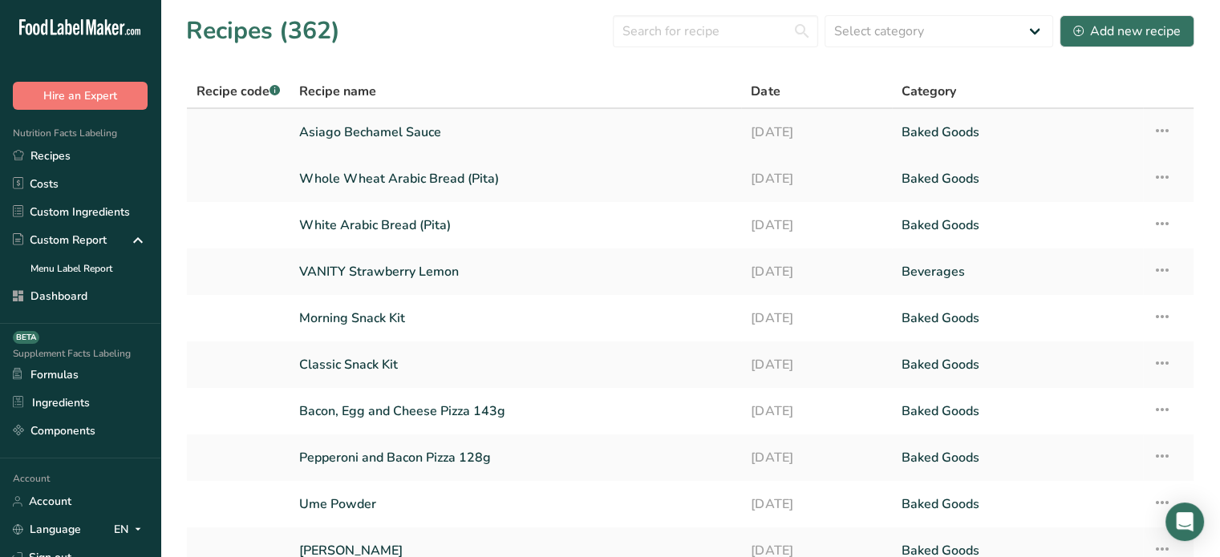
click at [461, 139] on link "Asiago Bechamel Sauce" at bounding box center [515, 132] width 432 height 34
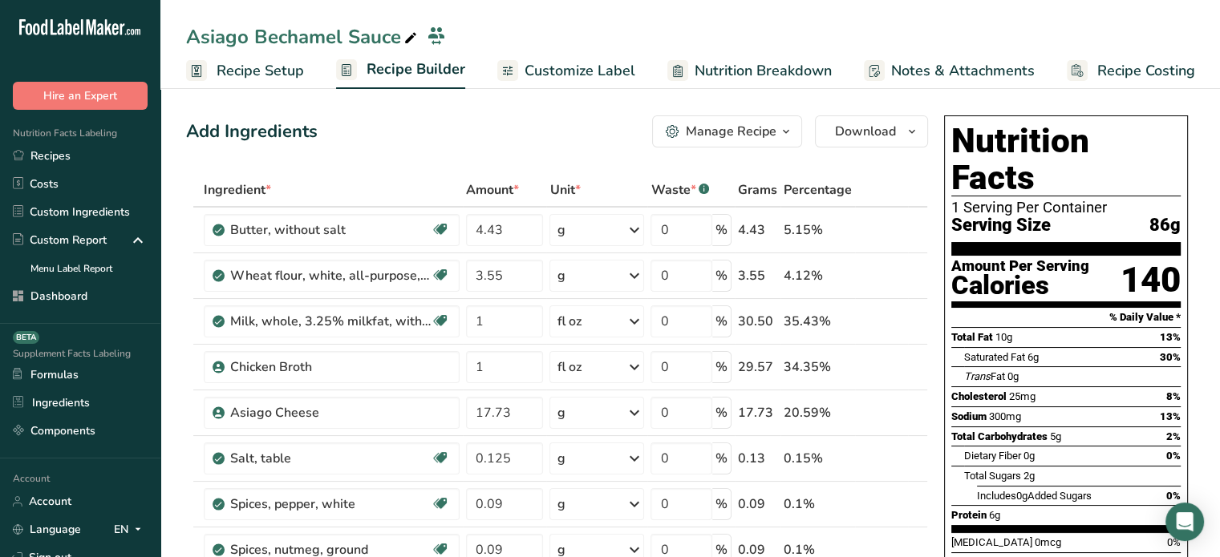
click at [737, 126] on div "Manage Recipe" at bounding box center [731, 131] width 91 height 19
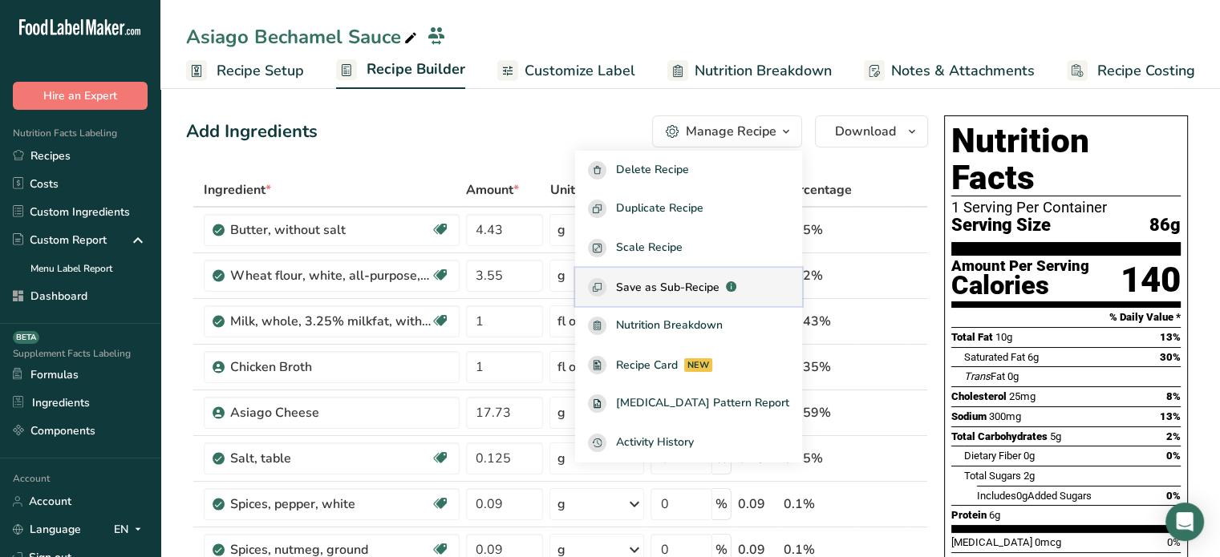
click at [695, 279] on span "Save as Sub-Recipe" at bounding box center [667, 287] width 103 height 17
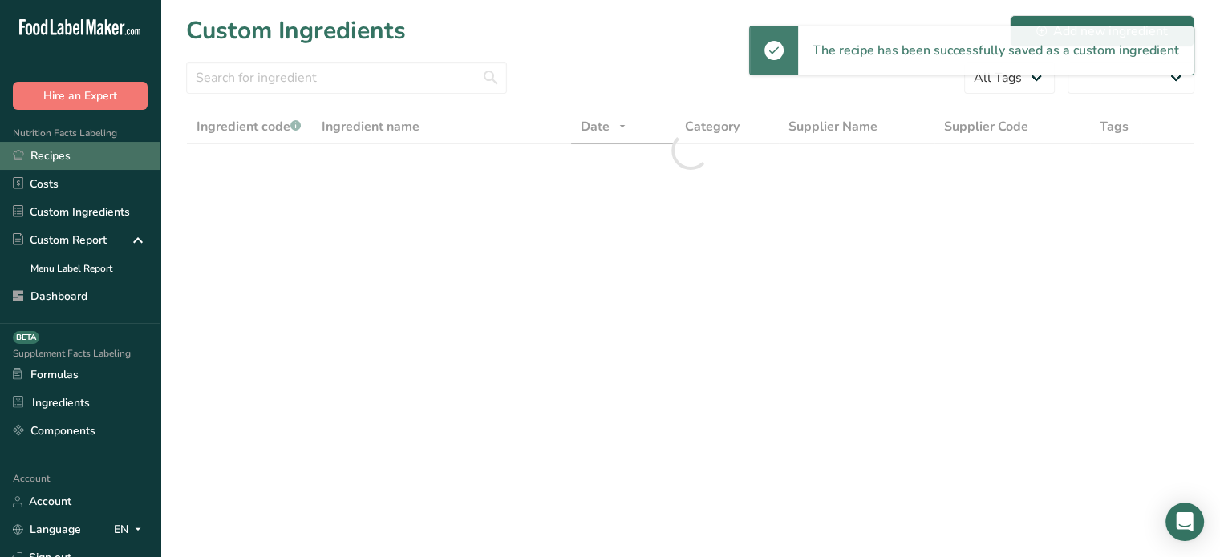
select select "30"
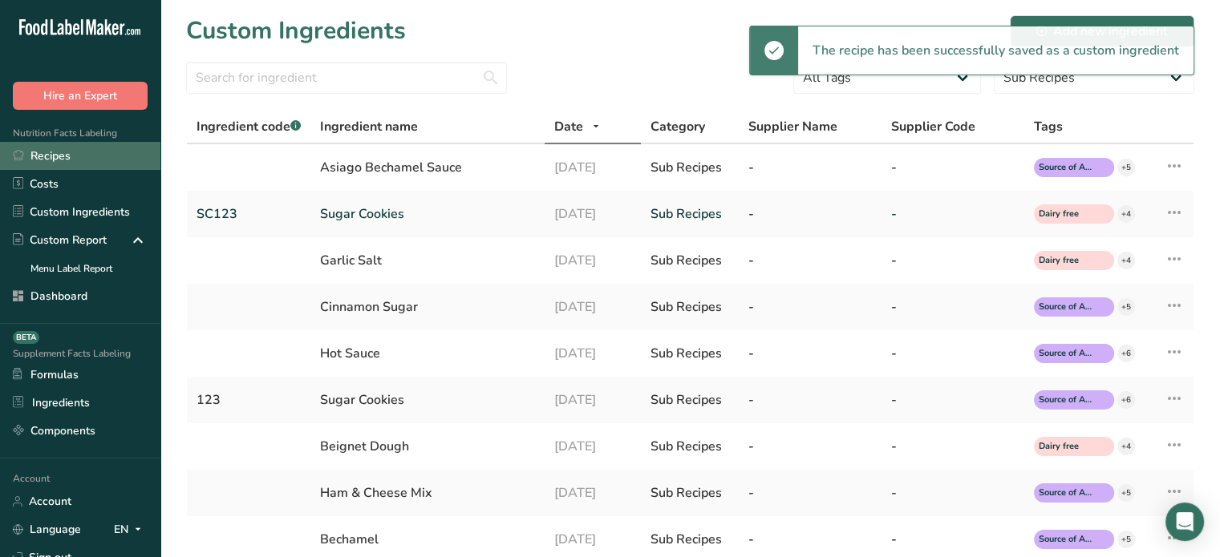
click at [103, 163] on link "Recipes" at bounding box center [80, 156] width 160 height 28
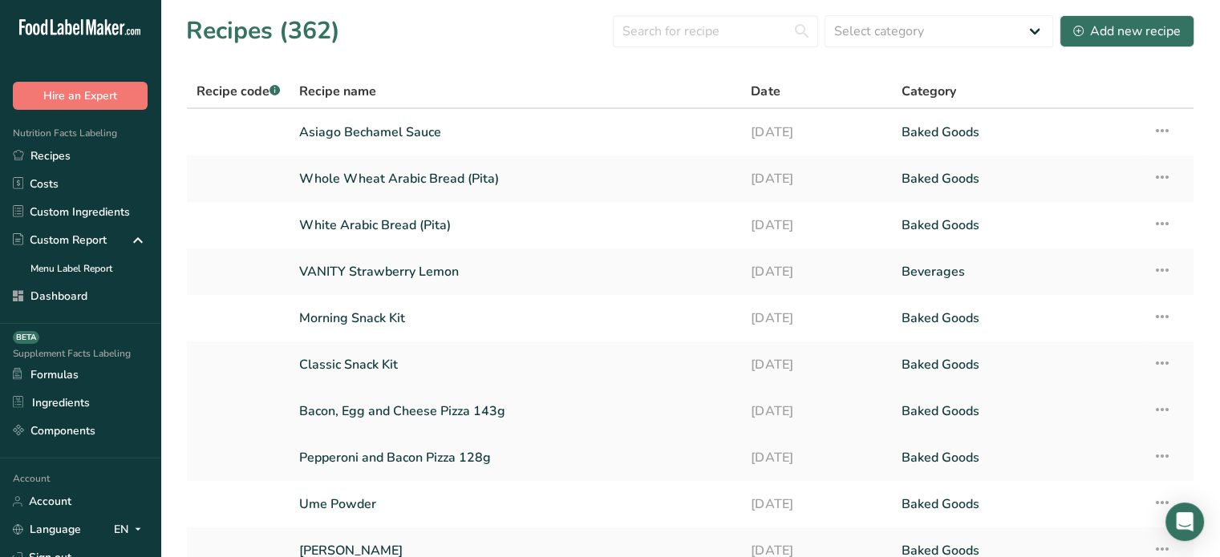
click at [395, 410] on link "Bacon, Egg and Cheese Pizza 143g" at bounding box center [515, 412] width 432 height 34
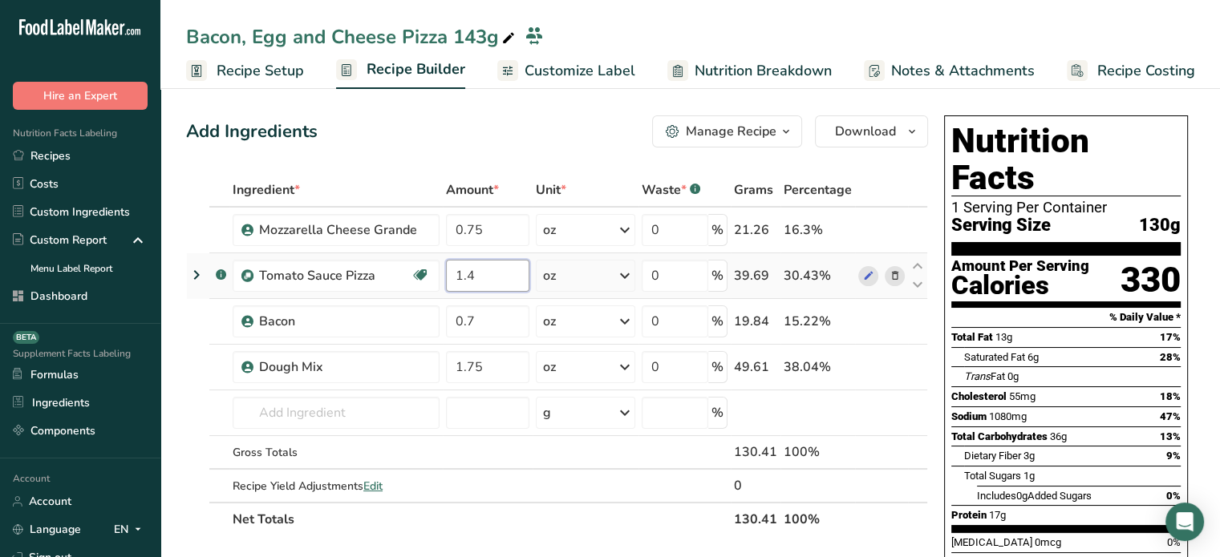
drag, startPoint x: 496, startPoint y: 277, endPoint x: 446, endPoint y: 269, distance: 51.3
click at [446, 269] on input "1.4" at bounding box center [487, 276] width 83 height 32
type input "0.39"
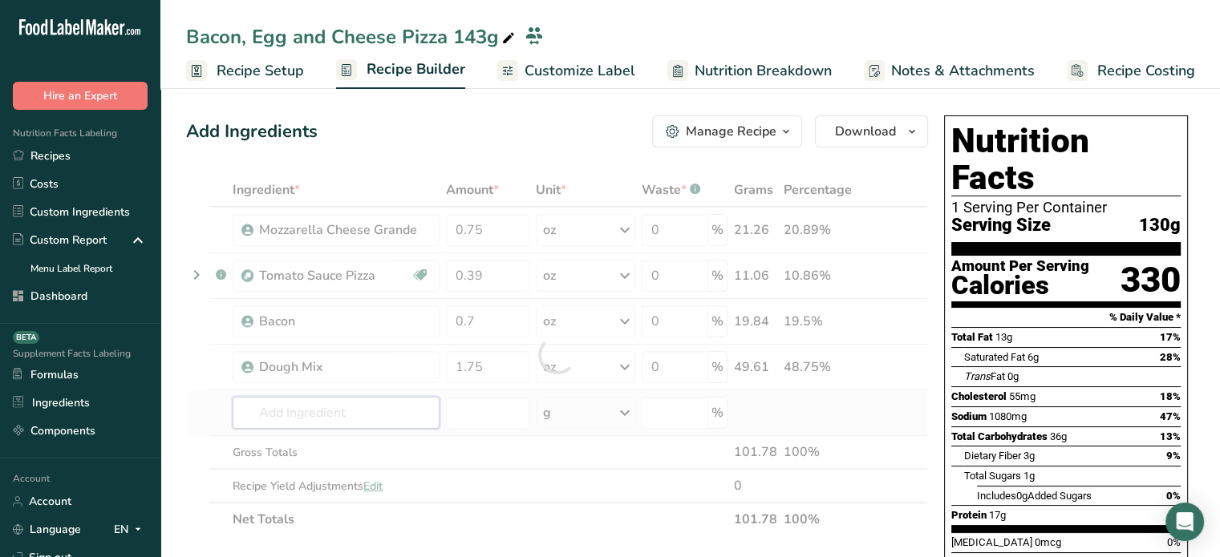
click at [398, 411] on div "Ingredient * Amount * Unit * Waste * .a-a{fill:#347362;}.b-a{fill:#fff;} Grams …" at bounding box center [557, 354] width 742 height 363
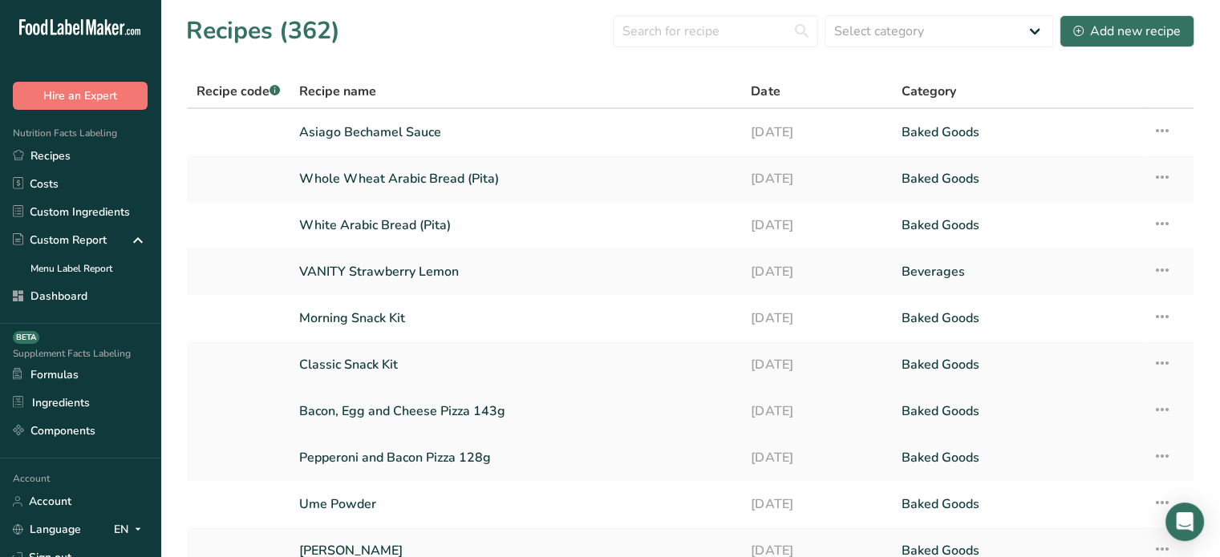
click at [362, 413] on link "Bacon, Egg and Cheese Pizza 143g" at bounding box center [515, 412] width 432 height 34
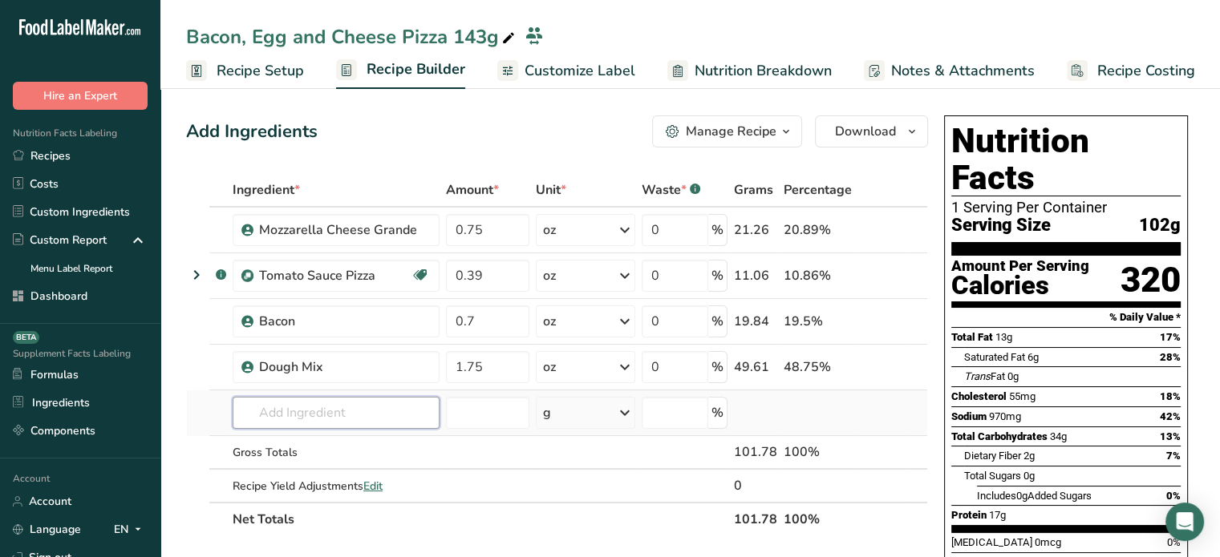
click at [321, 406] on input "text" at bounding box center [336, 413] width 207 height 32
type input "asiago"
click at [330, 334] on p "Asiago Bechamel Sauce" at bounding box center [314, 330] width 139 height 17
type input "Asiago Bechamel Sauce"
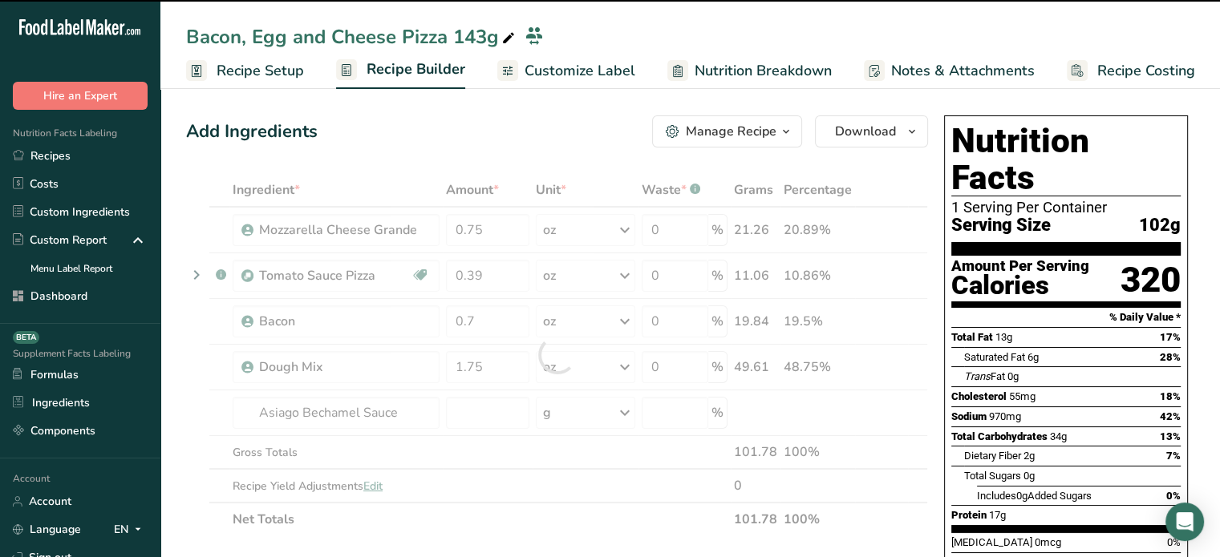
type input "0"
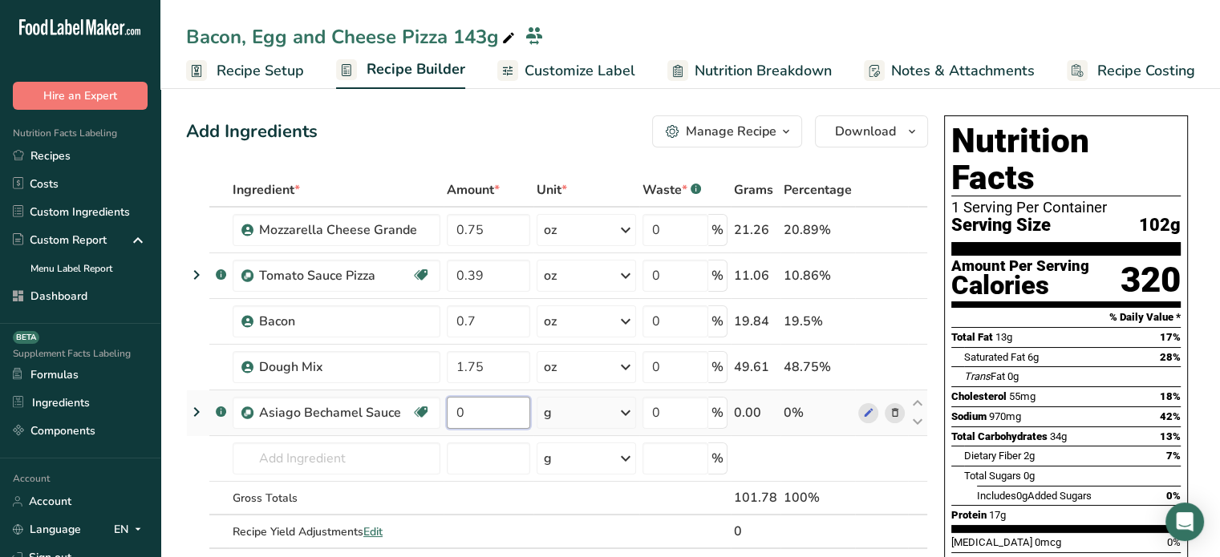
click at [488, 424] on input "0" at bounding box center [488, 413] width 83 height 32
type input "0.9"
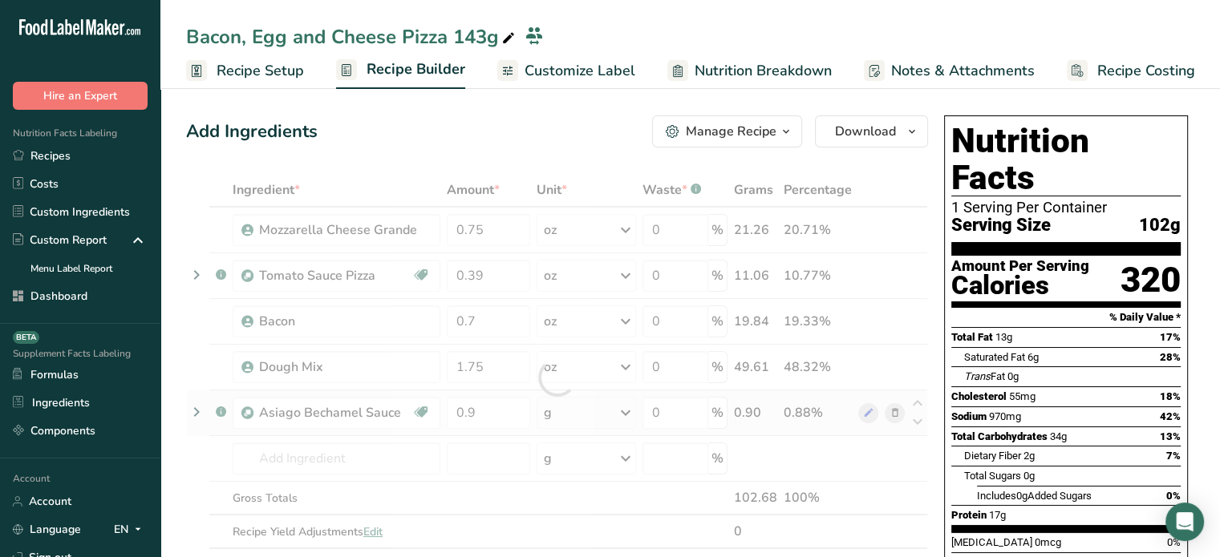
click at [603, 407] on div "Ingredient * Amount * Unit * Waste * .a-a{fill:#347362;}.b-a{fill:#fff;} Grams …" at bounding box center [557, 377] width 742 height 409
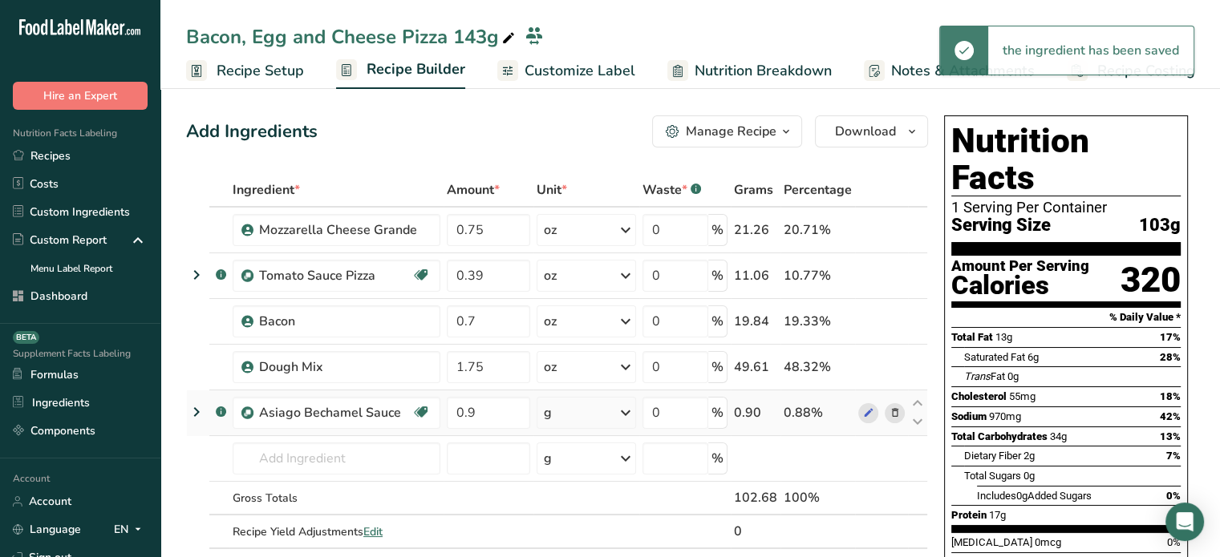
click at [603, 407] on div "g" at bounding box center [586, 413] width 99 height 32
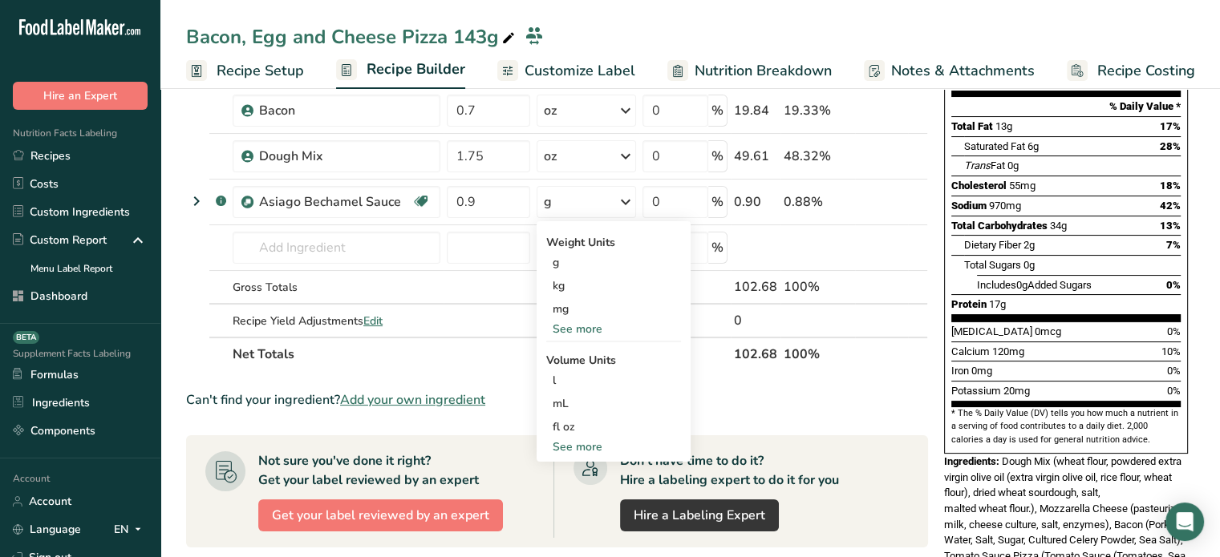
scroll to position [213, 0]
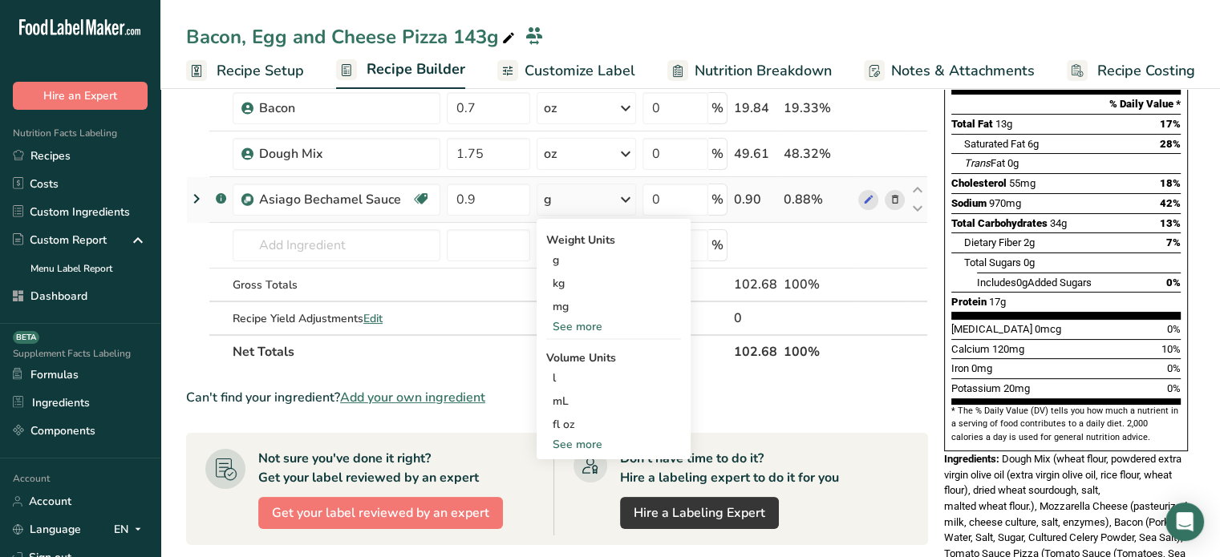
click at [617, 326] on div "See more" at bounding box center [613, 326] width 135 height 17
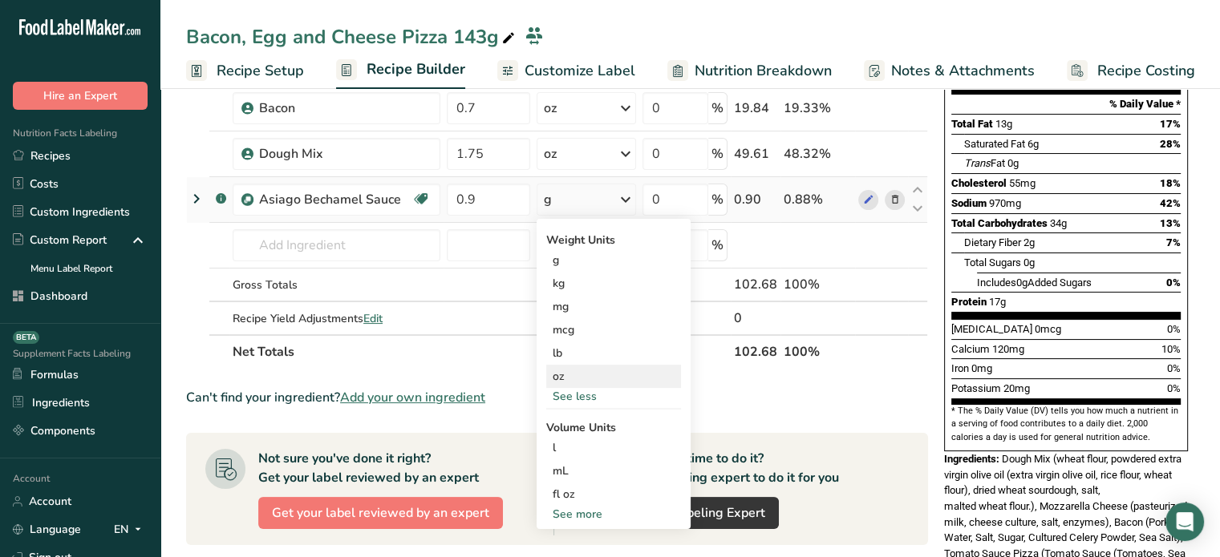
click at [585, 371] on div "oz" at bounding box center [613, 376] width 135 height 23
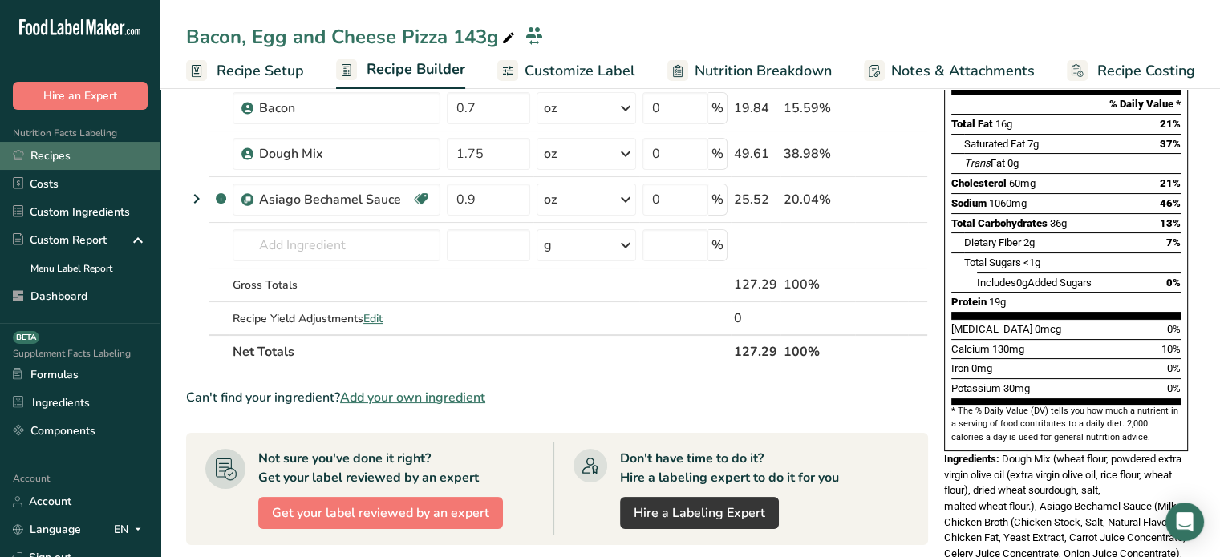
click at [101, 160] on link "Recipes" at bounding box center [80, 156] width 160 height 28
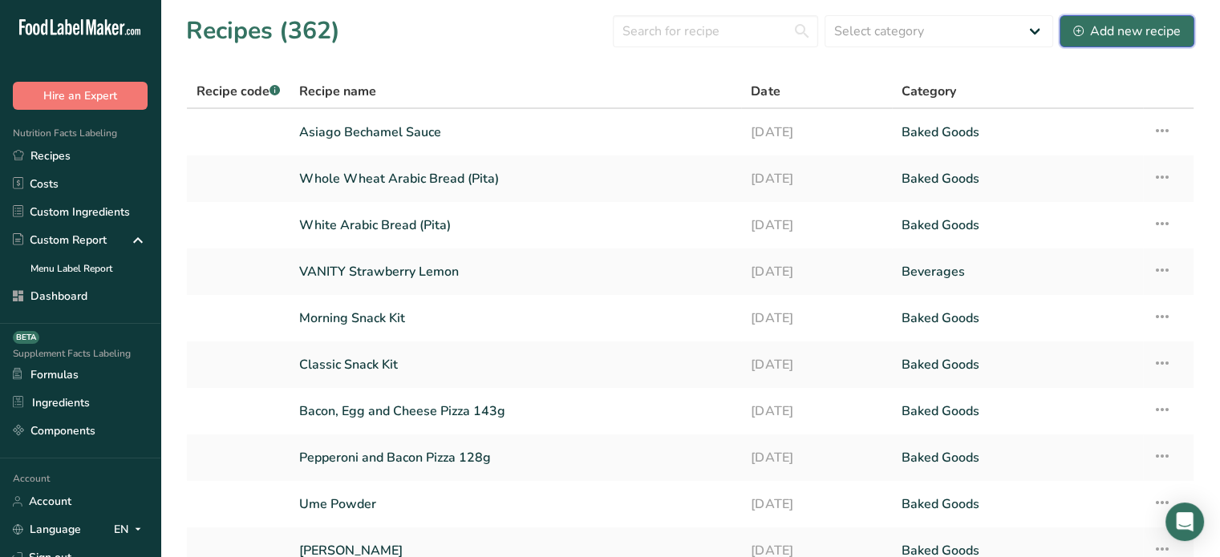
click at [1113, 34] on div "Add new recipe" at bounding box center [1126, 31] width 107 height 19
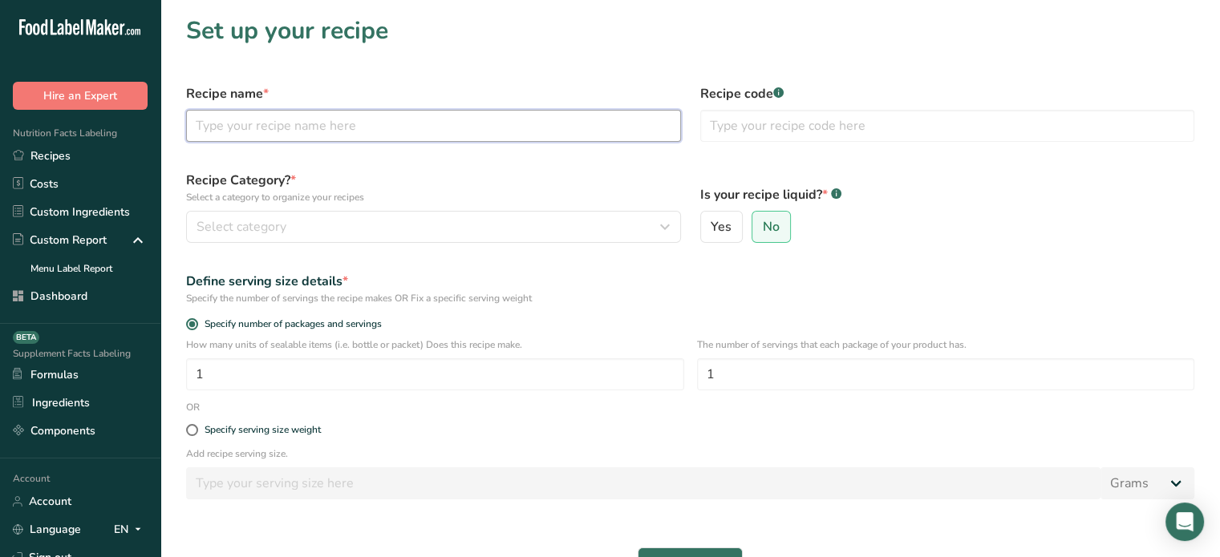
click at [557, 128] on input "text" at bounding box center [433, 126] width 495 height 32
type input "Egg Sauce"
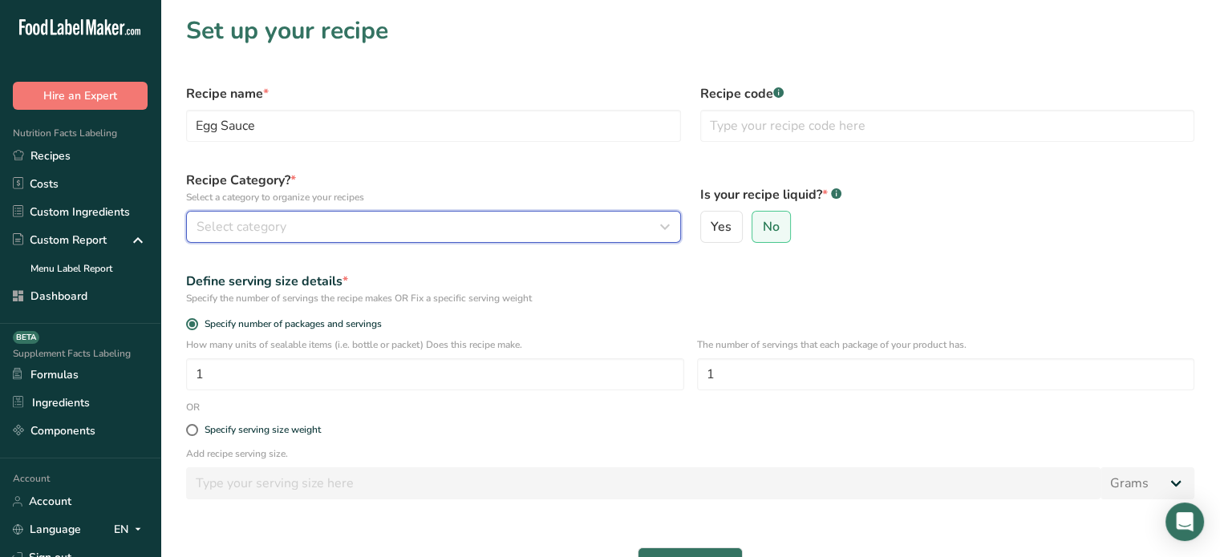
click at [655, 217] on icon "button" at bounding box center [664, 227] width 19 height 29
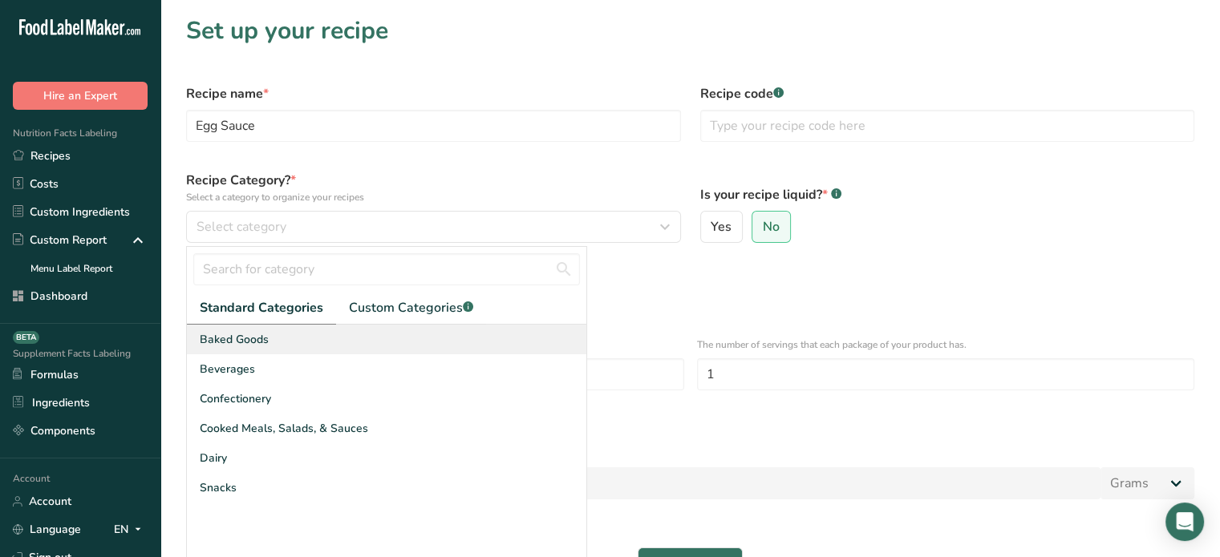
click at [472, 334] on div "Baked Goods" at bounding box center [386, 340] width 399 height 30
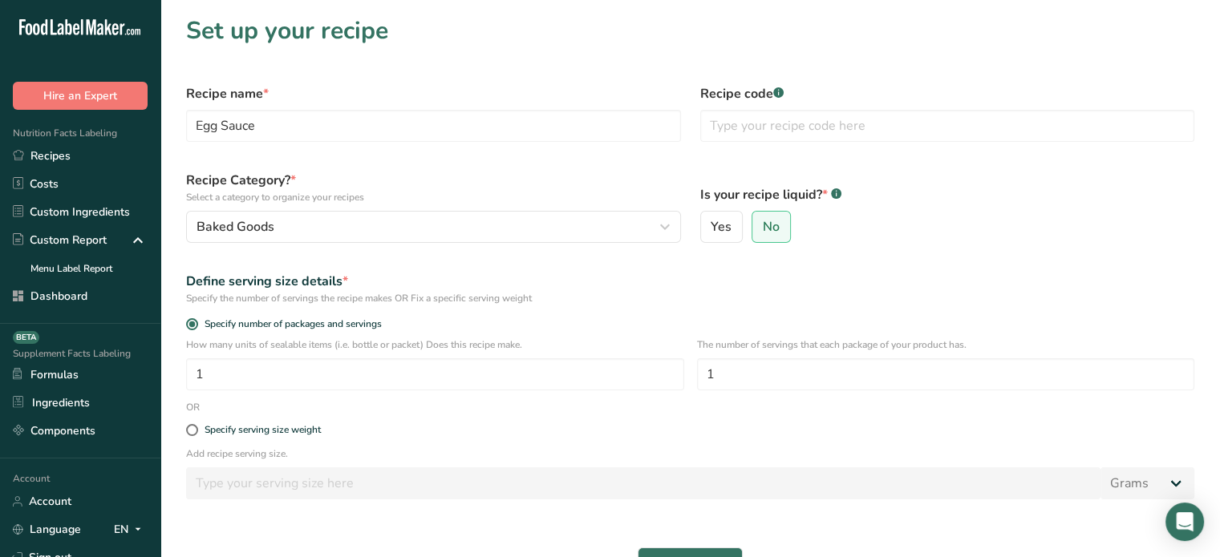
scroll to position [55, 0]
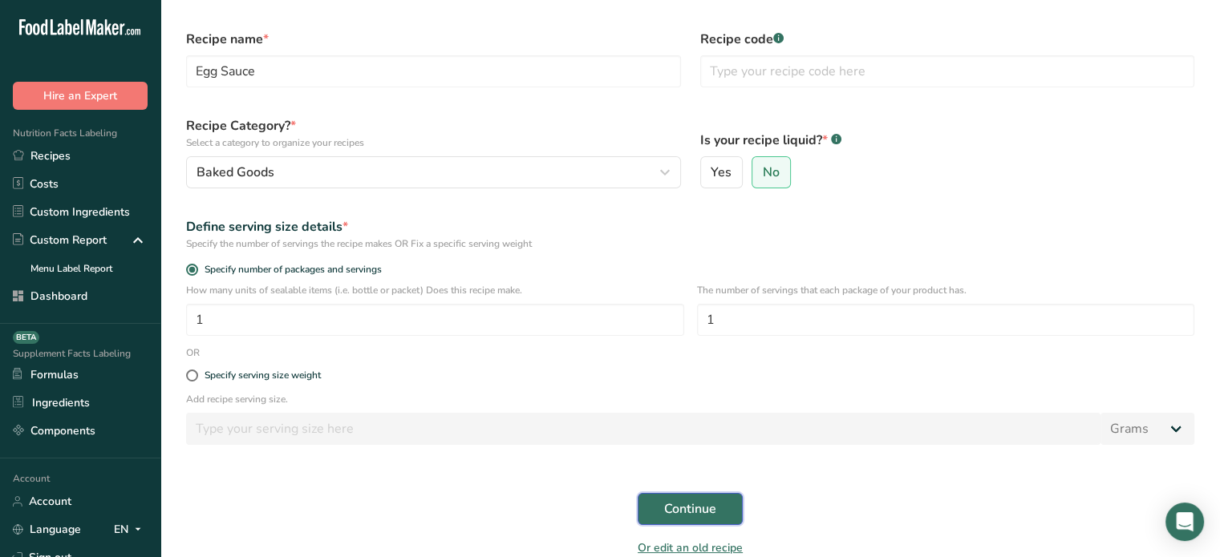
click at [706, 517] on span "Continue" at bounding box center [690, 509] width 52 height 19
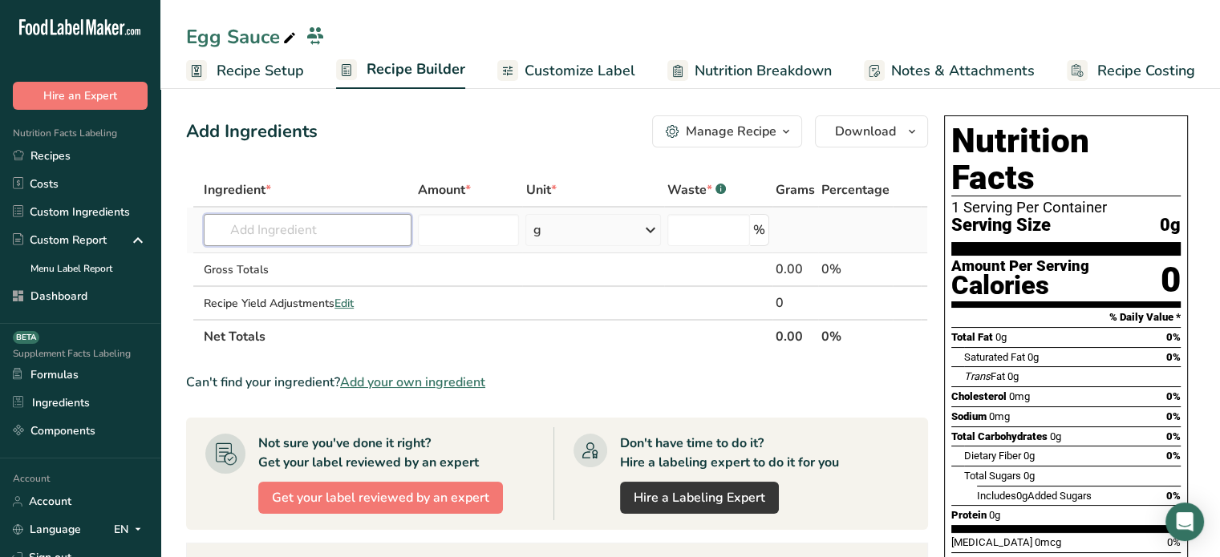
click at [322, 241] on input "text" at bounding box center [308, 230] width 208 height 32
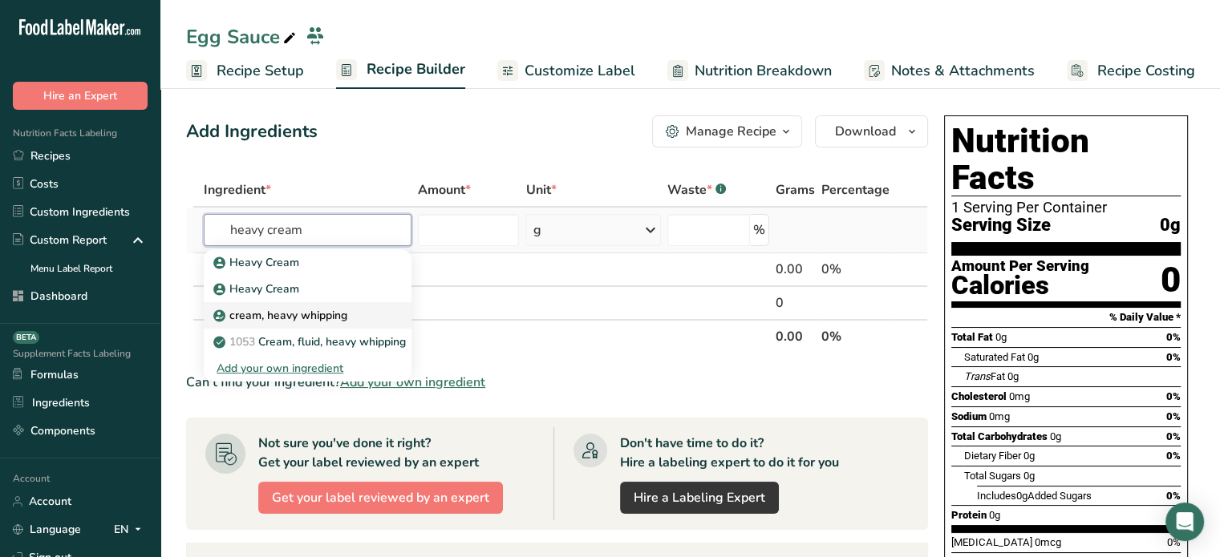
type input "heavy cream"
click at [356, 323] on link "cream, heavy whipping" at bounding box center [308, 315] width 208 height 26
type input "cream, heavy whipping"
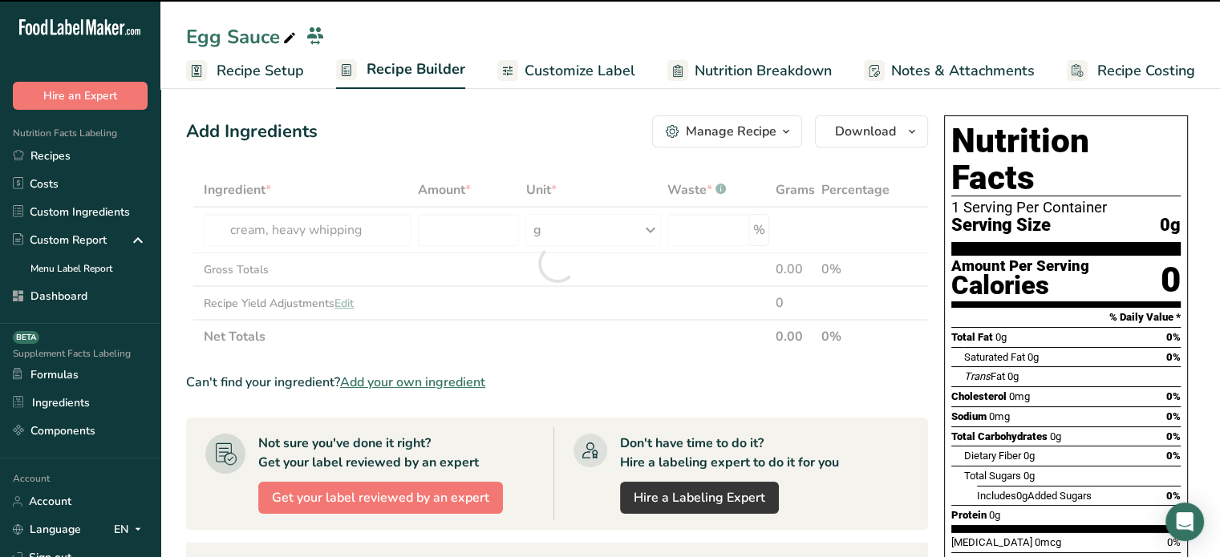
type input "0"
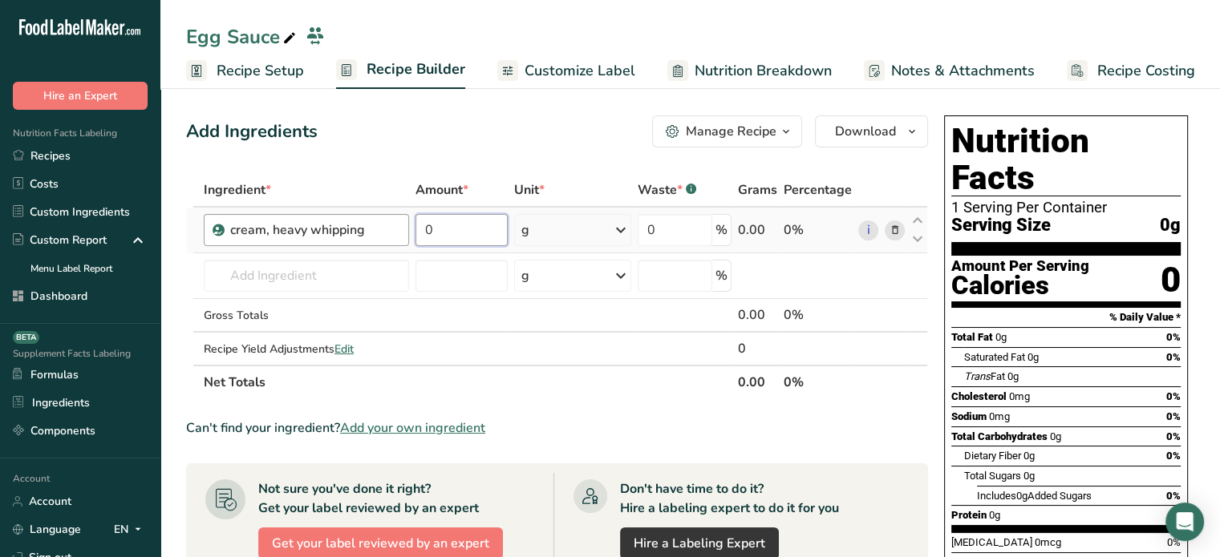
drag, startPoint x: 474, startPoint y: 232, endPoint x: 399, endPoint y: 223, distance: 75.1
click at [399, 223] on tr "cream, heavy [MEDICAL_DATA] 0 g Weight Units g kg mg See more Volume Units l Vo…" at bounding box center [557, 231] width 740 height 46
type input "30"
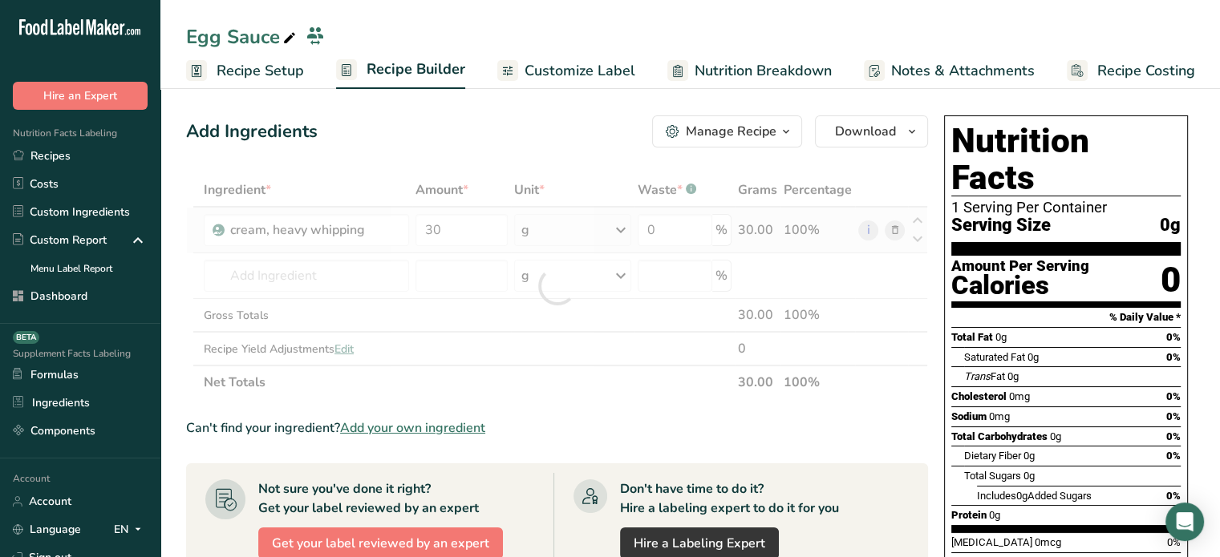
click at [600, 233] on div "Ingredient * Amount * Unit * Waste * .a-a{fill:#347362;}.b-a{fill:#fff;} Grams …" at bounding box center [557, 286] width 742 height 226
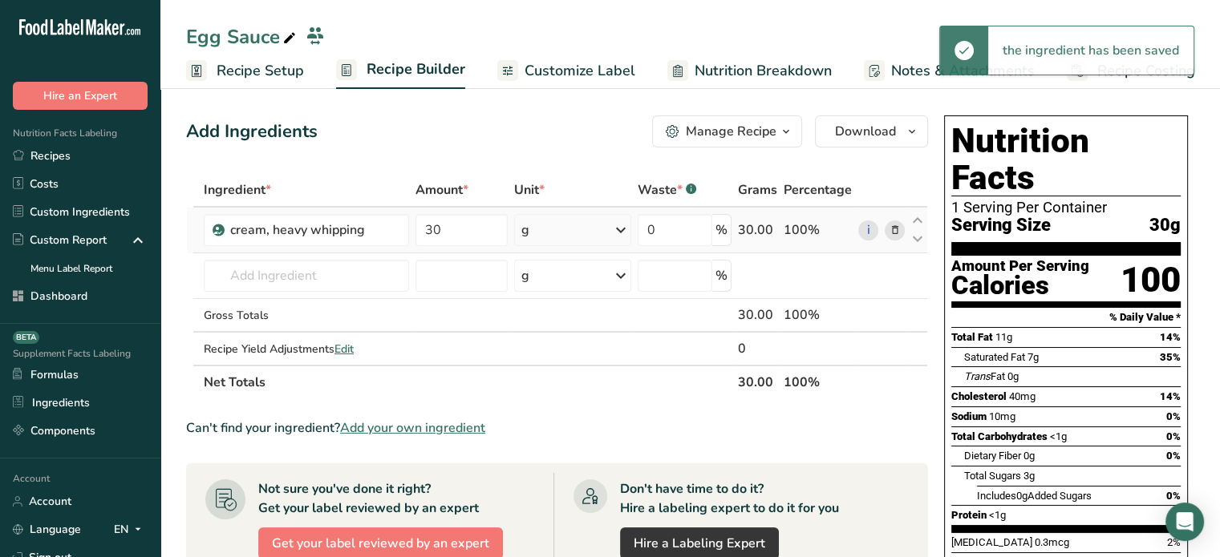
click at [600, 233] on div "g" at bounding box center [572, 230] width 117 height 32
click at [582, 354] on div "See more" at bounding box center [591, 357] width 135 height 17
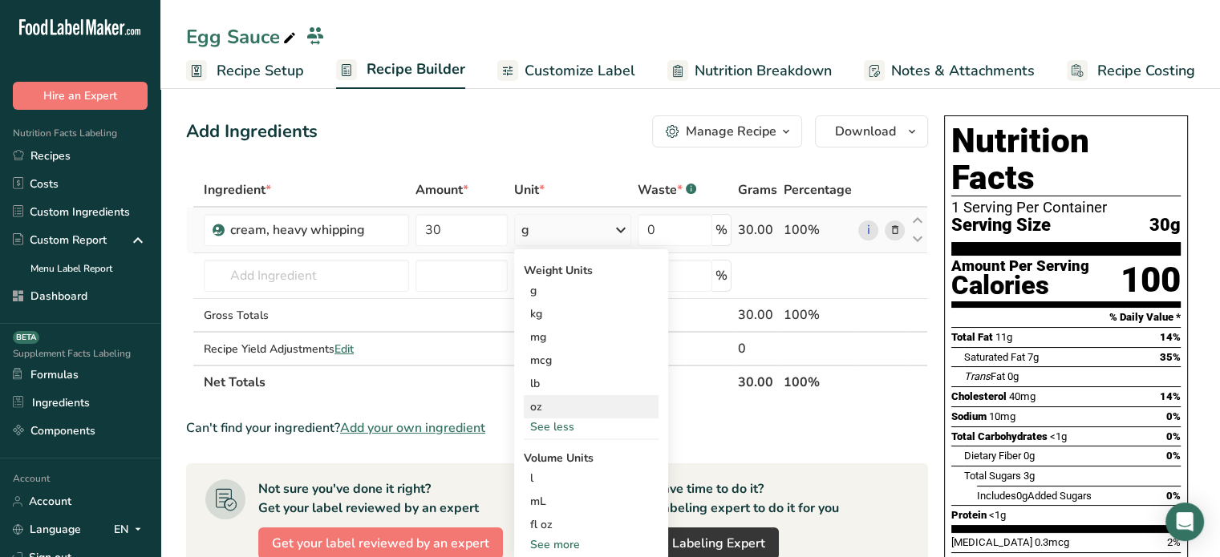
click at [577, 408] on div "oz" at bounding box center [591, 406] width 135 height 23
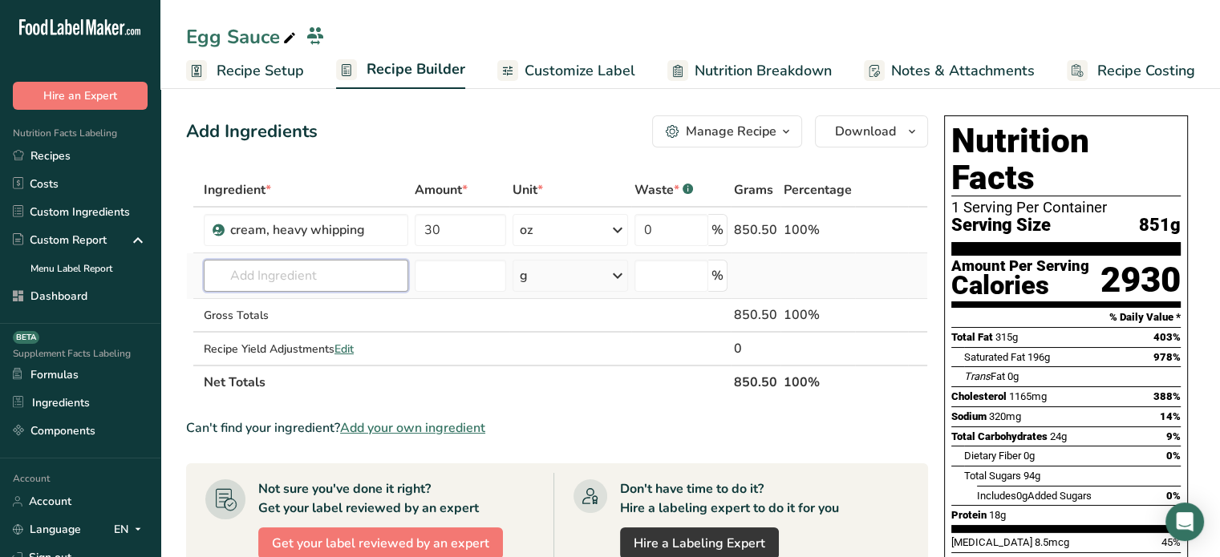
click at [346, 274] on input "text" at bounding box center [306, 276] width 205 height 32
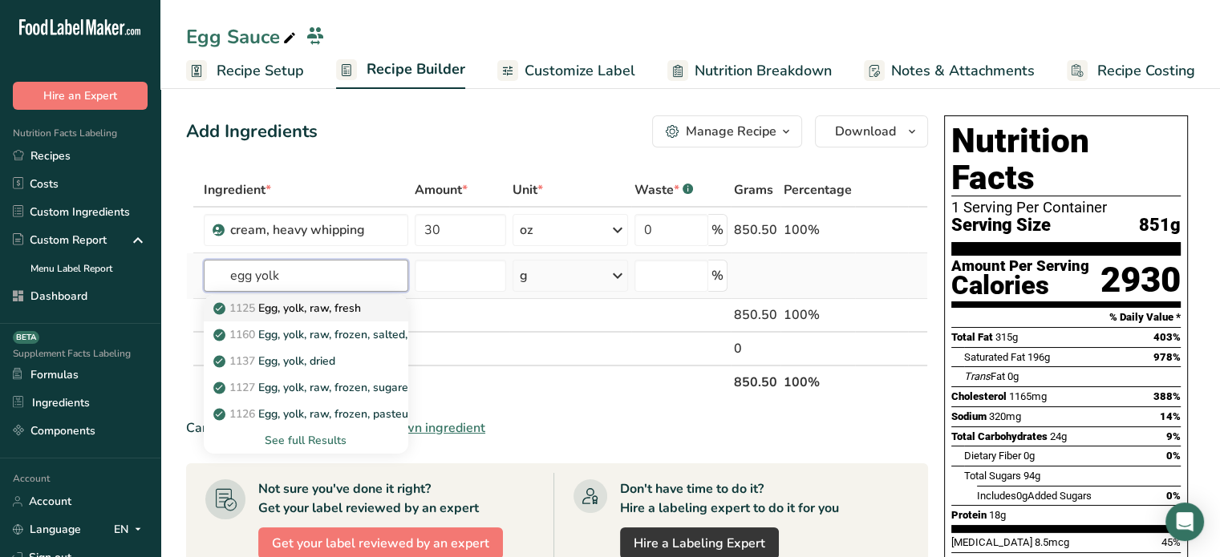
type input "egg yolk"
click at [339, 317] on link "1125 Egg, yolk, raw, fresh" at bounding box center [306, 308] width 205 height 26
type input "Egg, yolk, raw, fresh"
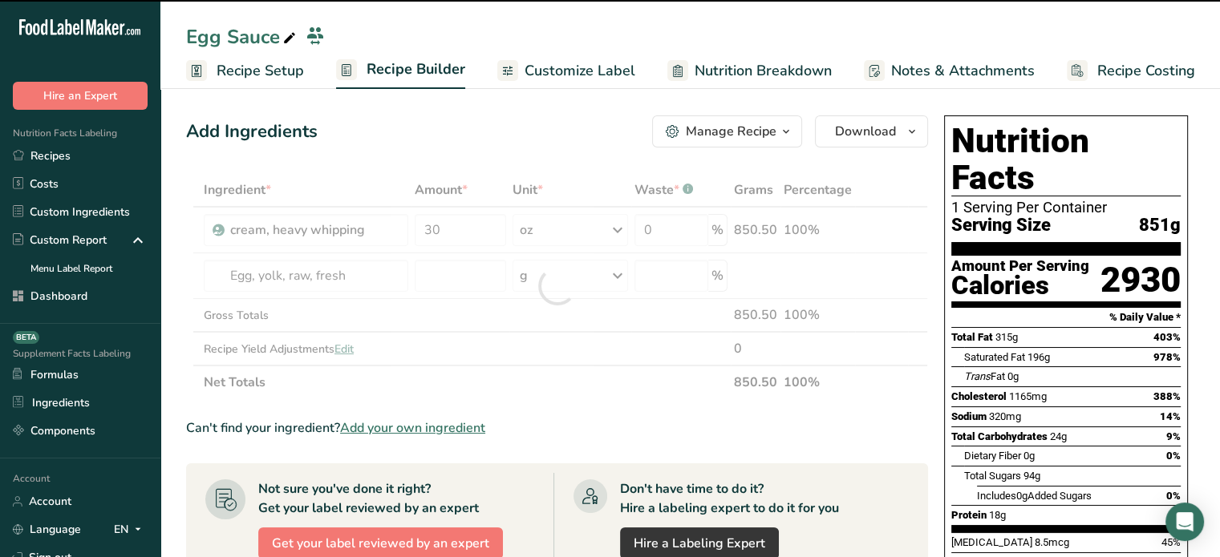
type input "0"
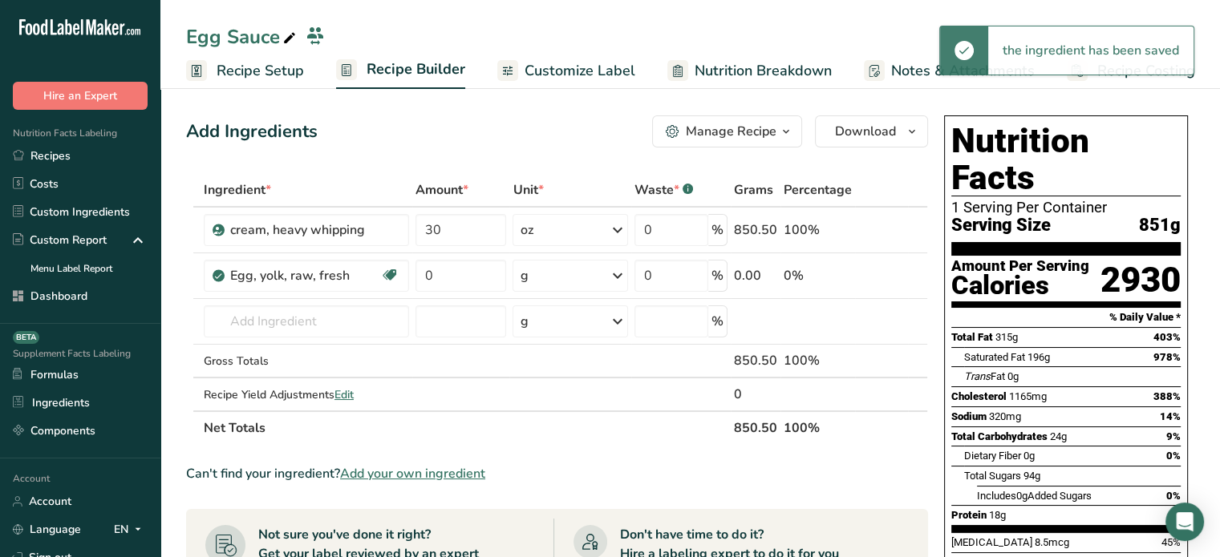
click at [557, 282] on div "g" at bounding box center [569, 276] width 115 height 32
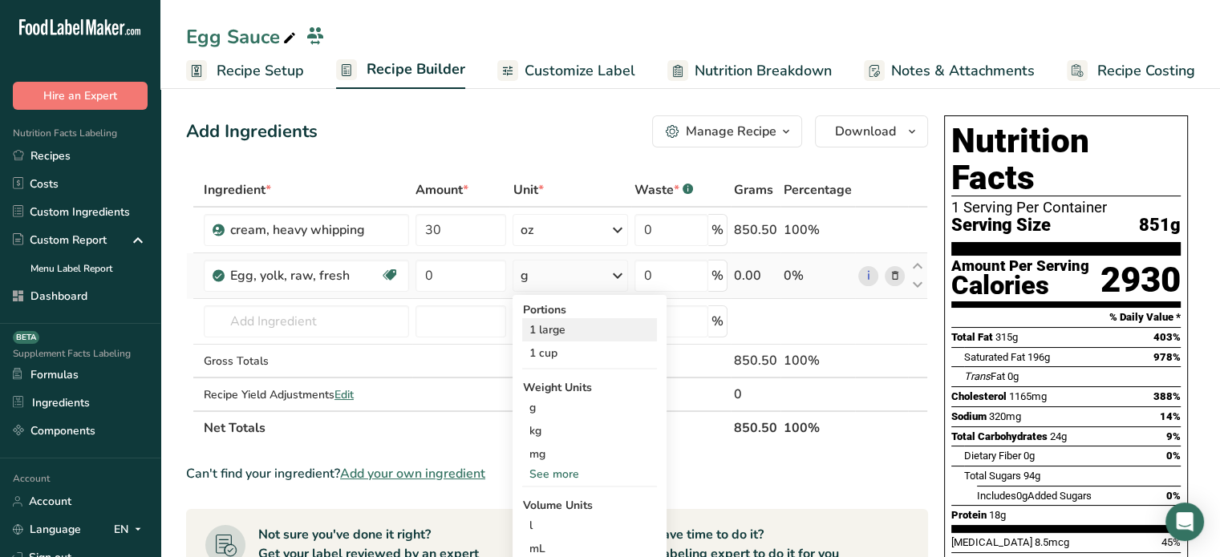
click at [557, 330] on div "1 large" at bounding box center [589, 329] width 135 height 23
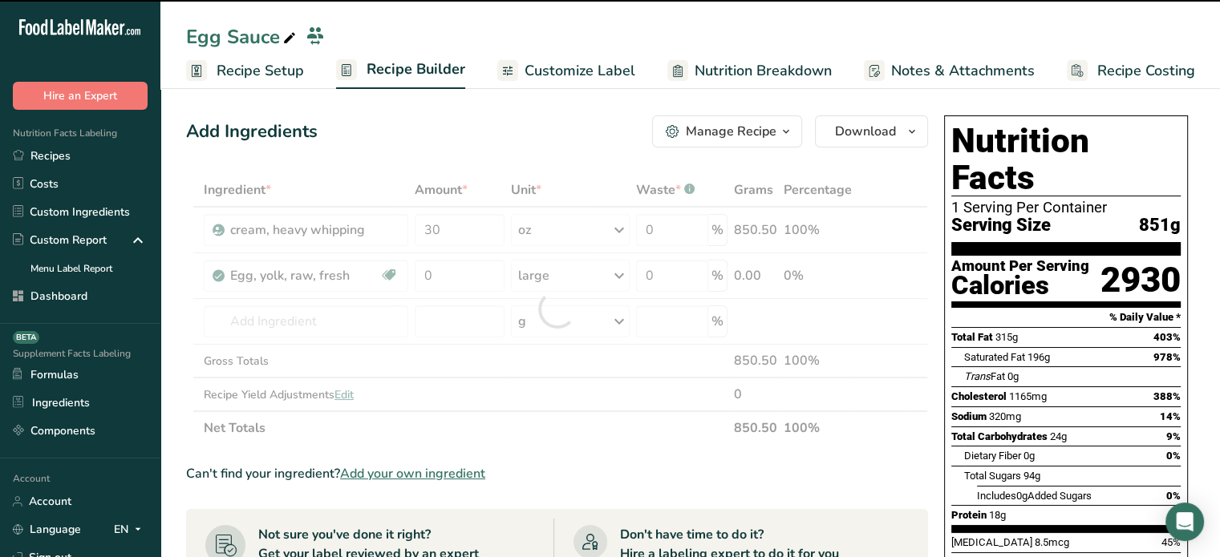
click at [460, 292] on div at bounding box center [557, 309] width 742 height 272
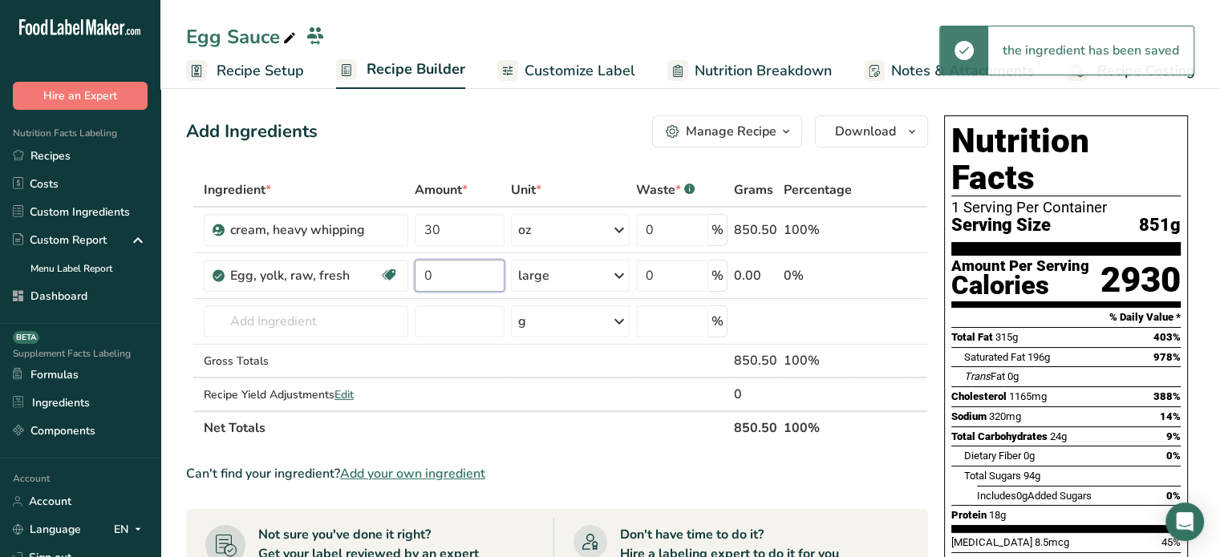
click at [460, 276] on input "0" at bounding box center [460, 276] width 90 height 32
type input "6"
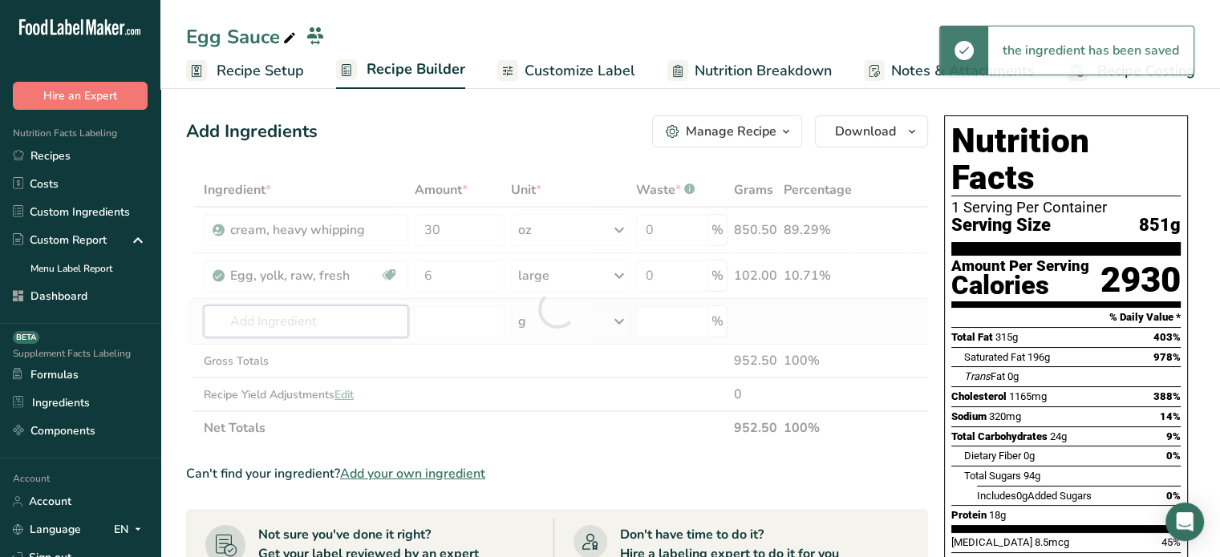
click at [330, 307] on div "Ingredient * Amount * Unit * Waste * .a-a{fill:#347362;}.b-a{fill:#fff;} Grams …" at bounding box center [557, 309] width 742 height 272
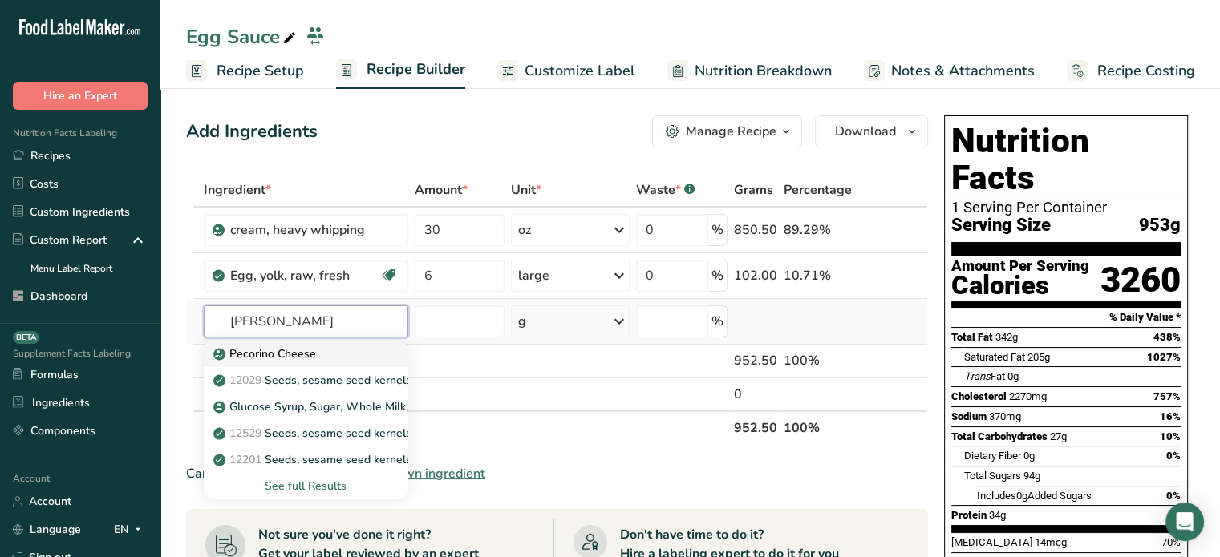
type input "[PERSON_NAME]"
click at [343, 358] on div "Pecorino Cheese" at bounding box center [293, 354] width 153 height 17
type input "Pecorino Cheese"
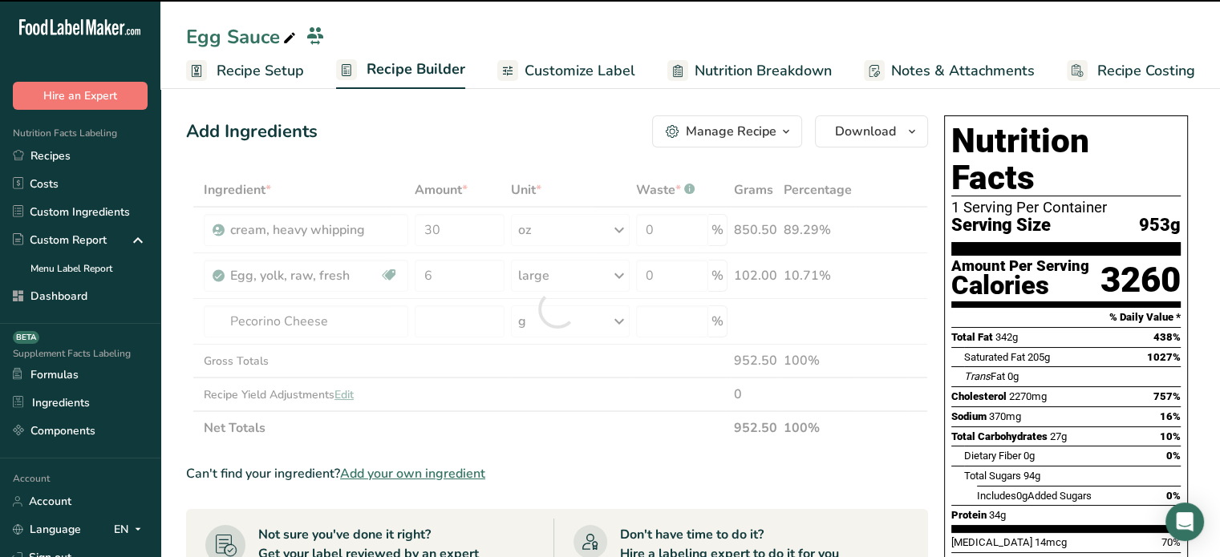
type input "0"
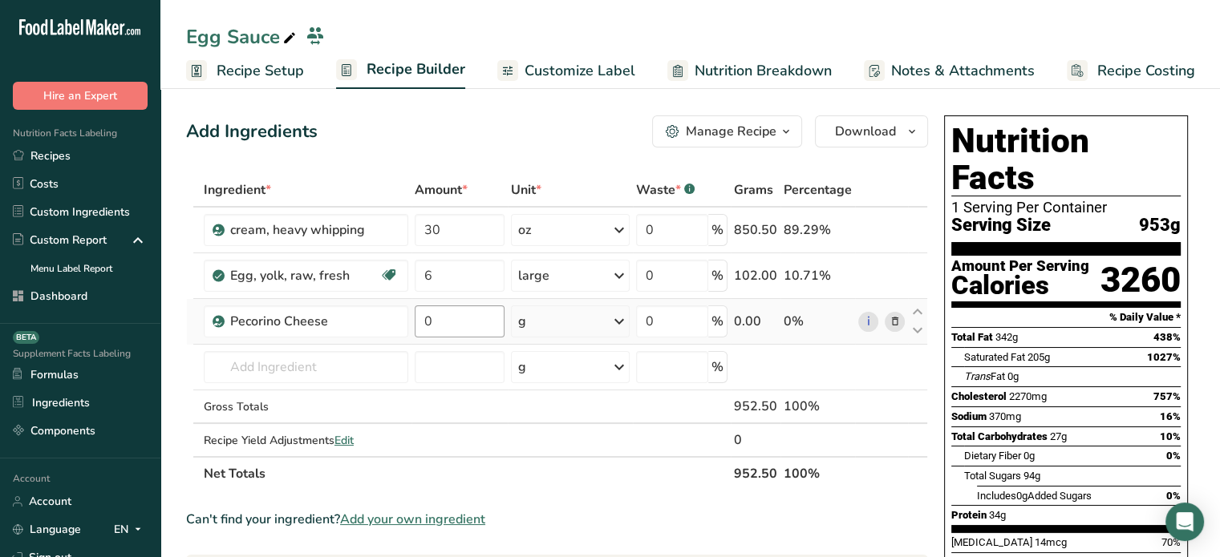
drag, startPoint x: 474, startPoint y: 337, endPoint x: 476, endPoint y: 328, distance: 9.0
click at [476, 328] on td "0" at bounding box center [459, 322] width 96 height 46
click at [476, 328] on input "0" at bounding box center [460, 322] width 90 height 32
type input "4.5"
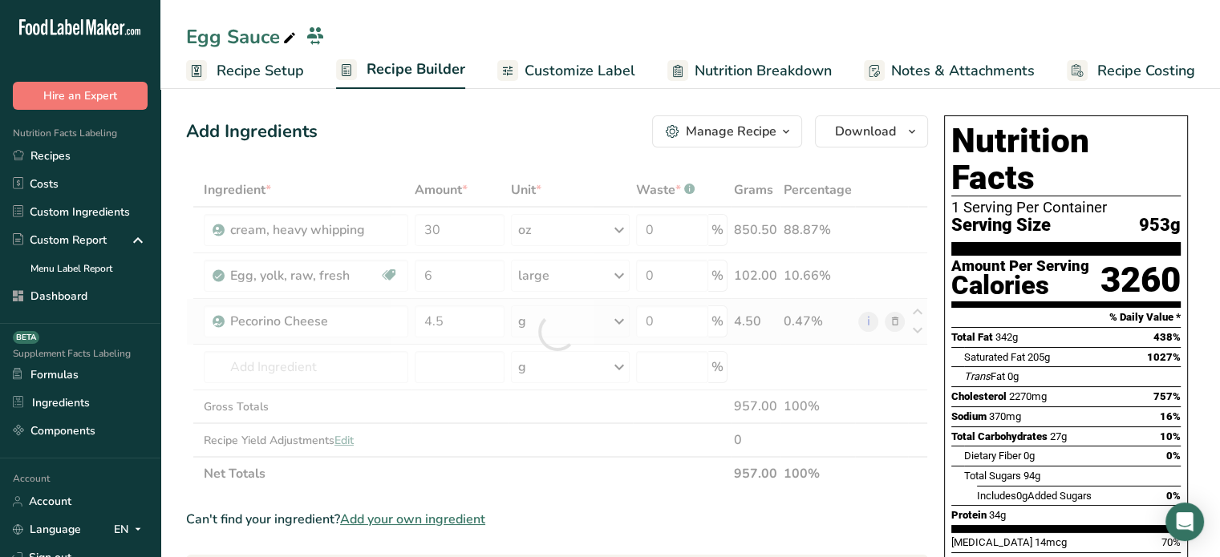
click at [545, 326] on div "Ingredient * Amount * Unit * Waste * .a-a{fill:#347362;}.b-a{fill:#fff;} Grams …" at bounding box center [557, 332] width 742 height 318
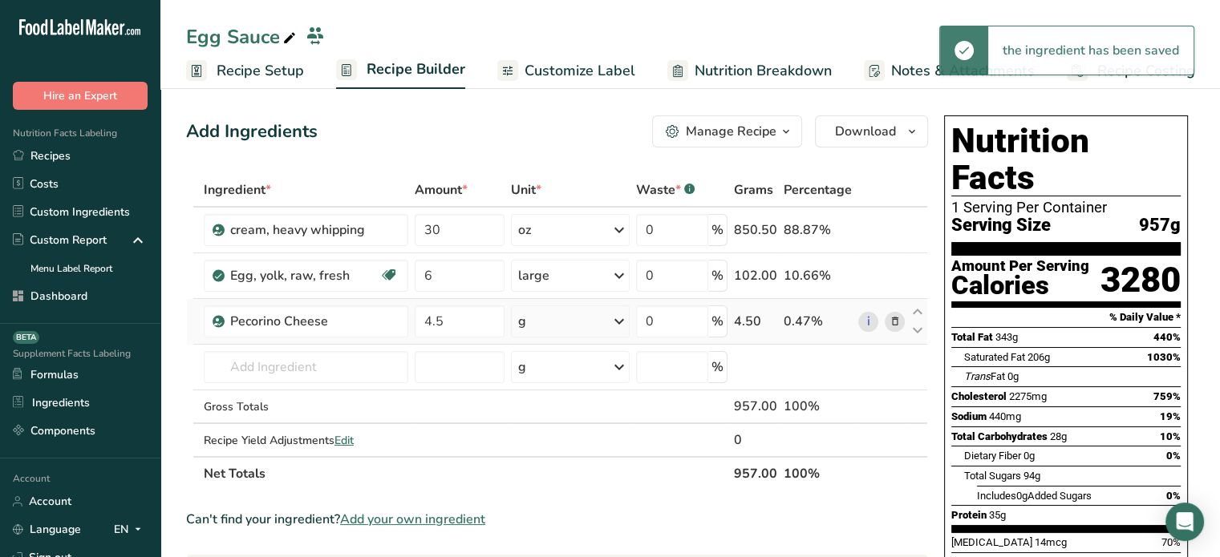
click at [545, 326] on div "g" at bounding box center [570, 322] width 119 height 32
click at [548, 441] on div "See more" at bounding box center [587, 448] width 135 height 17
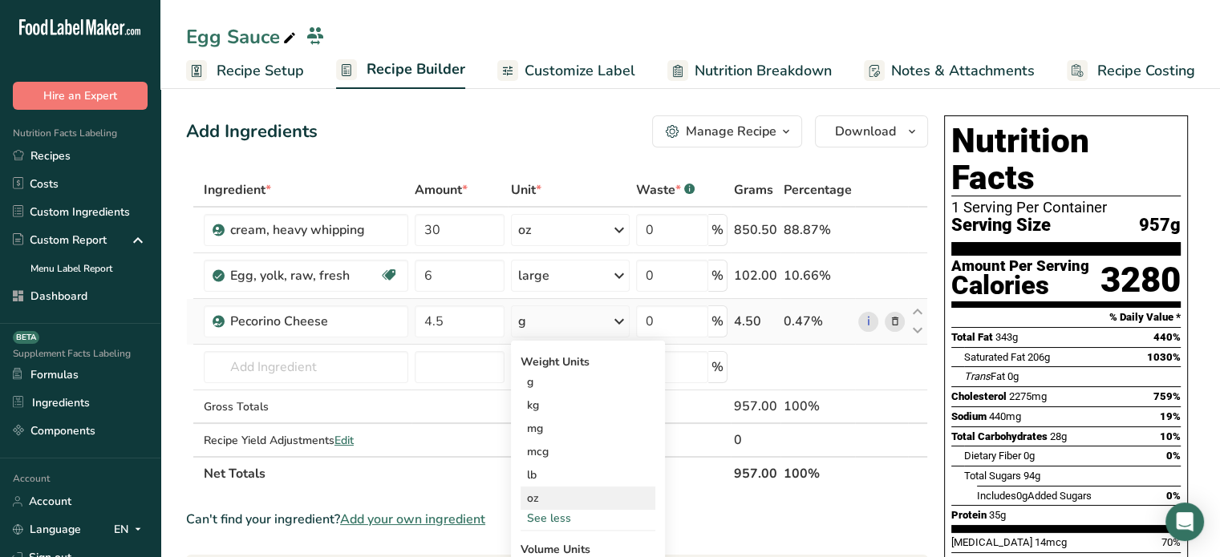
click at [544, 495] on div "oz" at bounding box center [587, 498] width 135 height 23
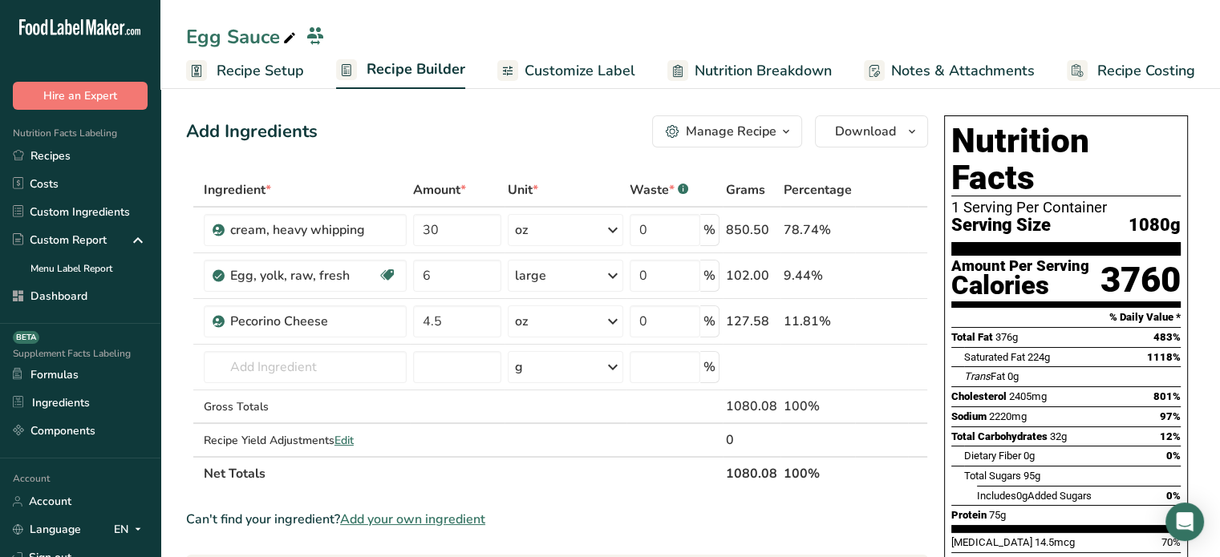
scroll to position [488, 0]
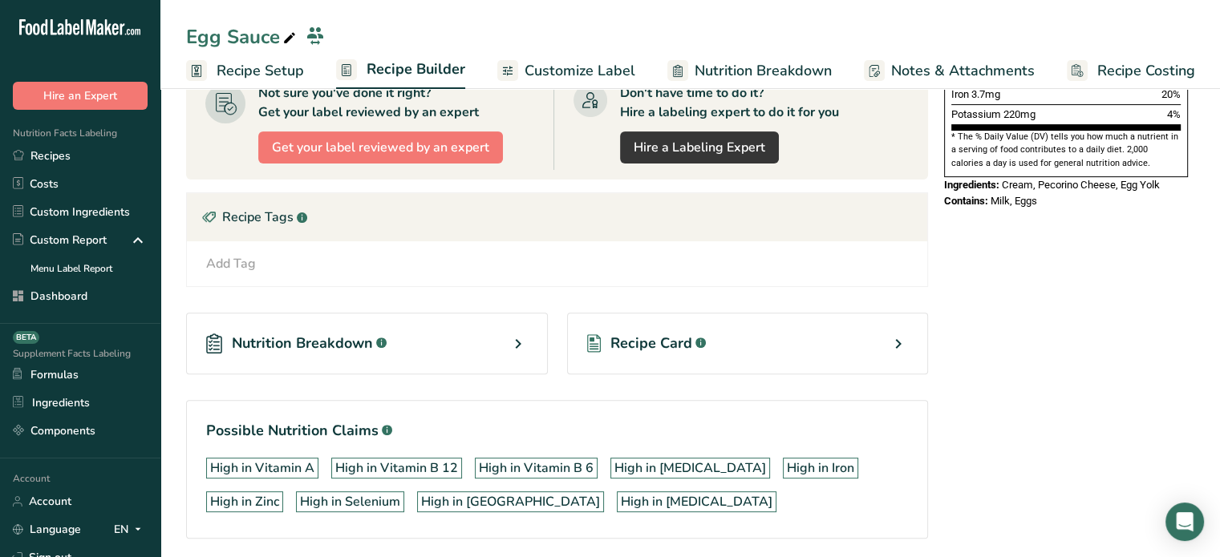
drag, startPoint x: 1218, startPoint y: 470, endPoint x: 1229, endPoint y: 48, distance: 422.0
click at [1219, 48] on html ".a-20{fill:#fff;} Hire an Expert Nutrition Facts Labeling Recipes Costs Custom …" at bounding box center [610, 64] width 1220 height 1104
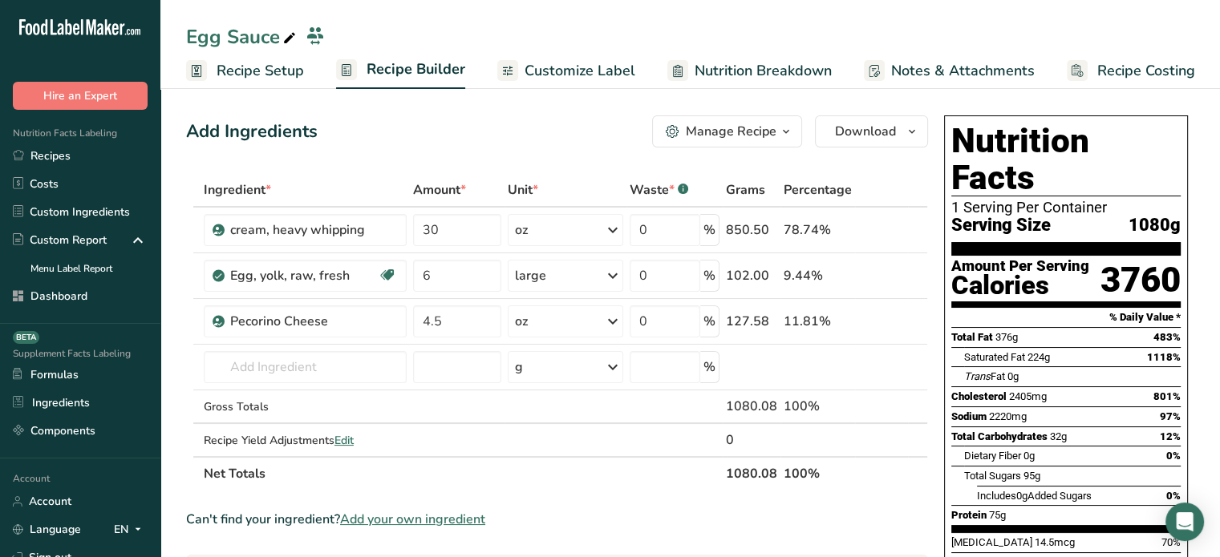
click at [728, 122] on div "Manage Recipe" at bounding box center [731, 131] width 91 height 19
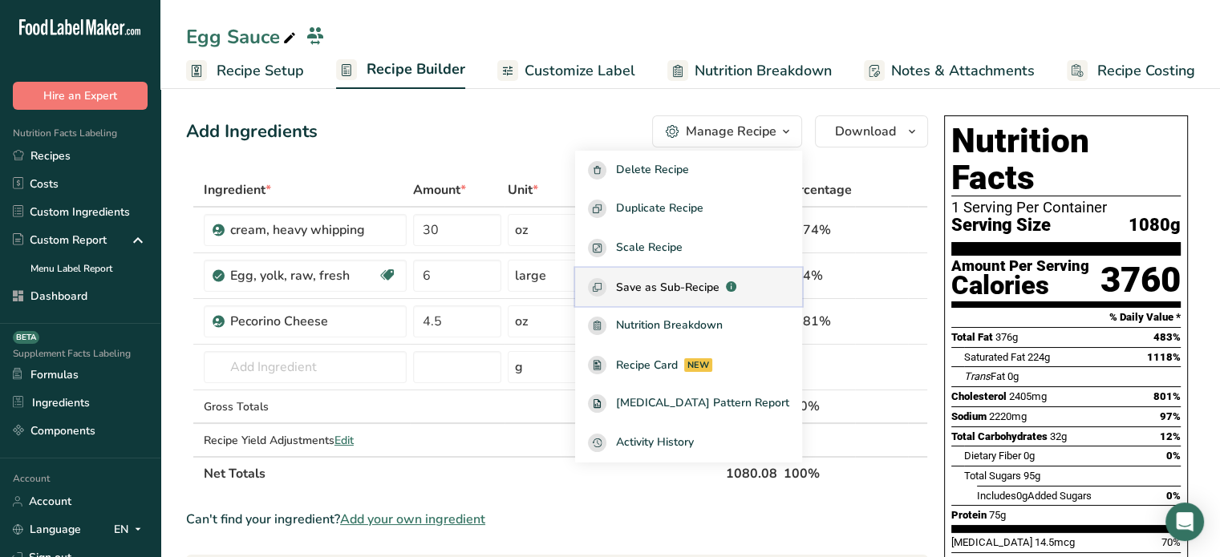
click at [717, 286] on span "Save as Sub-Recipe" at bounding box center [667, 287] width 103 height 17
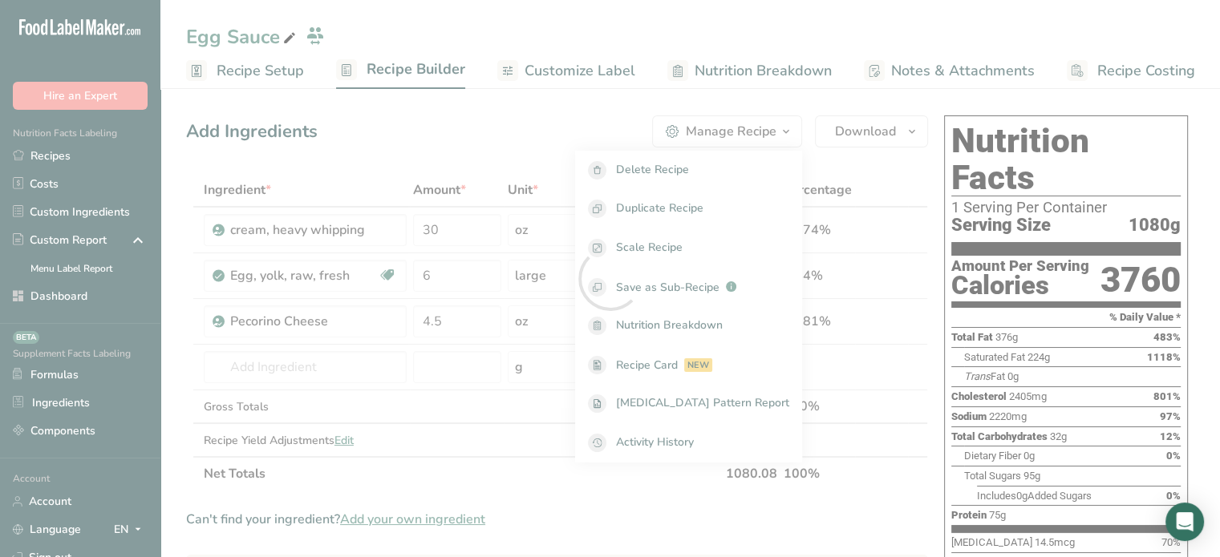
click at [292, 340] on div at bounding box center [610, 278] width 1220 height 557
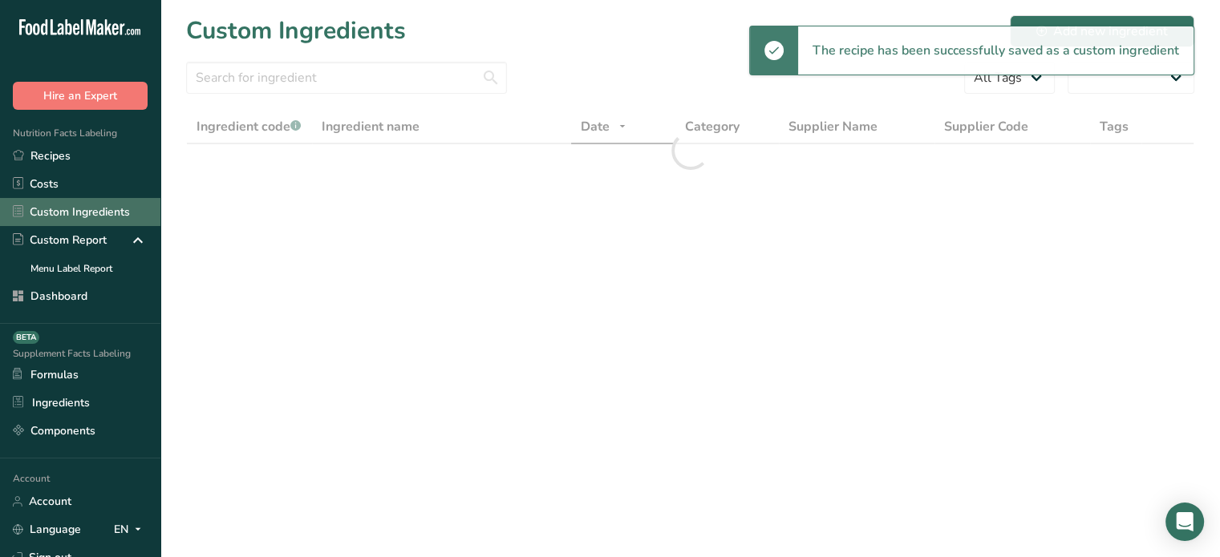
select select "30"
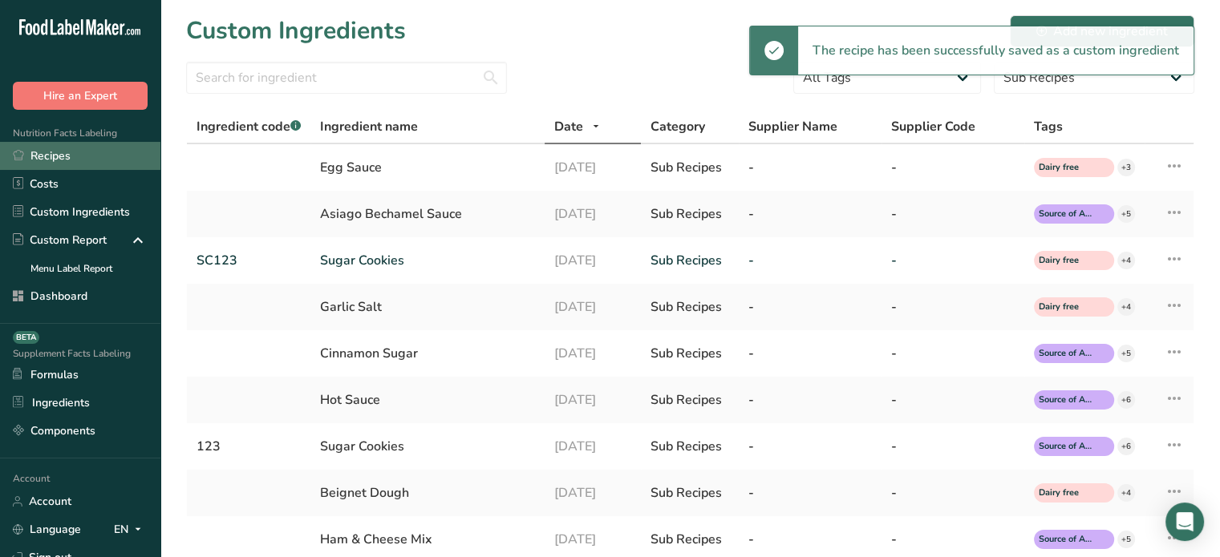
click at [83, 166] on link "Recipes" at bounding box center [80, 156] width 160 height 28
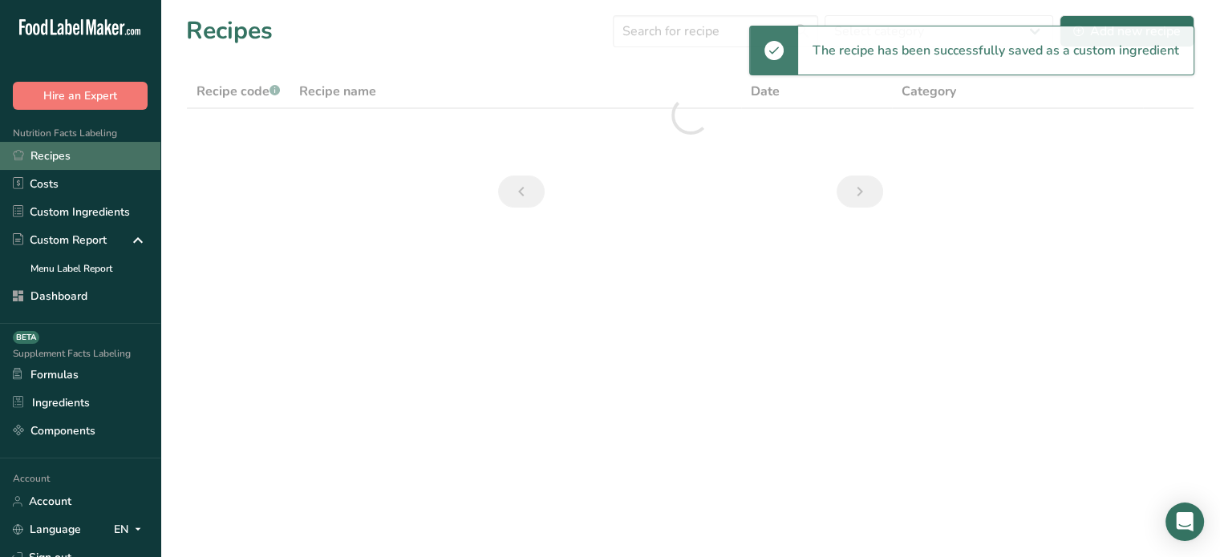
click at [83, 166] on link "Recipes" at bounding box center [80, 156] width 160 height 28
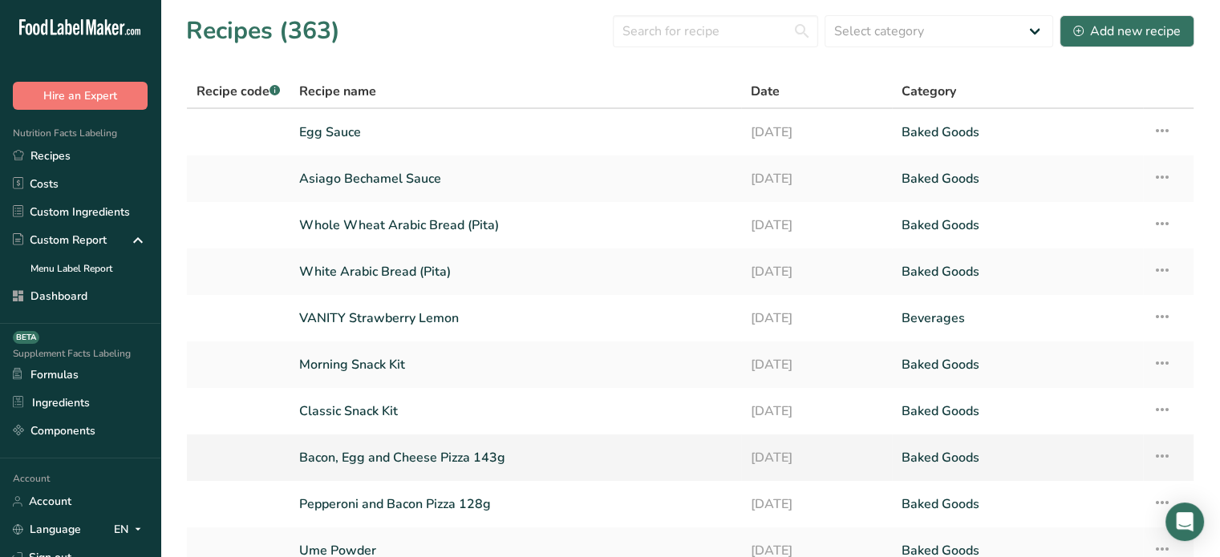
click at [368, 458] on link "Bacon, Egg and Cheese Pizza 143g" at bounding box center [515, 458] width 432 height 34
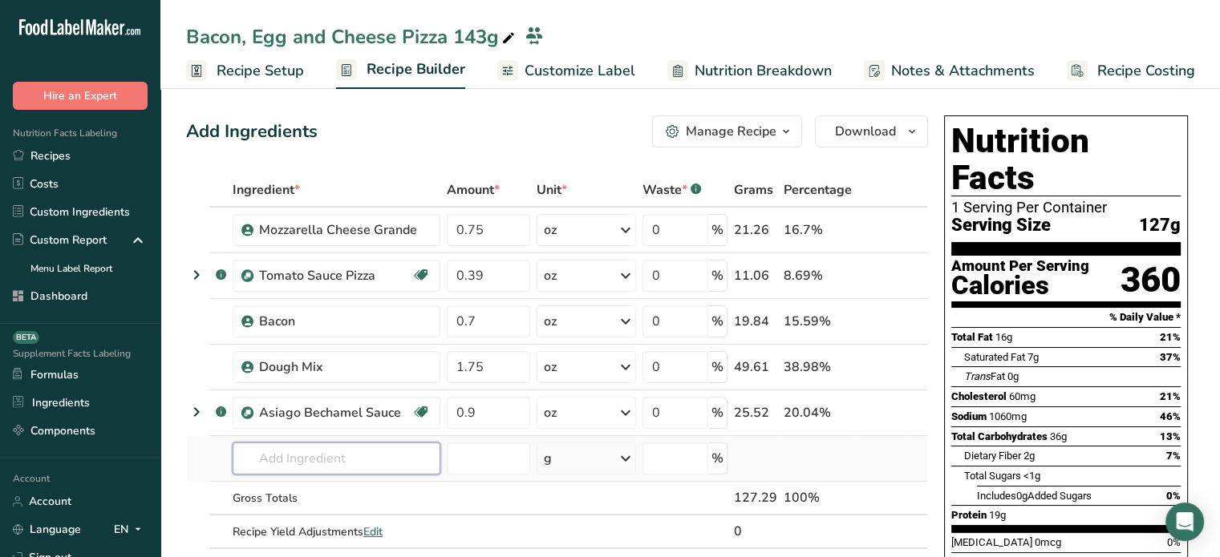
click at [353, 455] on input "text" at bounding box center [337, 459] width 208 height 32
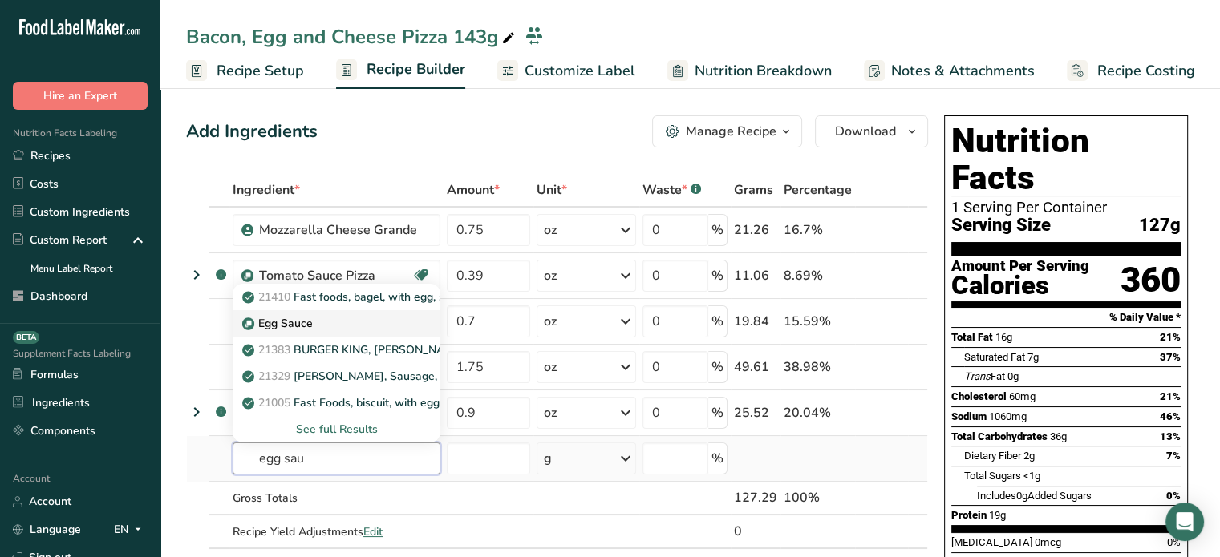
type input "egg sau"
click at [368, 326] on div "Egg Sauce" at bounding box center [323, 323] width 156 height 17
type input "Egg Sauce"
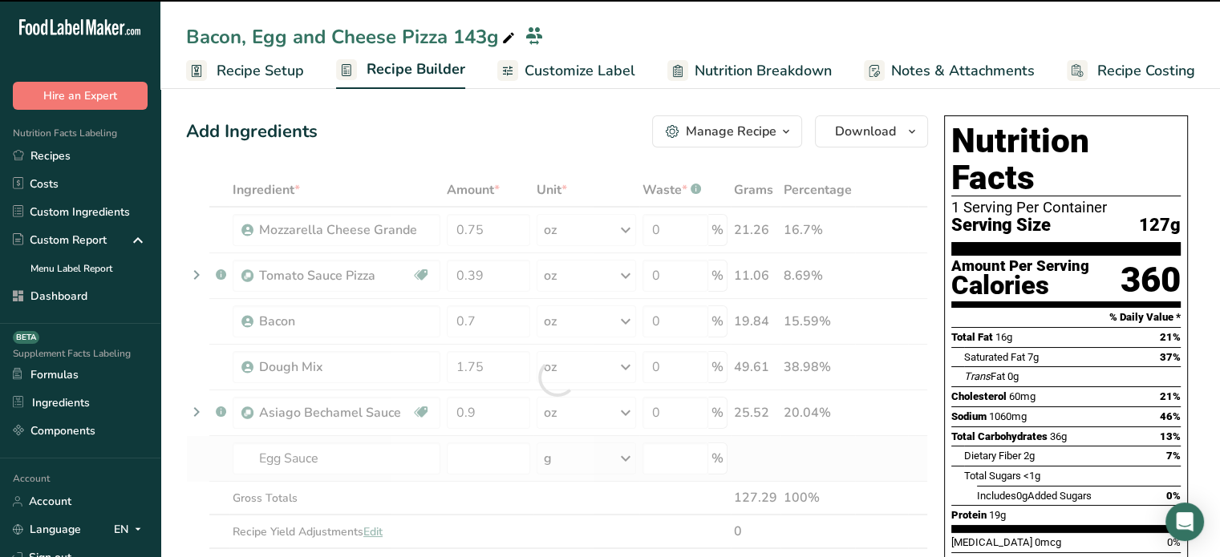
type input "0"
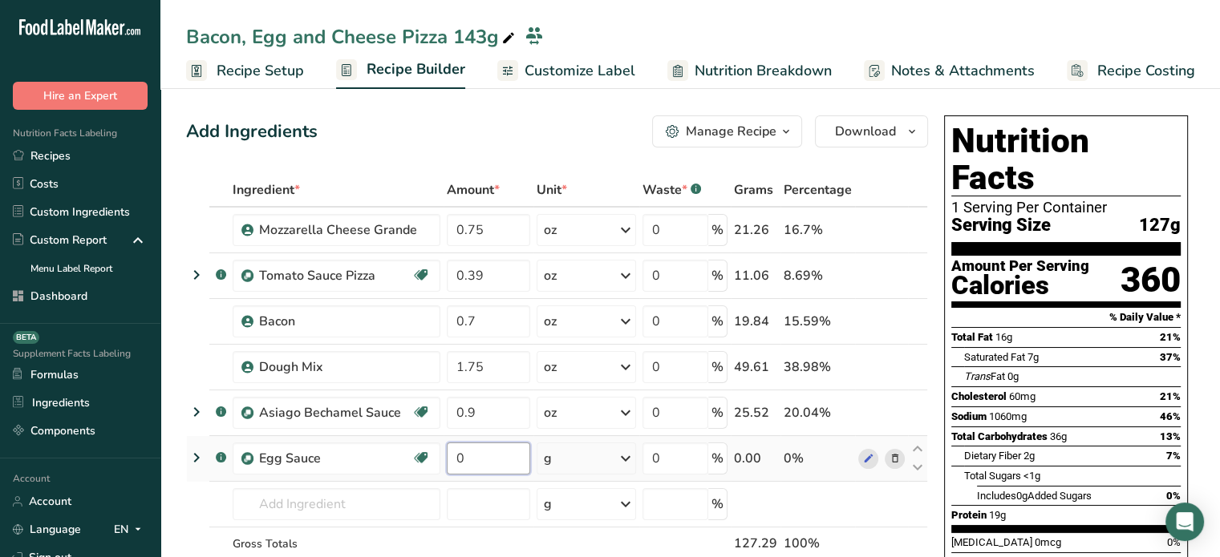
click at [502, 449] on input "0" at bounding box center [488, 459] width 83 height 32
type input "0.49"
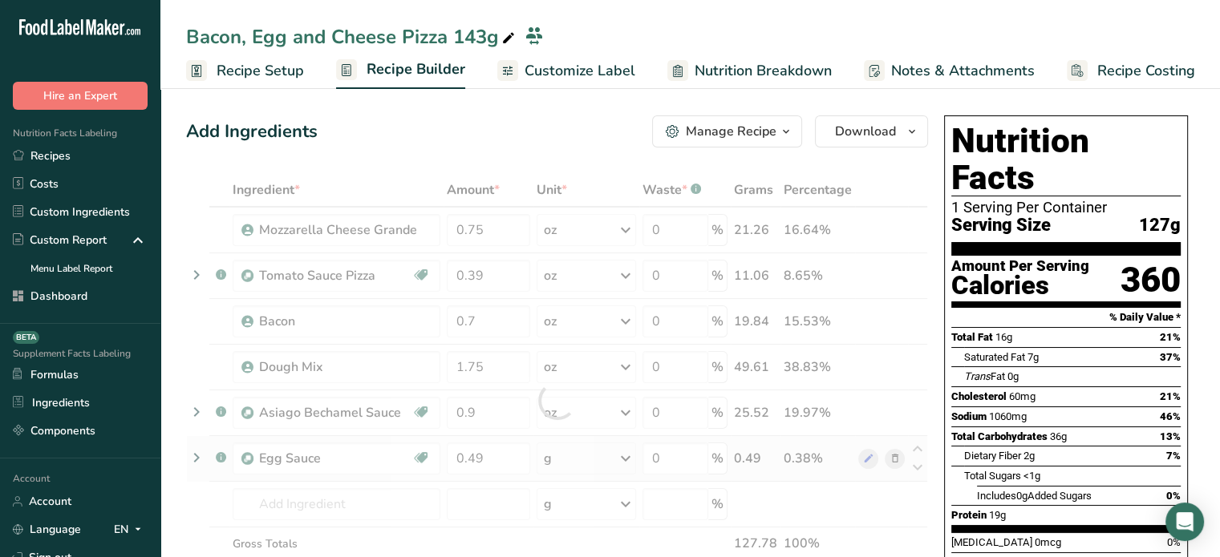
click at [552, 467] on div "Ingredient * Amount * Unit * Waste * .a-a{fill:#347362;}.b-a{fill:#fff;} Grams …" at bounding box center [557, 400] width 742 height 455
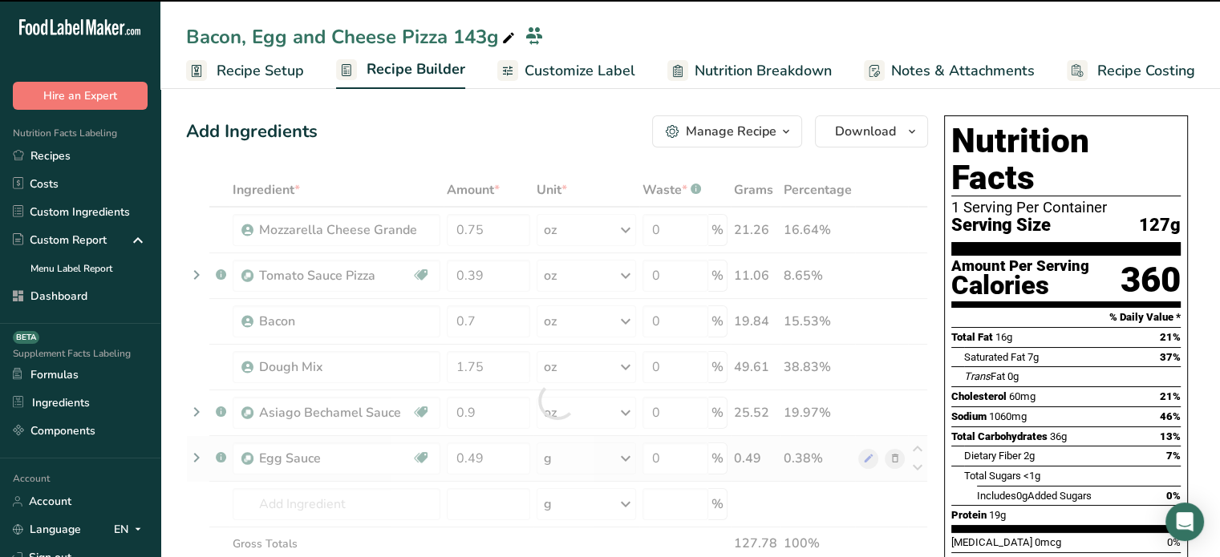
click at [552, 467] on div "g" at bounding box center [586, 459] width 99 height 32
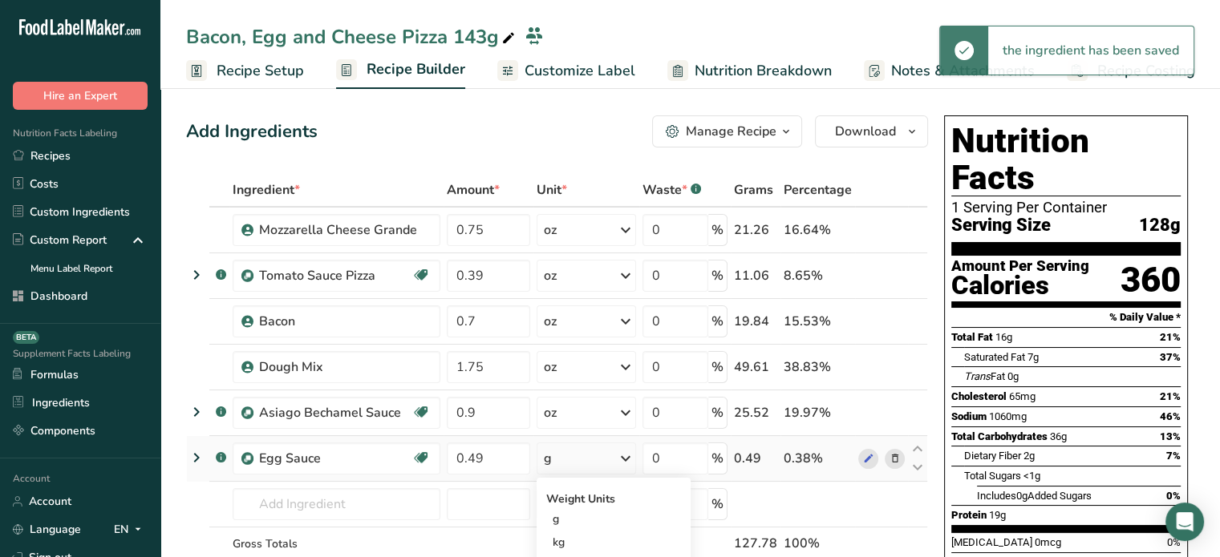
click at [552, 467] on div "g" at bounding box center [586, 459] width 99 height 32
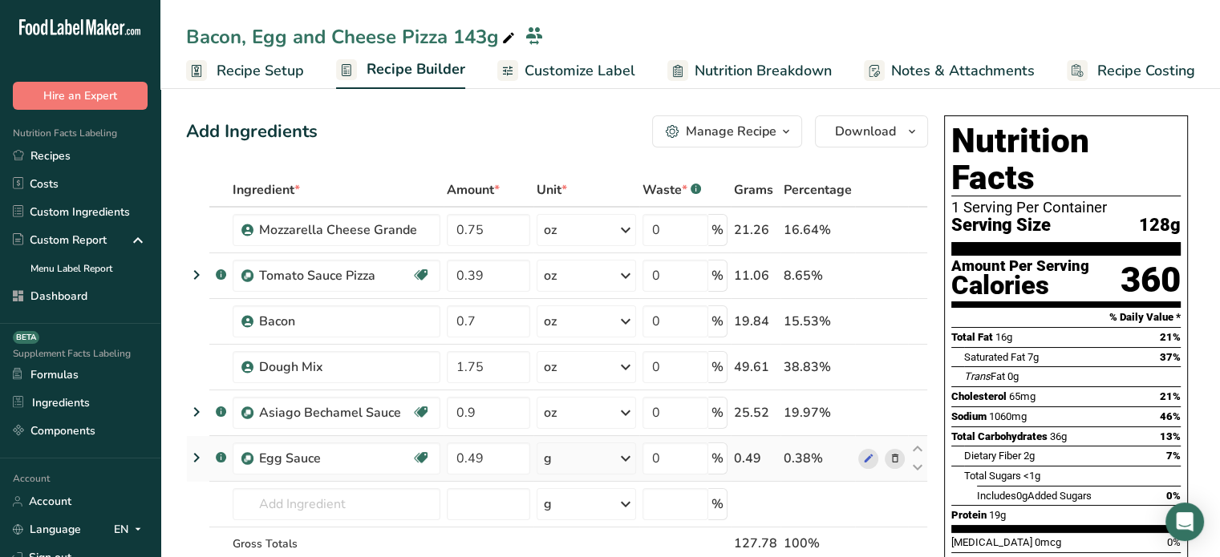
click at [552, 467] on div "g" at bounding box center [586, 459] width 99 height 32
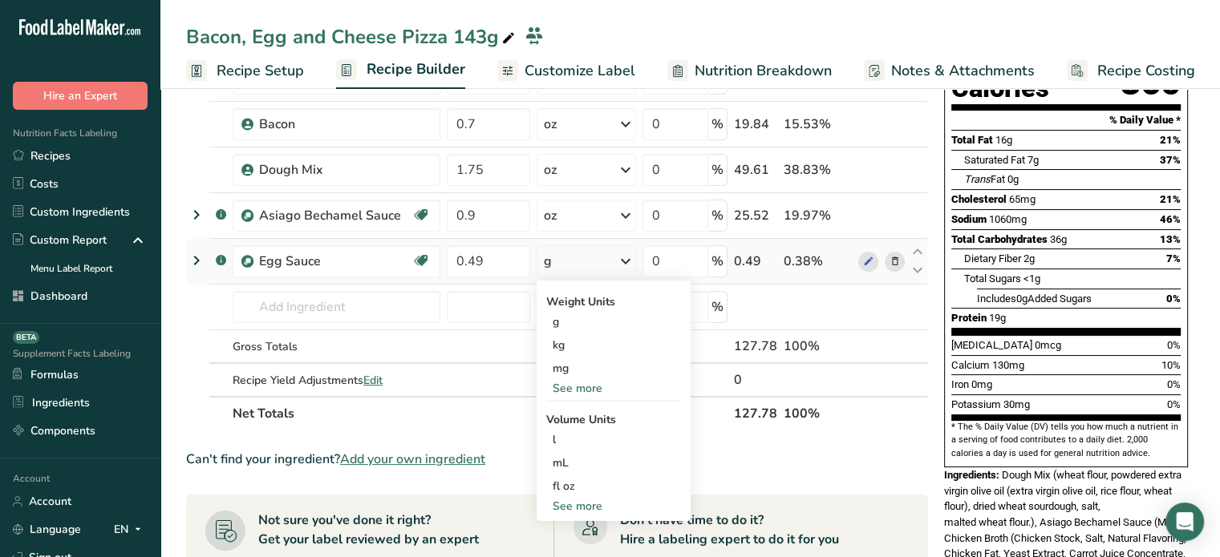
click at [658, 392] on div "See more" at bounding box center [613, 388] width 135 height 17
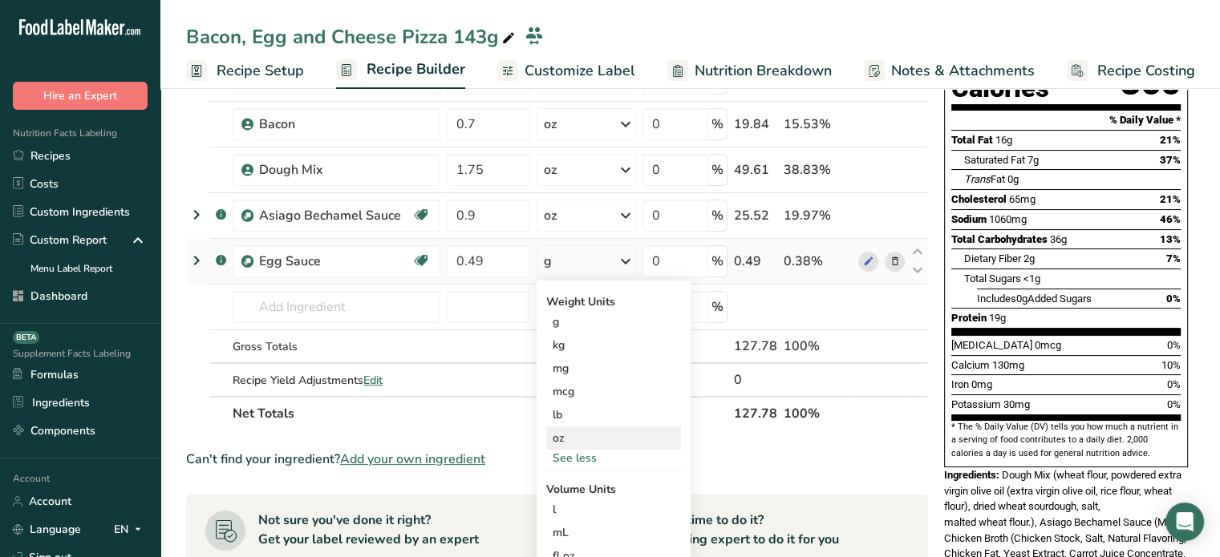
click at [620, 429] on div "oz" at bounding box center [613, 438] width 135 height 23
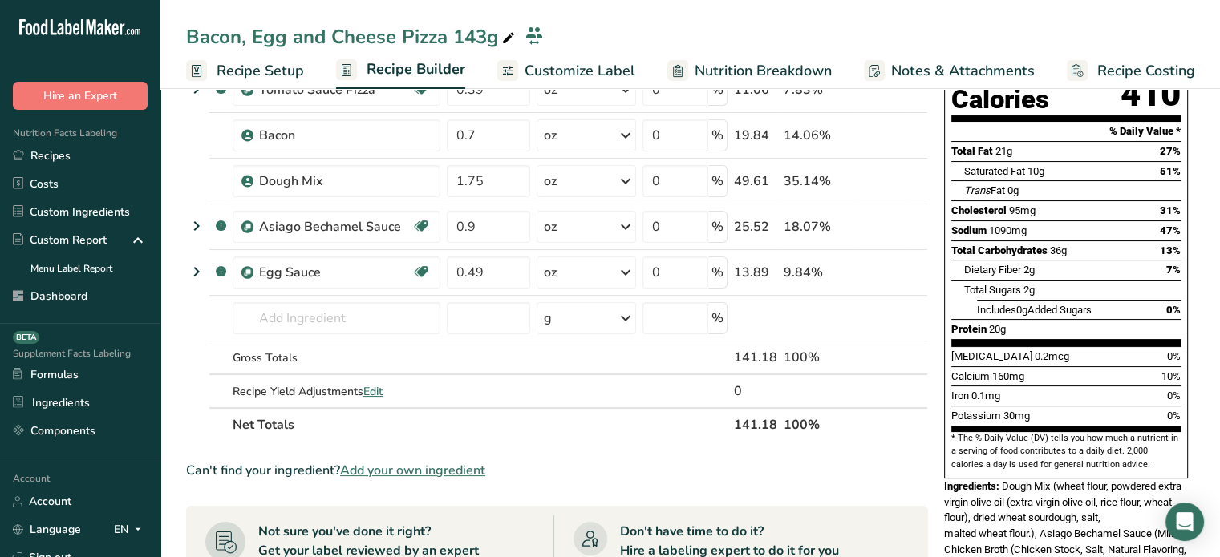
scroll to position [188, 0]
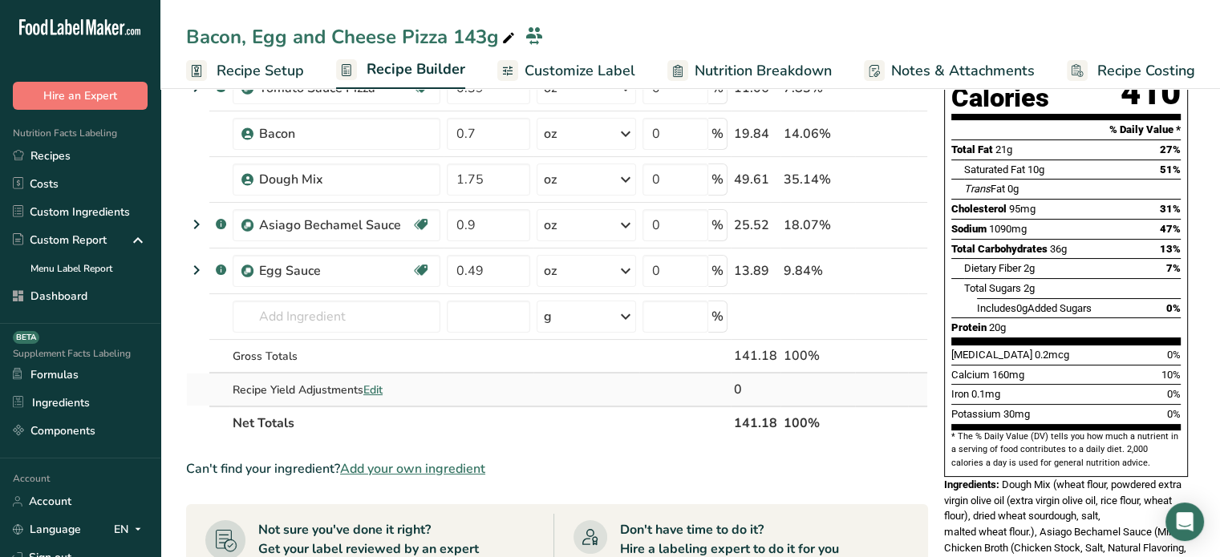
click at [374, 390] on span "Edit" at bounding box center [372, 390] width 19 height 15
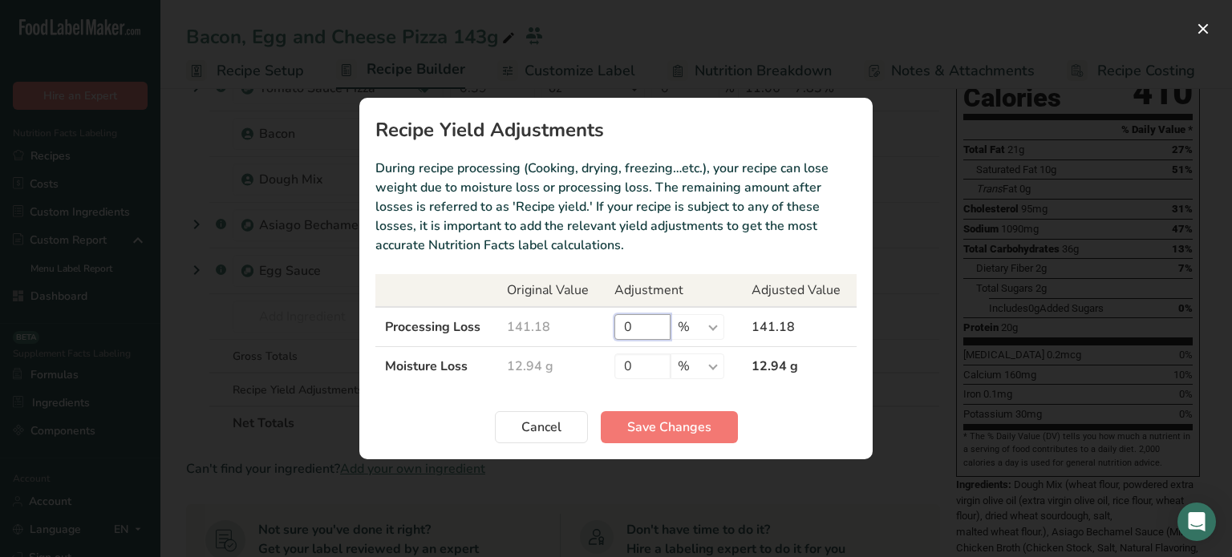
drag, startPoint x: 660, startPoint y: 326, endPoint x: 595, endPoint y: 325, distance: 65.0
click at [595, 325] on tr "Processing Loss 141.18 0 % g kg mg mcg lb oz 141.18" at bounding box center [615, 327] width 481 height 40
type input "22.9"
click at [693, 326] on select "% g kg mg mcg lb oz" at bounding box center [697, 327] width 54 height 26
select select "0"
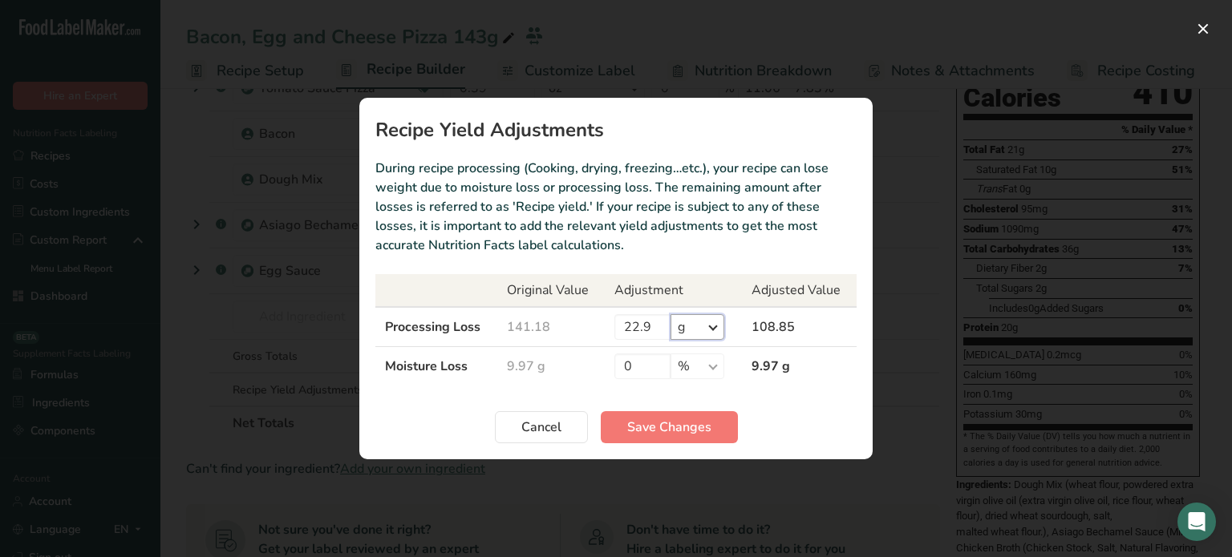
click at [670, 314] on select "% g kg mg mcg lb oz" at bounding box center [697, 327] width 54 height 26
click at [689, 431] on span "Save Changes" at bounding box center [669, 427] width 84 height 19
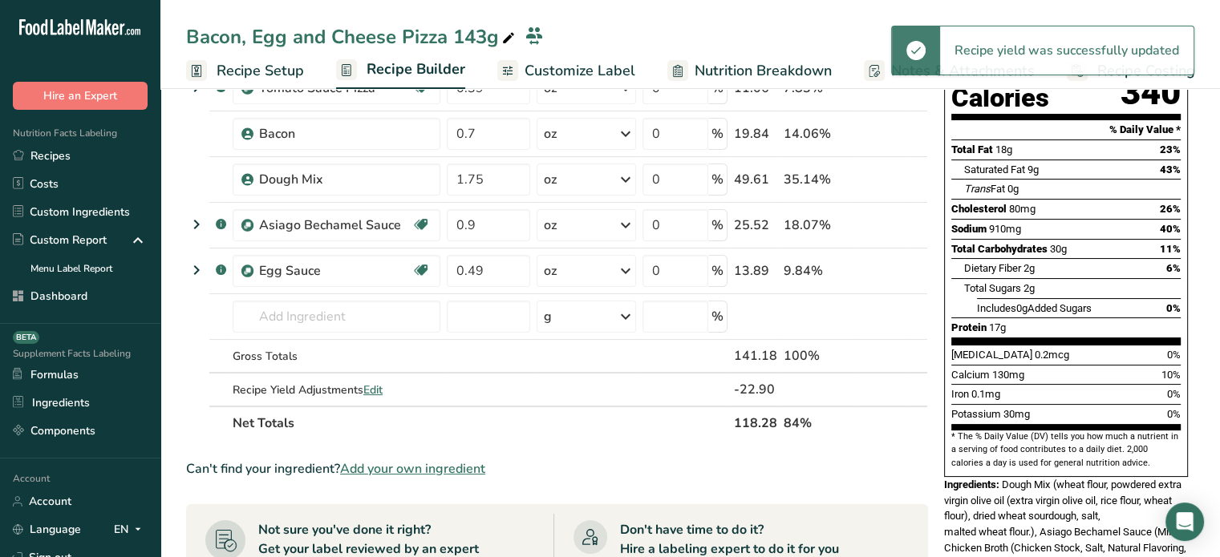
scroll to position [0, 0]
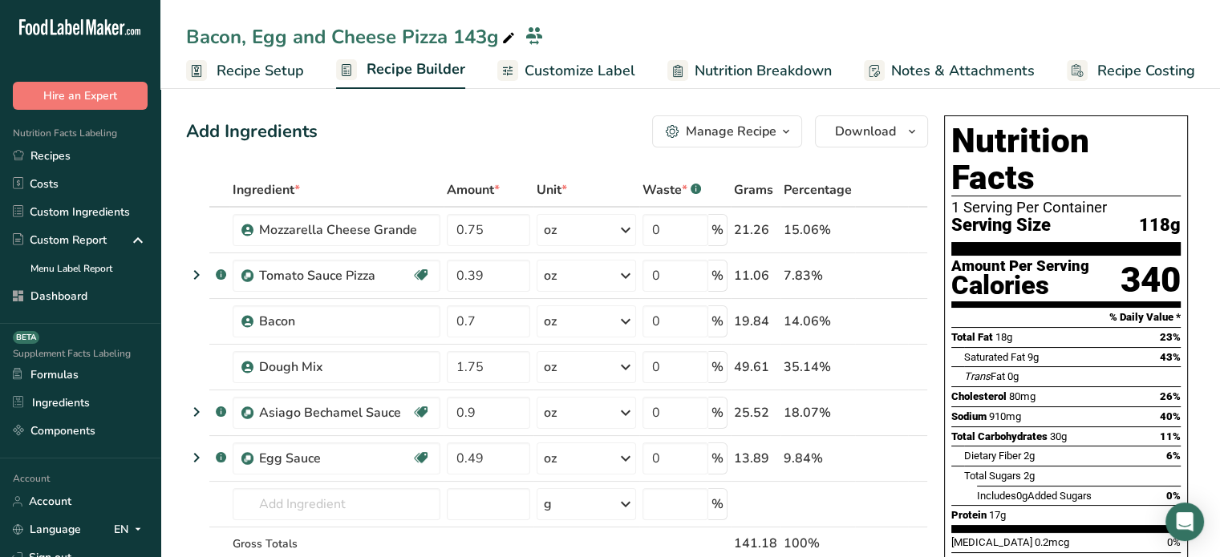
click at [554, 80] on span "Customize Label" at bounding box center [579, 71] width 111 height 22
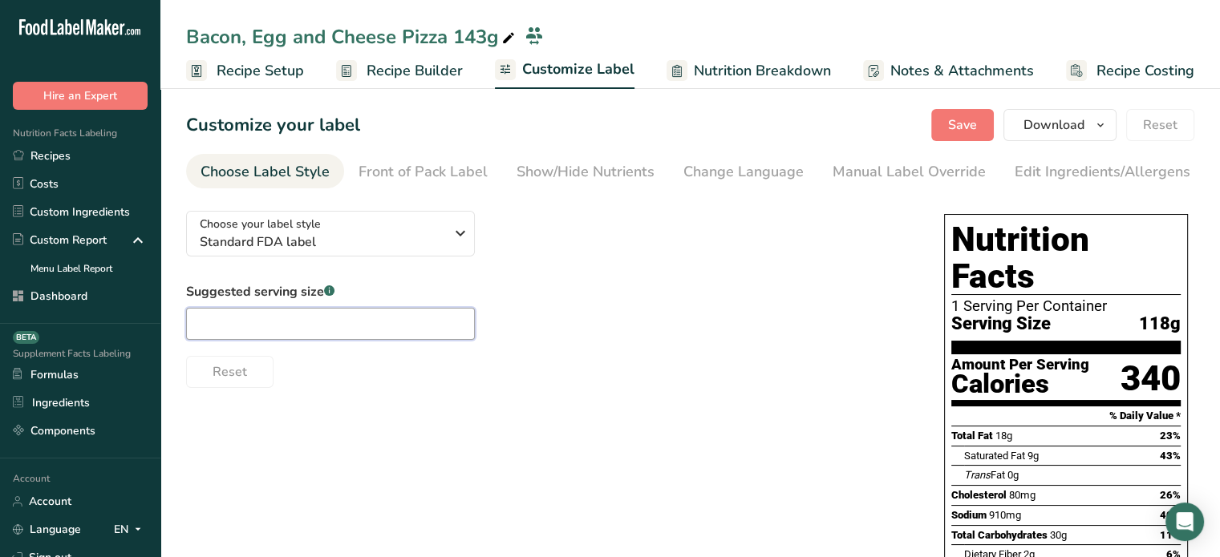
click at [342, 318] on input "text" at bounding box center [330, 324] width 289 height 32
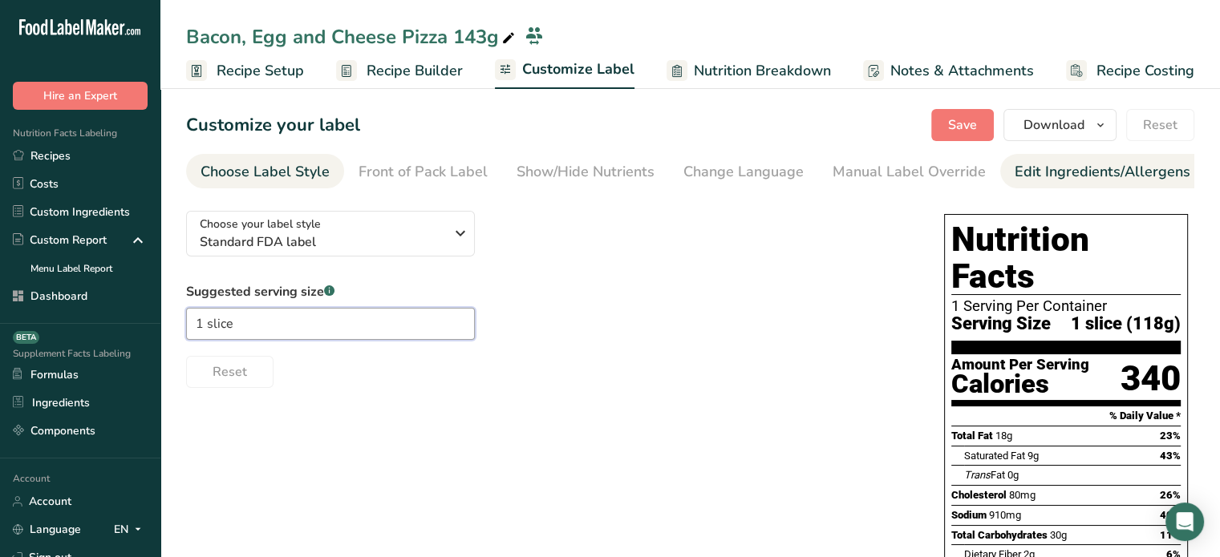
type input "1 slice"
click at [1023, 183] on link "Edit Ingredients/Allergens List" at bounding box center [1116, 172] width 204 height 36
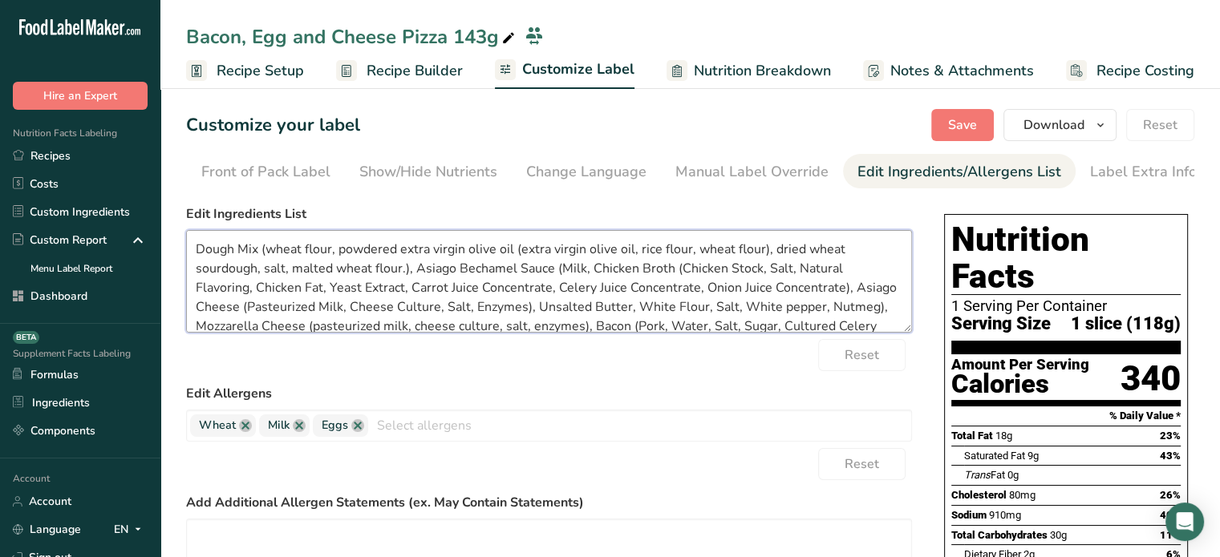
scroll to position [51, 0]
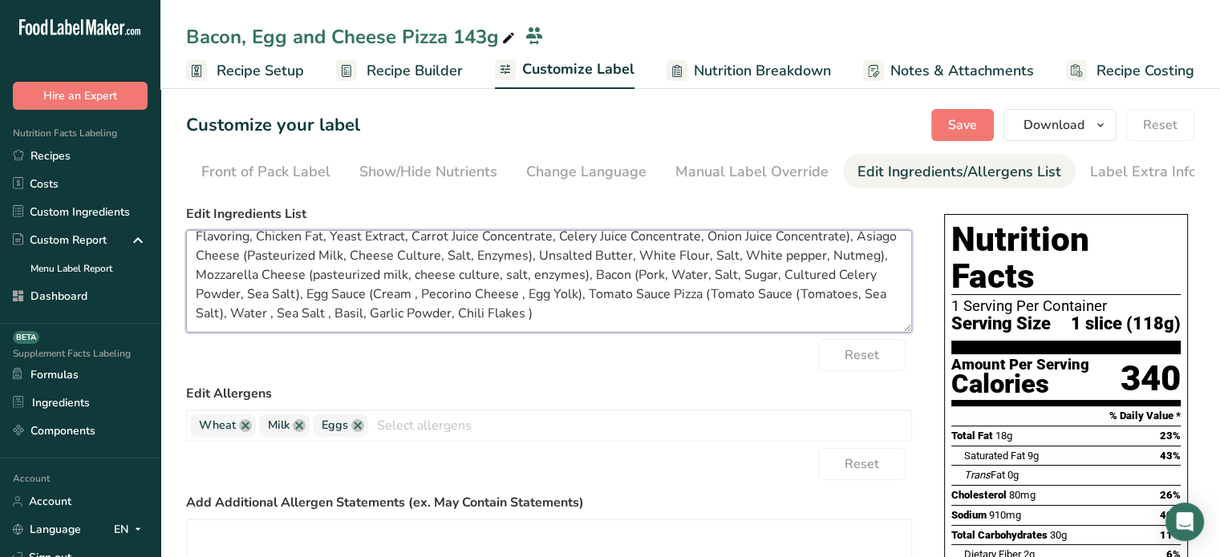
drag, startPoint x: 196, startPoint y: 253, endPoint x: 642, endPoint y: 363, distance: 458.6
click at [642, 363] on form "Edit Ingredients List Dough Mix (wheat flour, powdered extra virgin olive oil (…" at bounding box center [549, 461] width 726 height 512
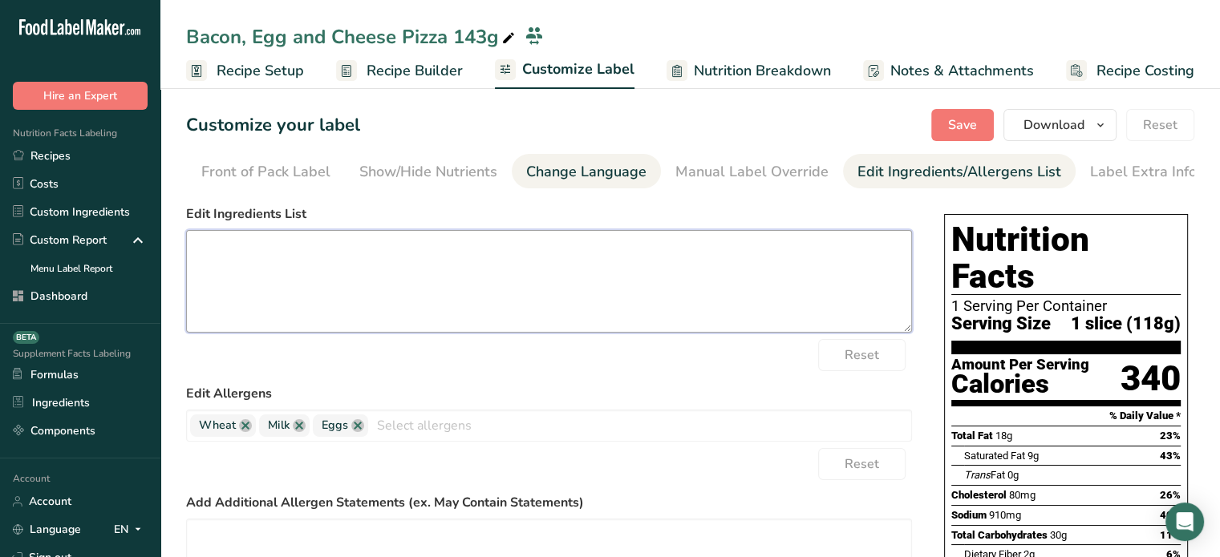
scroll to position [0, 0]
paste textarea "Dough Mix (Wheat Flour, Powdered Extra Virgin Olive Oil (Extra Virgin Olive Oil…"
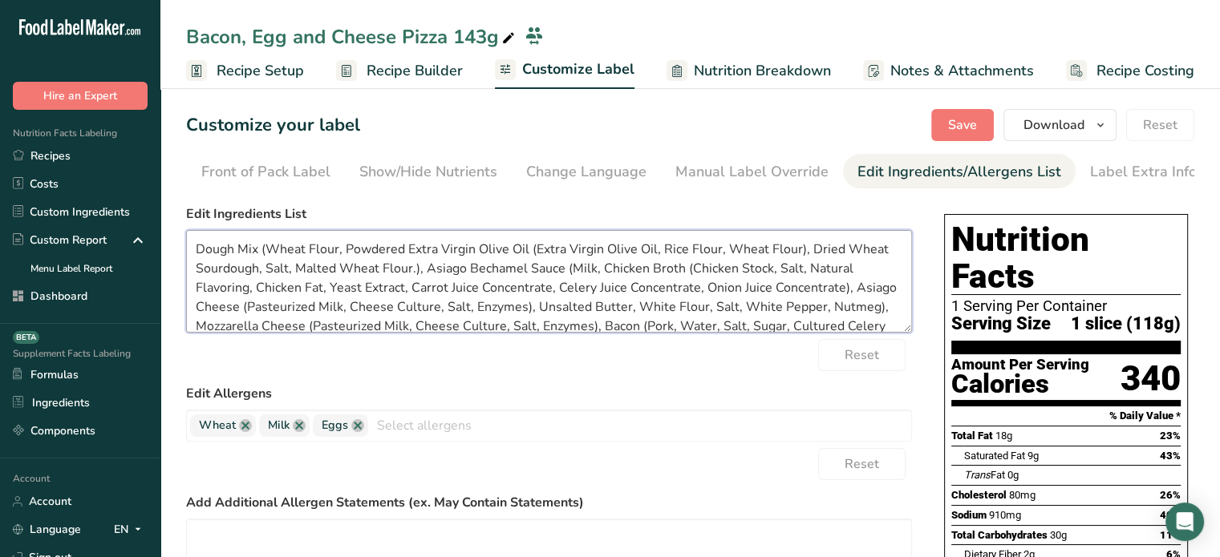
click at [539, 249] on textarea "Dough Mix (Wheat Flour, Powdered Extra Virgin Olive Oil (Extra Virgin Olive Oil…" at bounding box center [549, 281] width 726 height 103
click at [806, 249] on textarea "Dough Mix (Wheat Flour, Powdered Extra Virgin Olive Oil [Extra Virgin Olive Oil…" at bounding box center [549, 281] width 726 height 103
click at [415, 269] on textarea "Dough Mix (Wheat Flour, Powdered Extra Virgin Olive Oil [Extra Virgin Olive Oil…" at bounding box center [549, 281] width 726 height 103
click at [690, 271] on textarea "Dough Mix (Wheat Flour, Powdered Extra Virgin Olive Oil [Extra Virgin Olive Oil…" at bounding box center [549, 281] width 726 height 103
click at [838, 290] on textarea "Dough Mix (Wheat Flour, Powdered Extra Virgin Olive Oil [Extra Virgin Olive Oil…" at bounding box center [549, 281] width 726 height 103
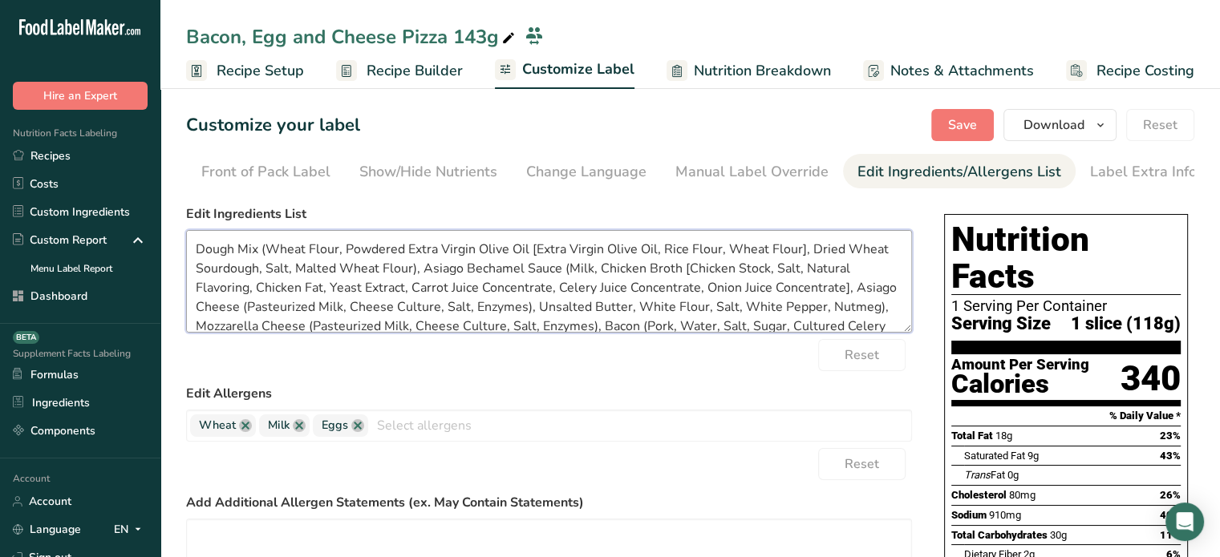
click at [246, 305] on textarea "Dough Mix (Wheat Flour, Powdered Extra Virgin Olive Oil [Extra Virgin Olive Oil…" at bounding box center [549, 281] width 726 height 103
click at [524, 310] on textarea "Dough Mix (Wheat Flour, Powdered Extra Virgin Olive Oil [Extra Virgin Olive Oil…" at bounding box center [549, 281] width 726 height 103
click at [567, 314] on textarea "Dough Mix (Wheat Flour, Powdered Extra Virgin Olive Oil [Extra Virgin Olive Oil…" at bounding box center [549, 281] width 726 height 103
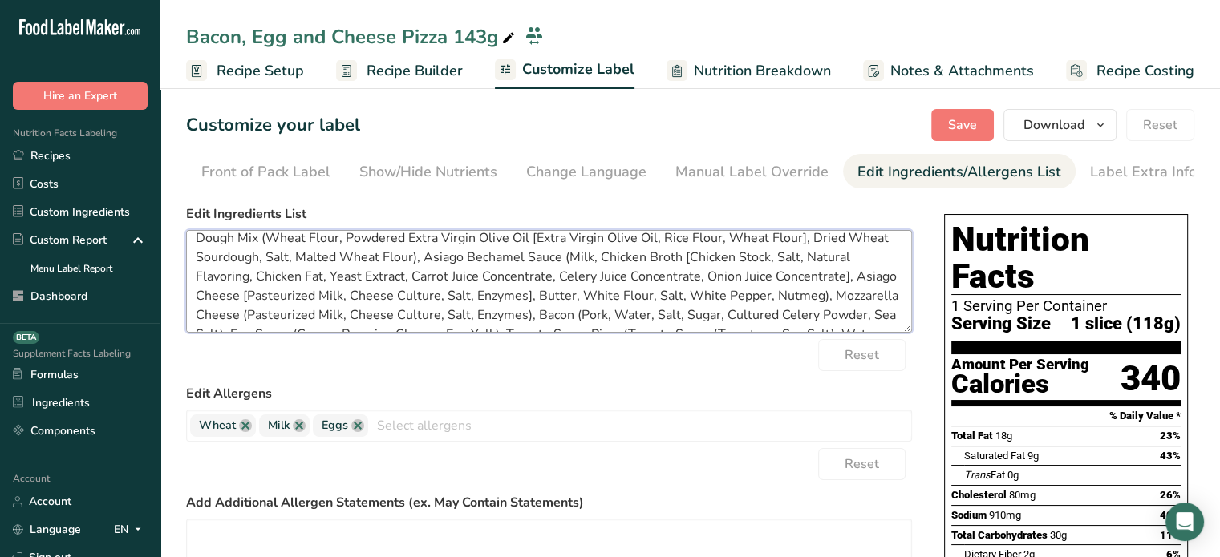
scroll to position [25, 0]
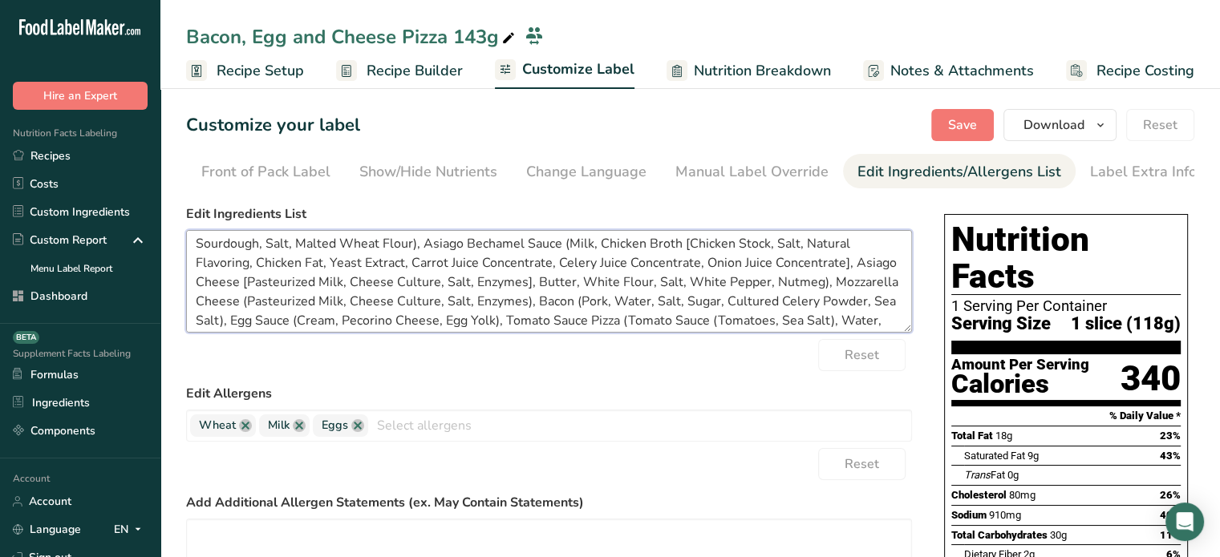
click at [245, 309] on textarea "Dough Mix (Wheat Flour, Powdered Extra Virgin Olive Oil [Extra Virgin Olive Oil…" at bounding box center [549, 281] width 726 height 103
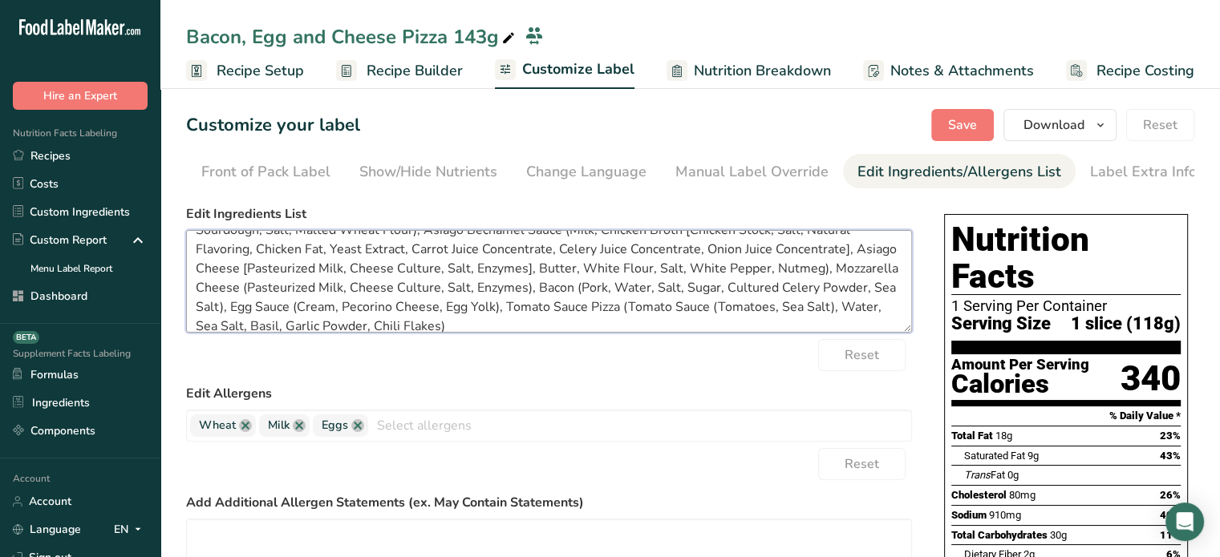
scroll to position [51, 0]
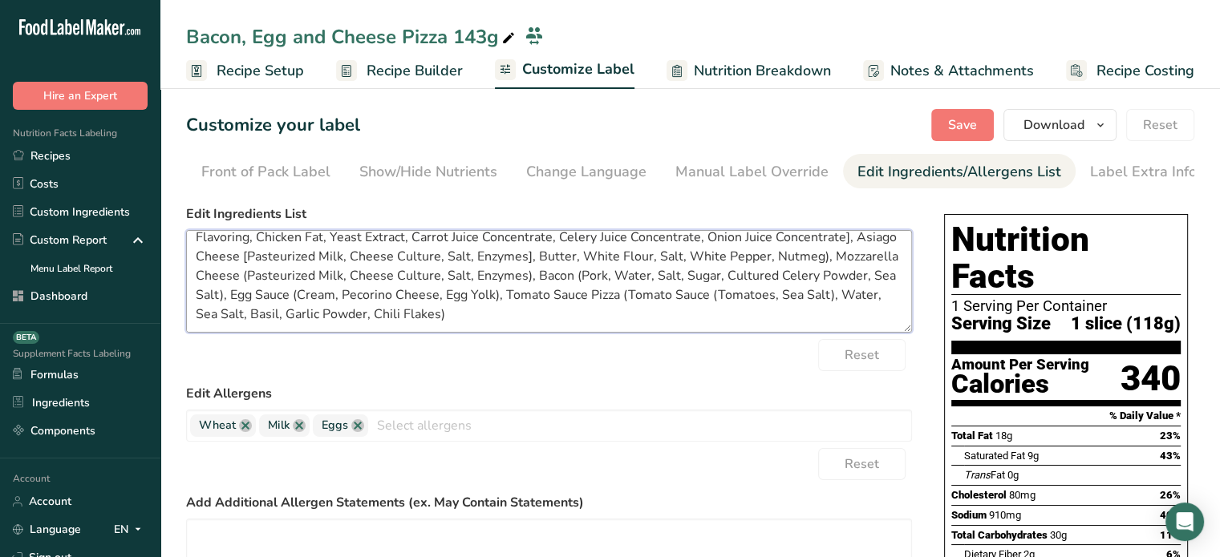
click at [603, 294] on textarea "Dough Mix (Wheat Flour, Powdered Extra Virgin Olive Oil [Extra Virgin Olive Oil…" at bounding box center [549, 281] width 726 height 103
click at [685, 295] on textarea "Dough Mix (Wheat Flour, Powdered Extra Virgin Olive Oil [Extra Virgin Olive Oil…" at bounding box center [549, 281] width 726 height 103
click at [651, 295] on textarea "Dough Mix (Wheat Flour, Powdered Extra Virgin Olive Oil [Extra Virgin Olive Oil…" at bounding box center [549, 281] width 726 height 103
click at [851, 298] on textarea "Dough Mix (Wheat Flour, Powdered Extra Virgin Olive Oil [Extra Virgin Olive Oil…" at bounding box center [549, 281] width 726 height 103
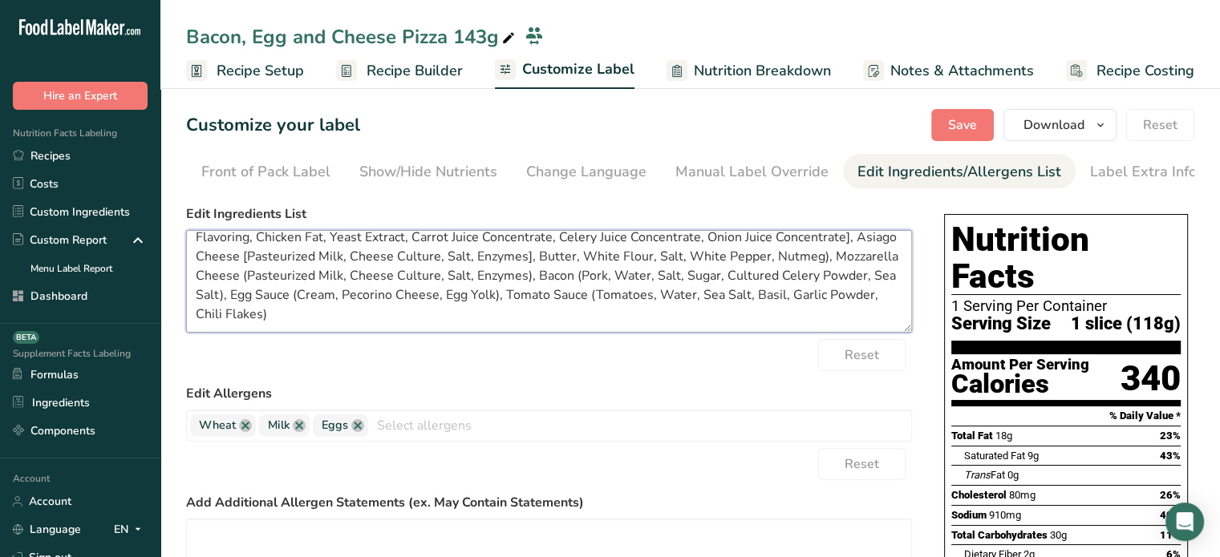
click at [335, 323] on textarea "Dough Mix (Wheat Flour, Powdered Extra Virgin Olive Oil [Extra Virgin Olive Oil…" at bounding box center [549, 281] width 726 height 103
type textarea "Dough Mix (Wheat Flour, Powdered Extra Virgin Olive Oil [Extra Virgin Olive Oil…"
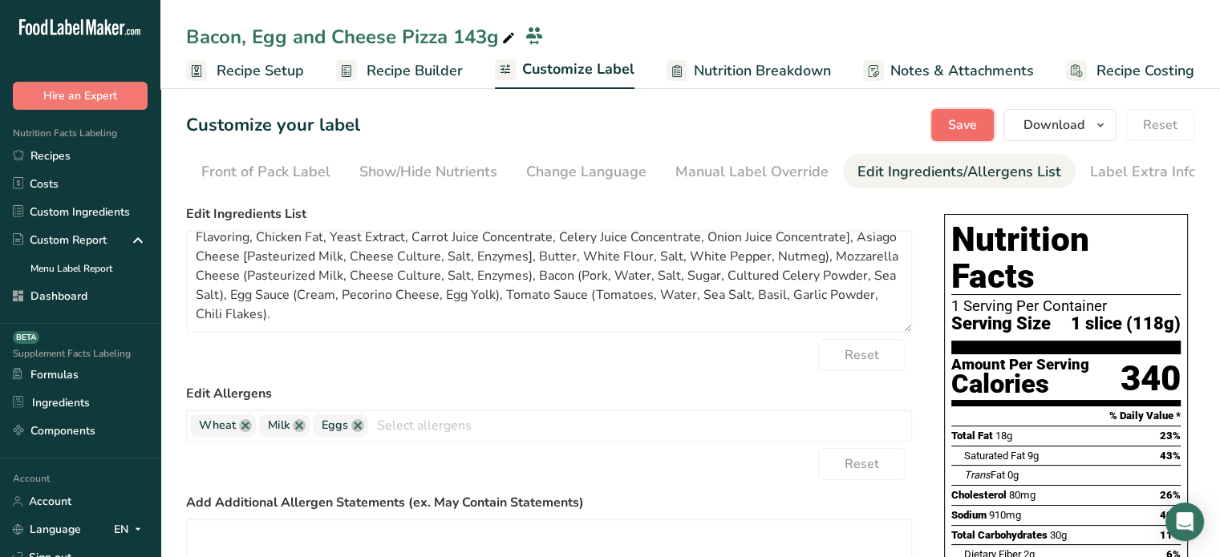
click at [959, 124] on span "Save" at bounding box center [962, 124] width 29 height 19
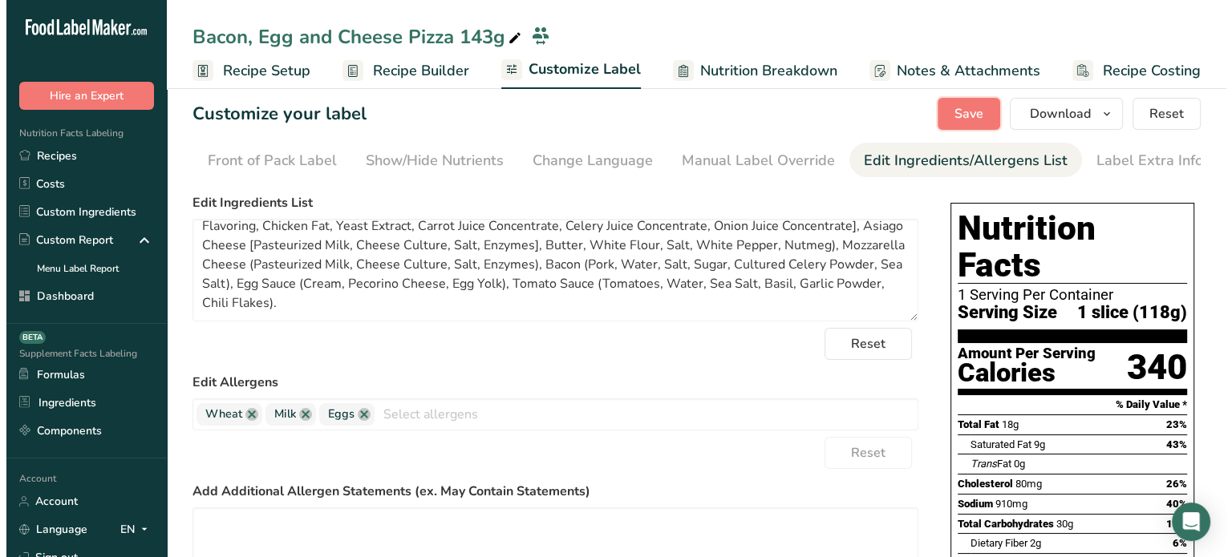
scroll to position [0, 0]
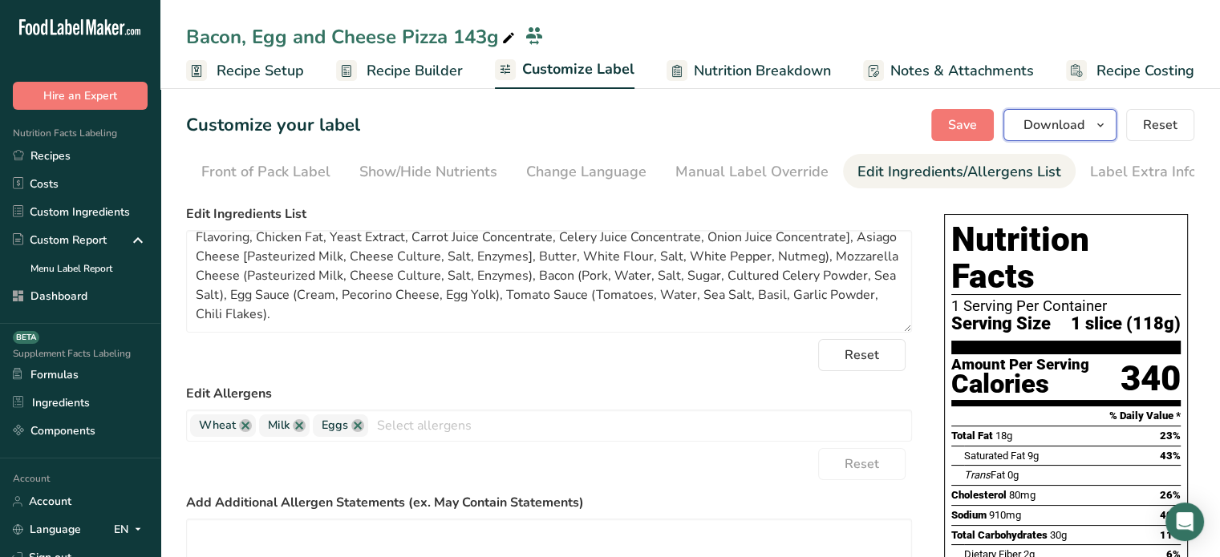
click at [1071, 129] on span "Download" at bounding box center [1053, 124] width 61 height 19
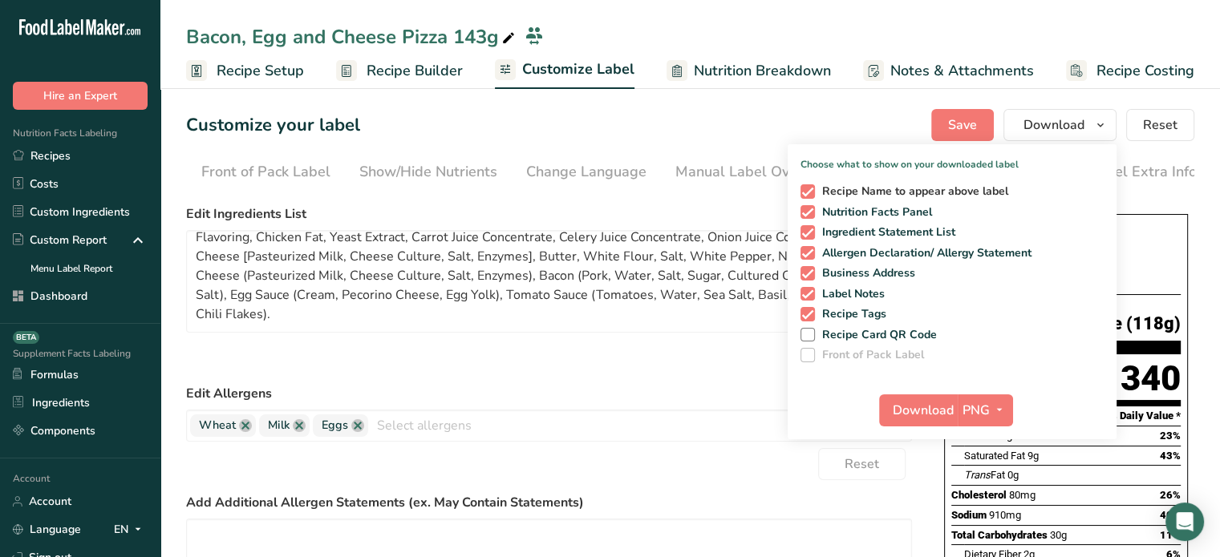
click at [921, 189] on span "Recipe Name to appear above label" at bounding box center [912, 191] width 194 height 14
click at [811, 189] on input "Recipe Name to appear above label" at bounding box center [805, 191] width 10 height 10
checkbox input "false"
click at [831, 314] on span "Recipe Tags" at bounding box center [851, 314] width 72 height 14
click at [811, 314] on input "Recipe Tags" at bounding box center [805, 314] width 10 height 10
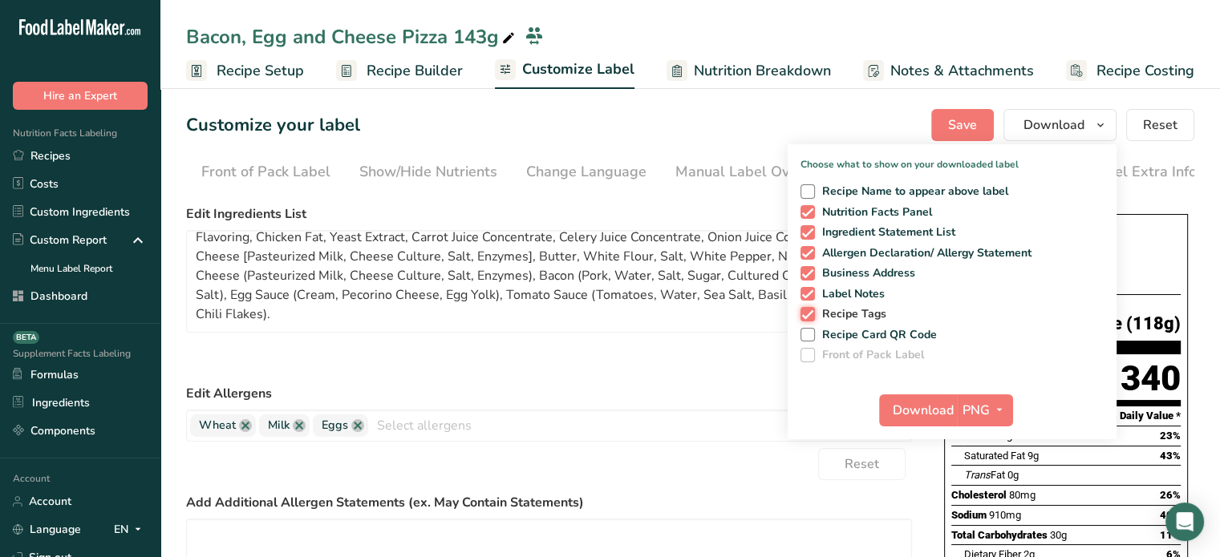
checkbox input "false"
click at [982, 417] on span "PNG" at bounding box center [975, 410] width 27 height 19
click at [985, 521] on link "PDF" at bounding box center [987, 522] width 51 height 26
click at [920, 417] on span "Download" at bounding box center [923, 410] width 61 height 19
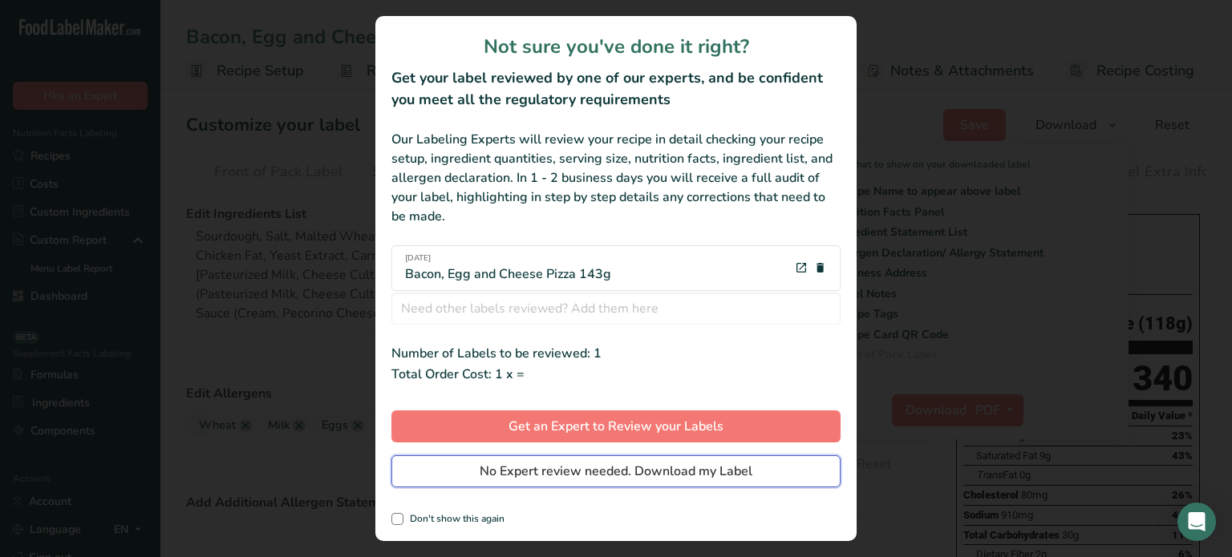
click at [735, 478] on span "No Expert review needed. Download my Label" at bounding box center [616, 471] width 273 height 19
